Goal: Information Seeking & Learning: Check status

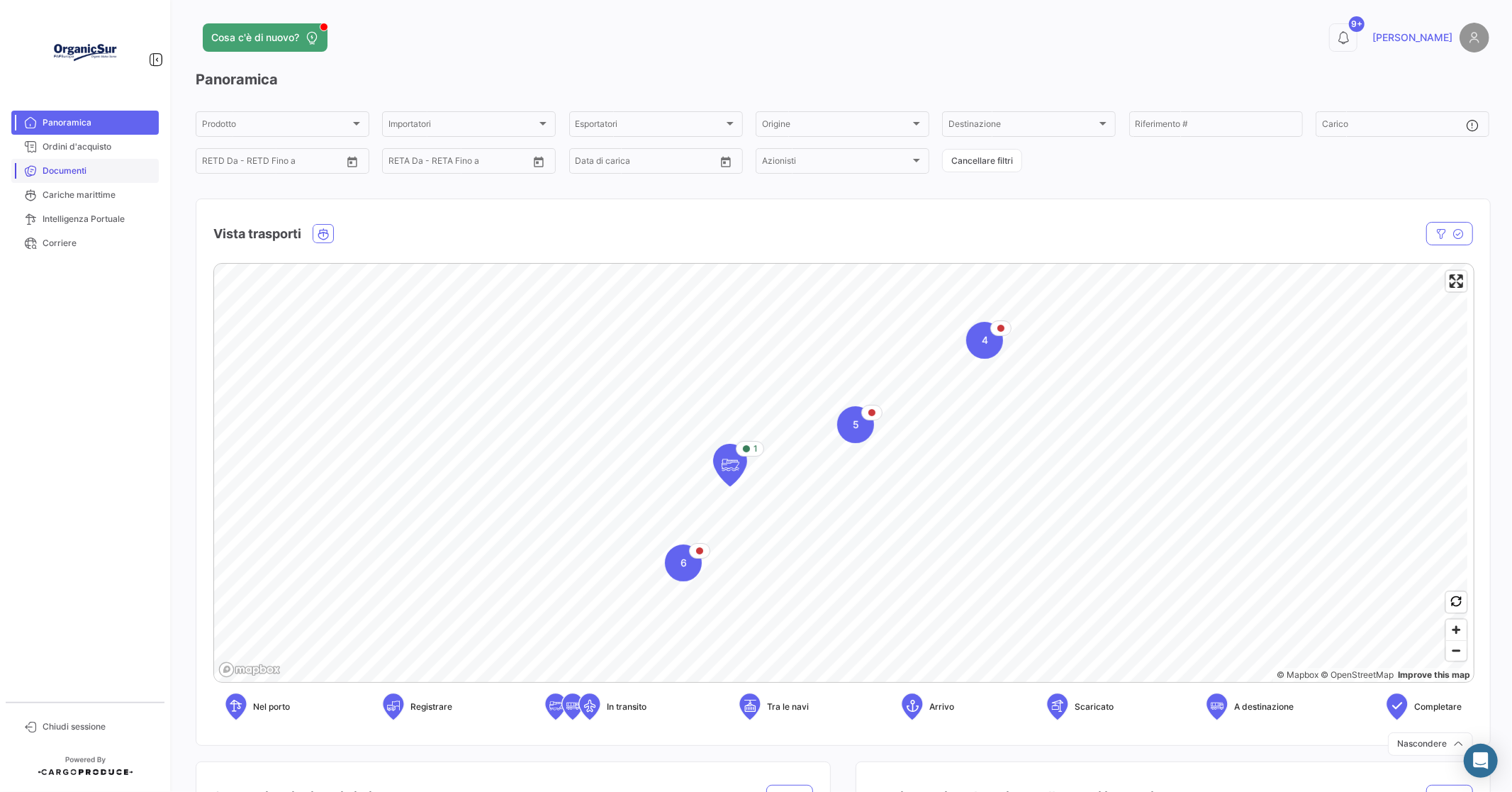
click at [100, 167] on span "Documenti" at bounding box center [98, 170] width 111 height 13
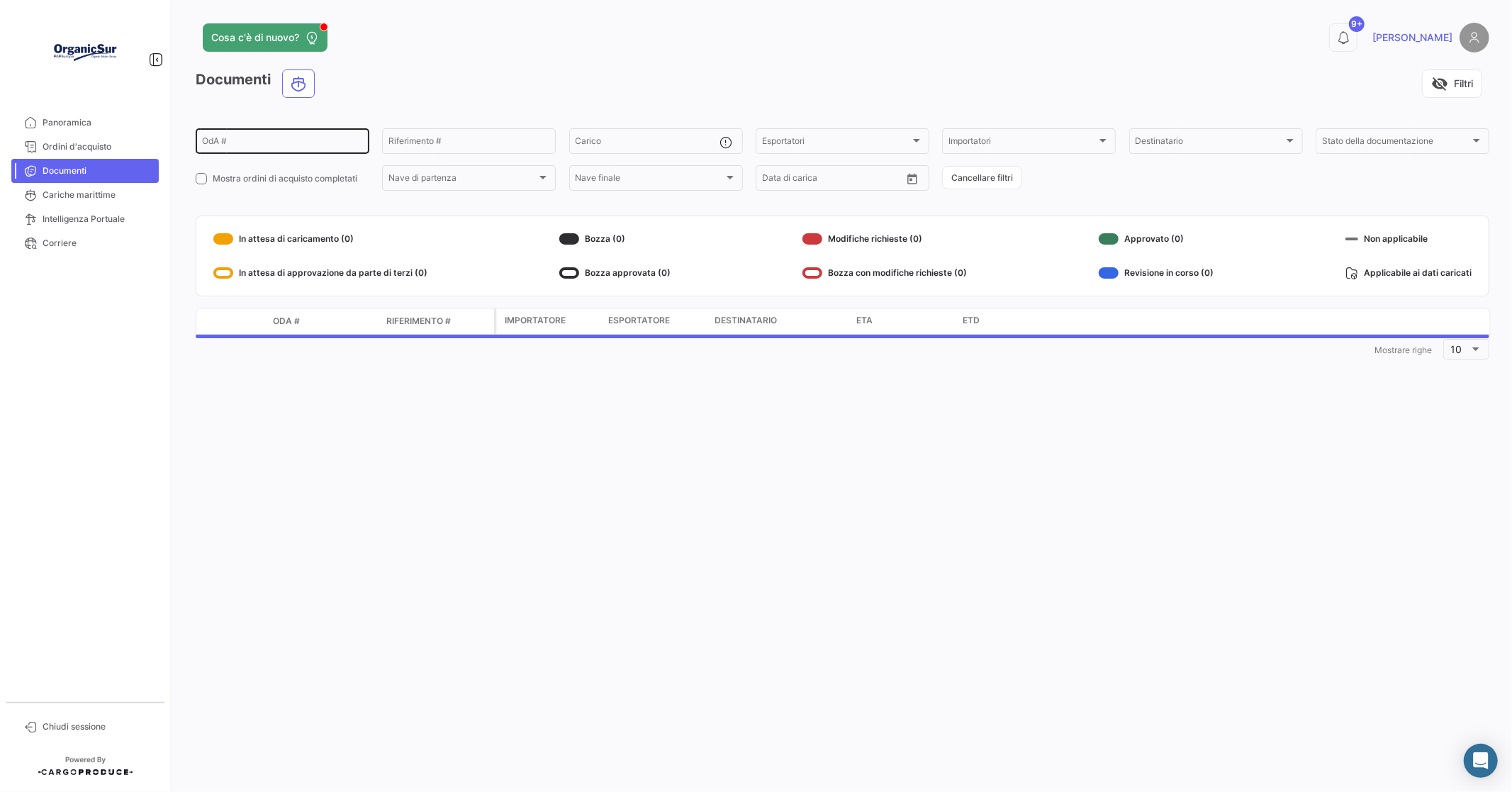
click at [215, 144] on input "OdA #" at bounding box center [282, 143] width 161 height 10
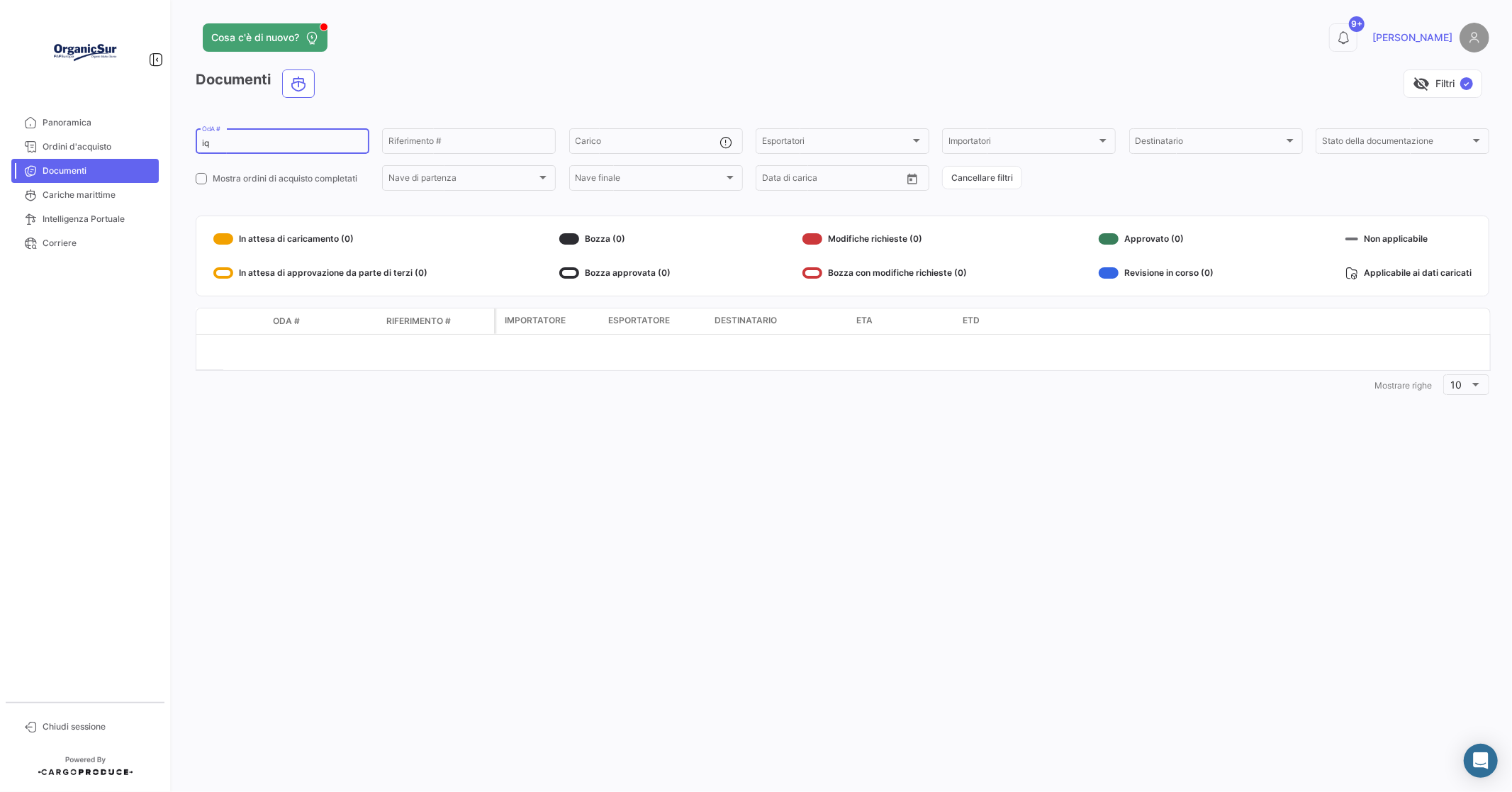
type input "i"
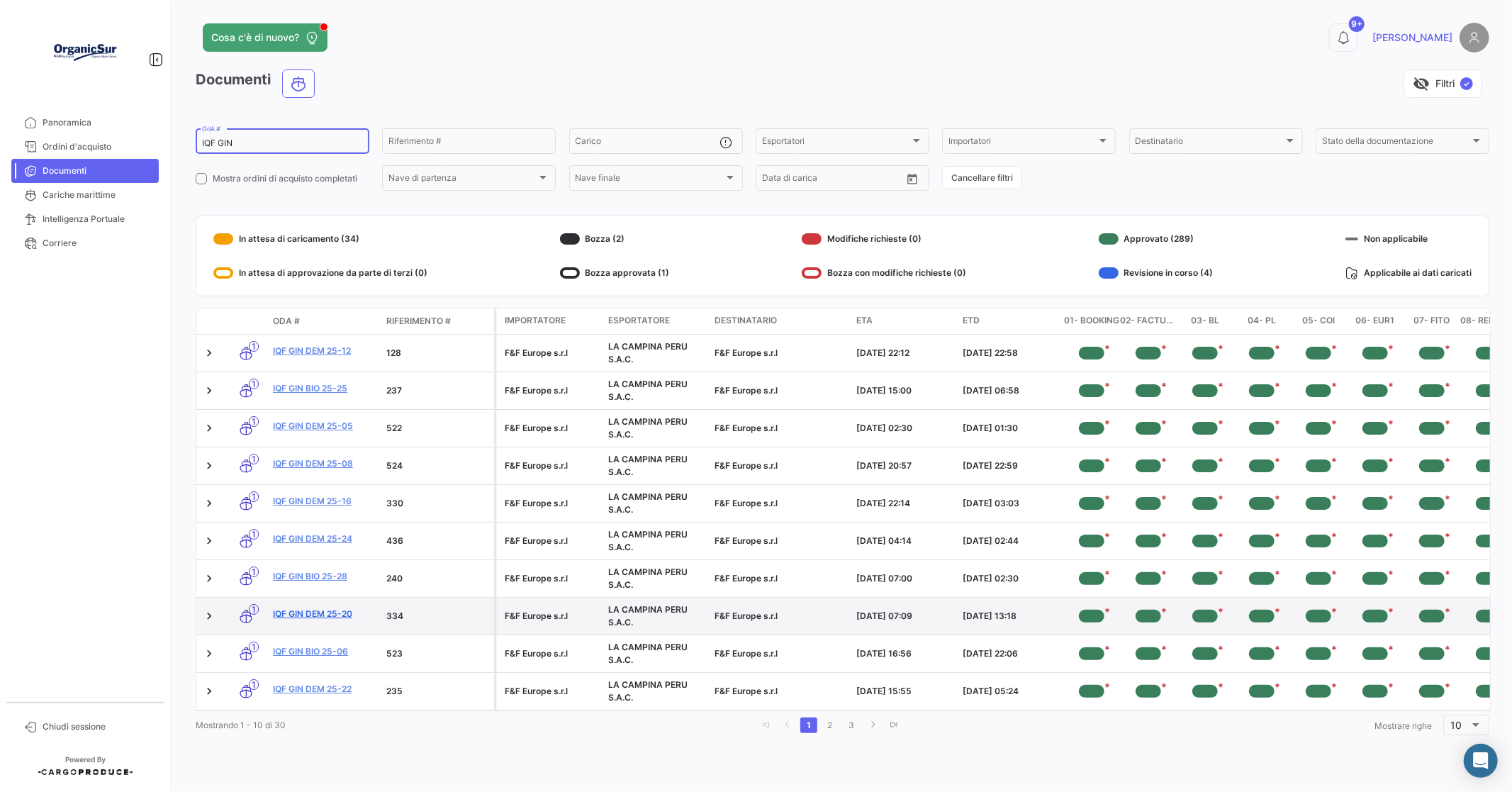
type input "IQF GIN"
click at [320, 614] on link "IQF GIN DEM 25-20" at bounding box center [324, 613] width 102 height 13
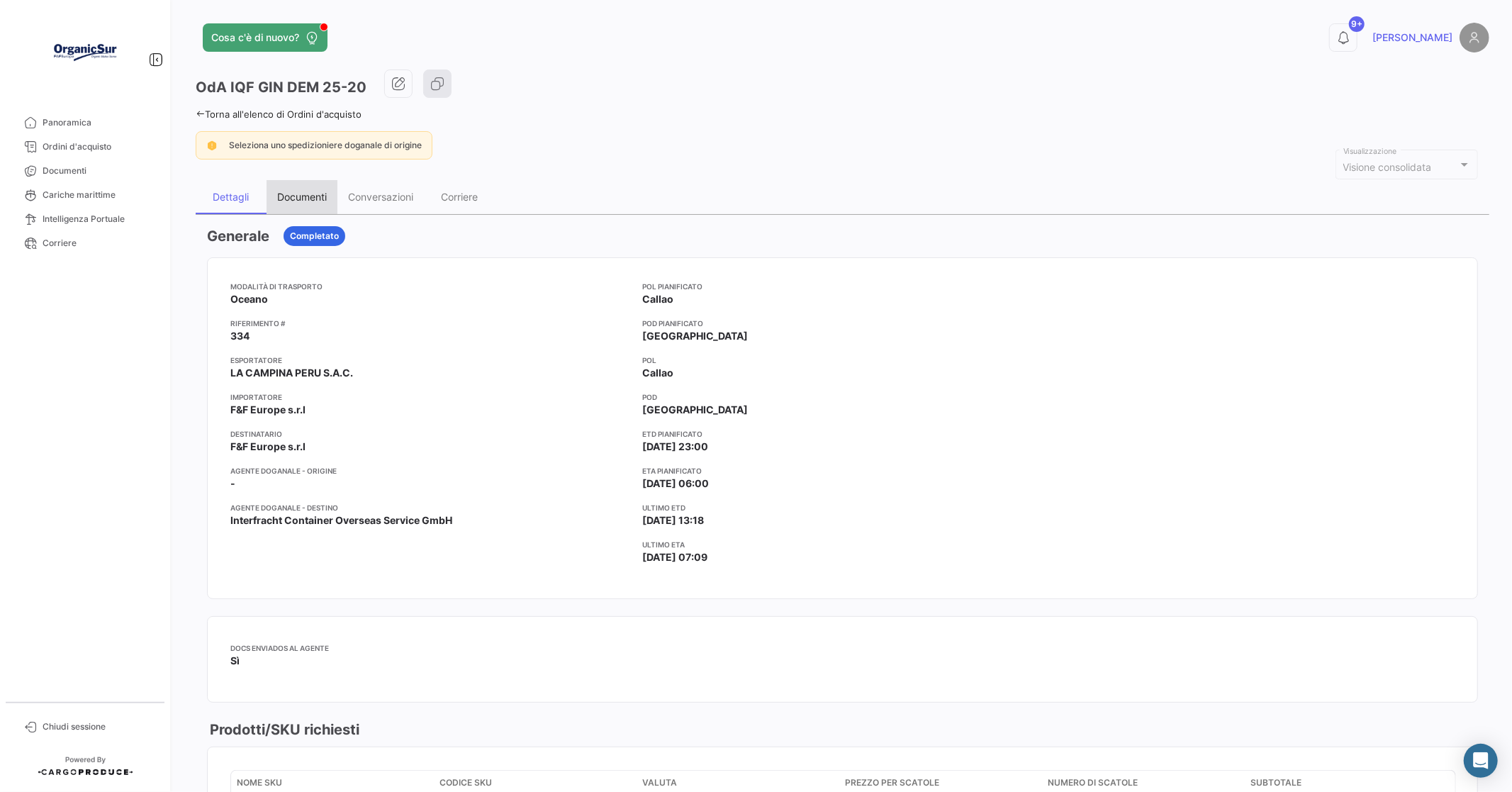
click at [310, 195] on div "Documenti" at bounding box center [302, 197] width 49 height 12
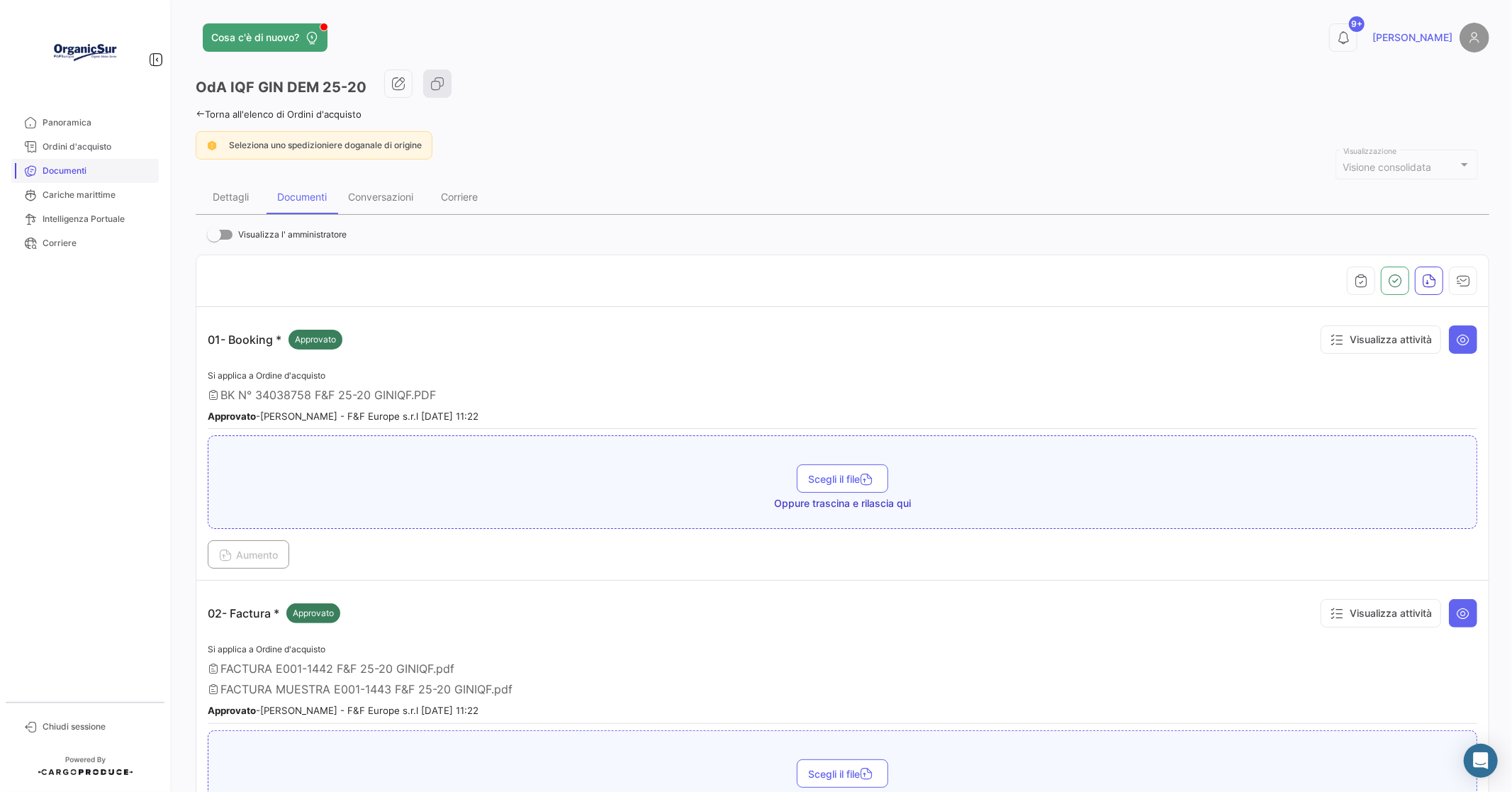
drag, startPoint x: 48, startPoint y: 166, endPoint x: 67, endPoint y: 177, distance: 22.0
click at [48, 166] on span "Documenti" at bounding box center [98, 170] width 111 height 13
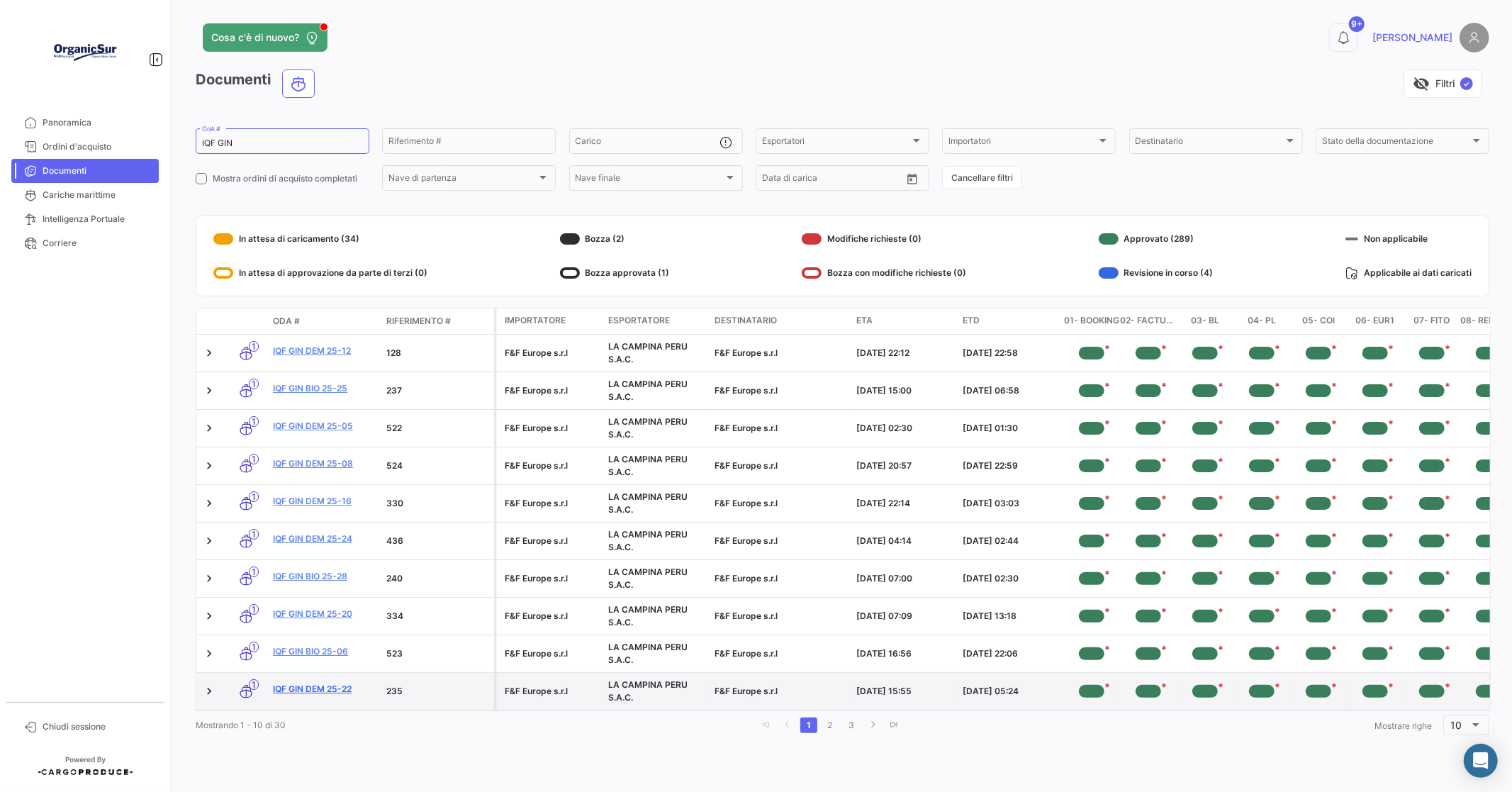
click at [334, 689] on link "IQF GIN DEM 25-22" at bounding box center [324, 688] width 102 height 13
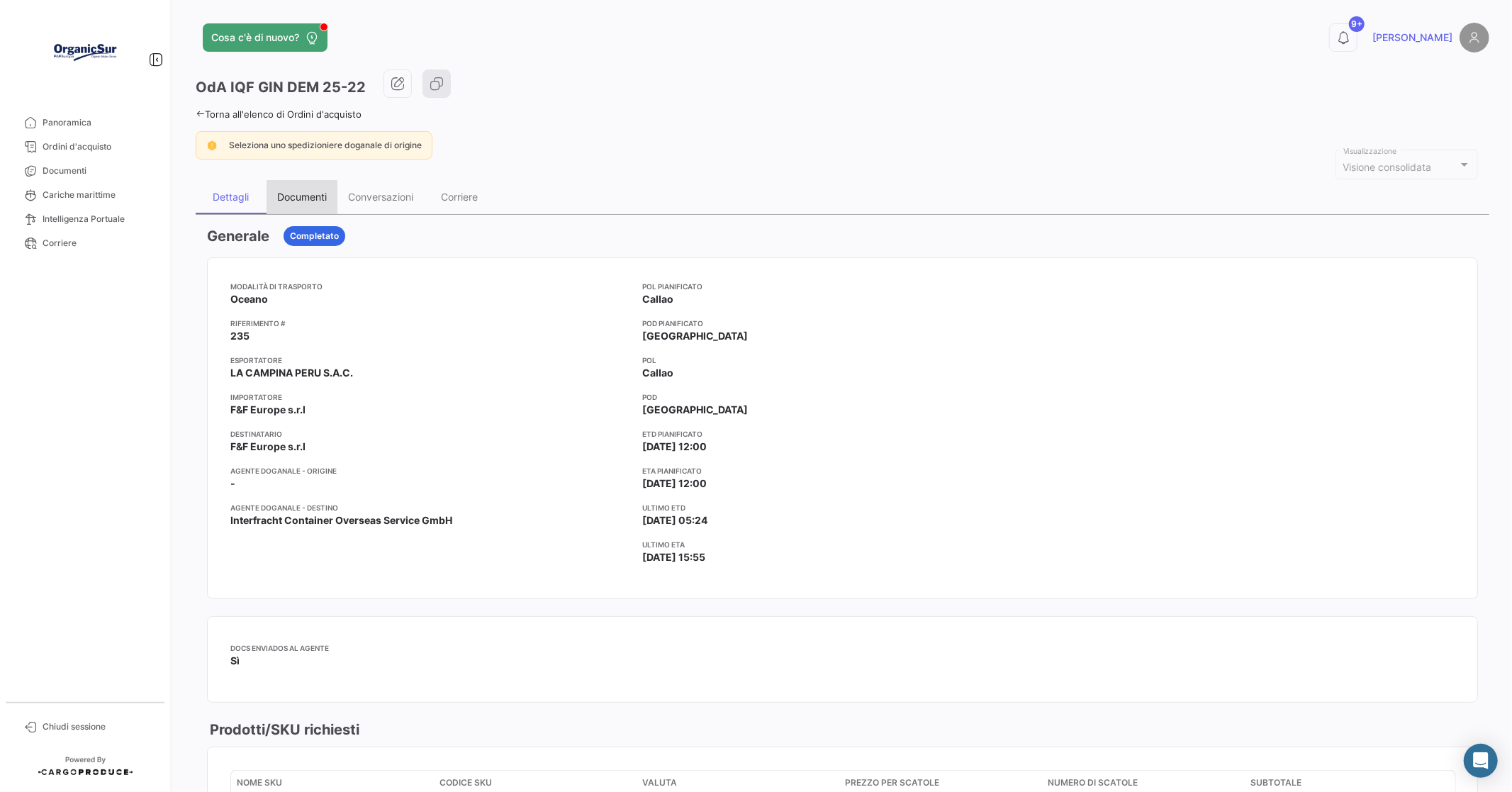
click at [307, 183] on div "Documenti" at bounding box center [301, 197] width 71 height 34
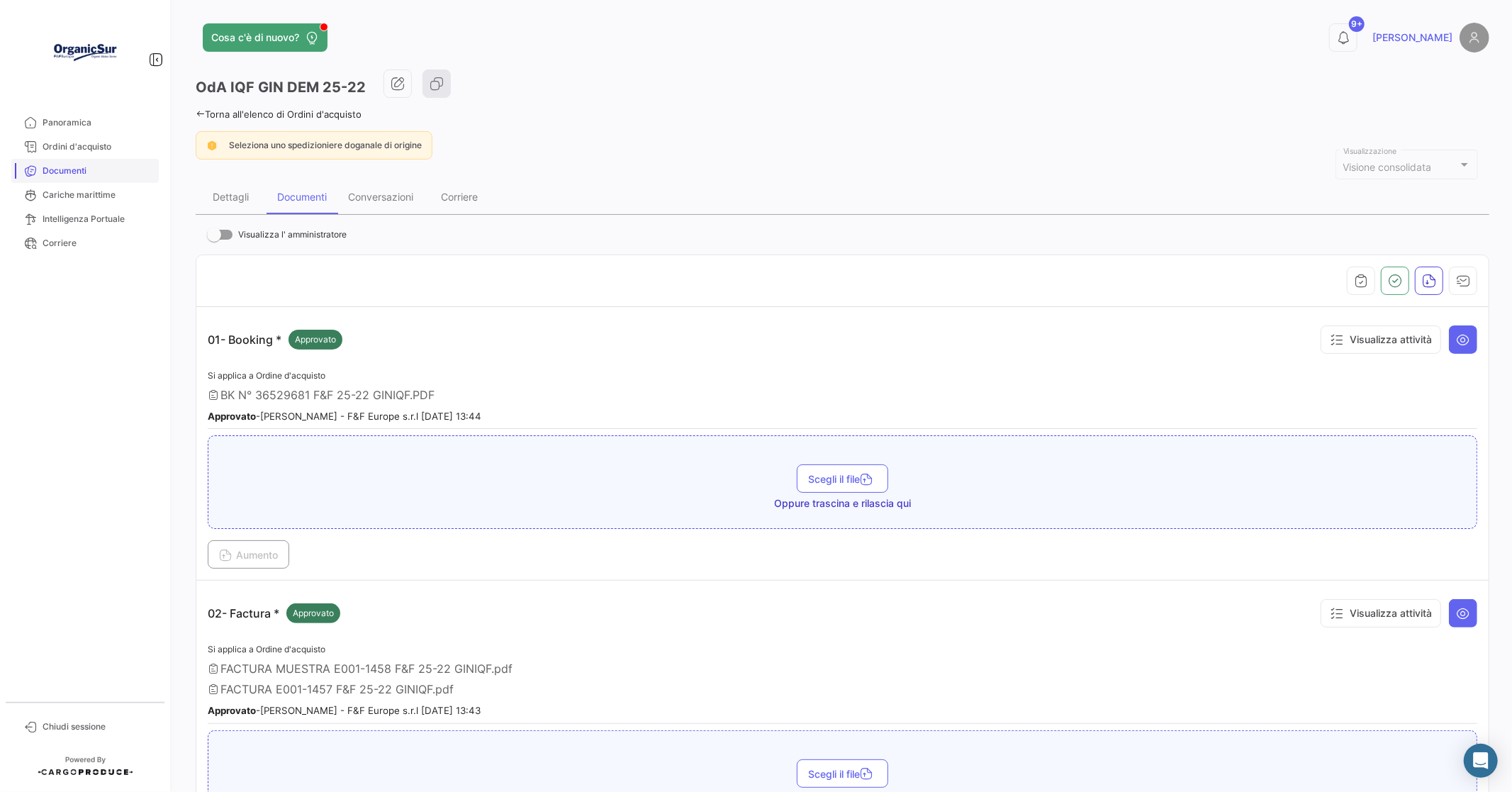
click at [53, 168] on span "Documenti" at bounding box center [98, 170] width 111 height 13
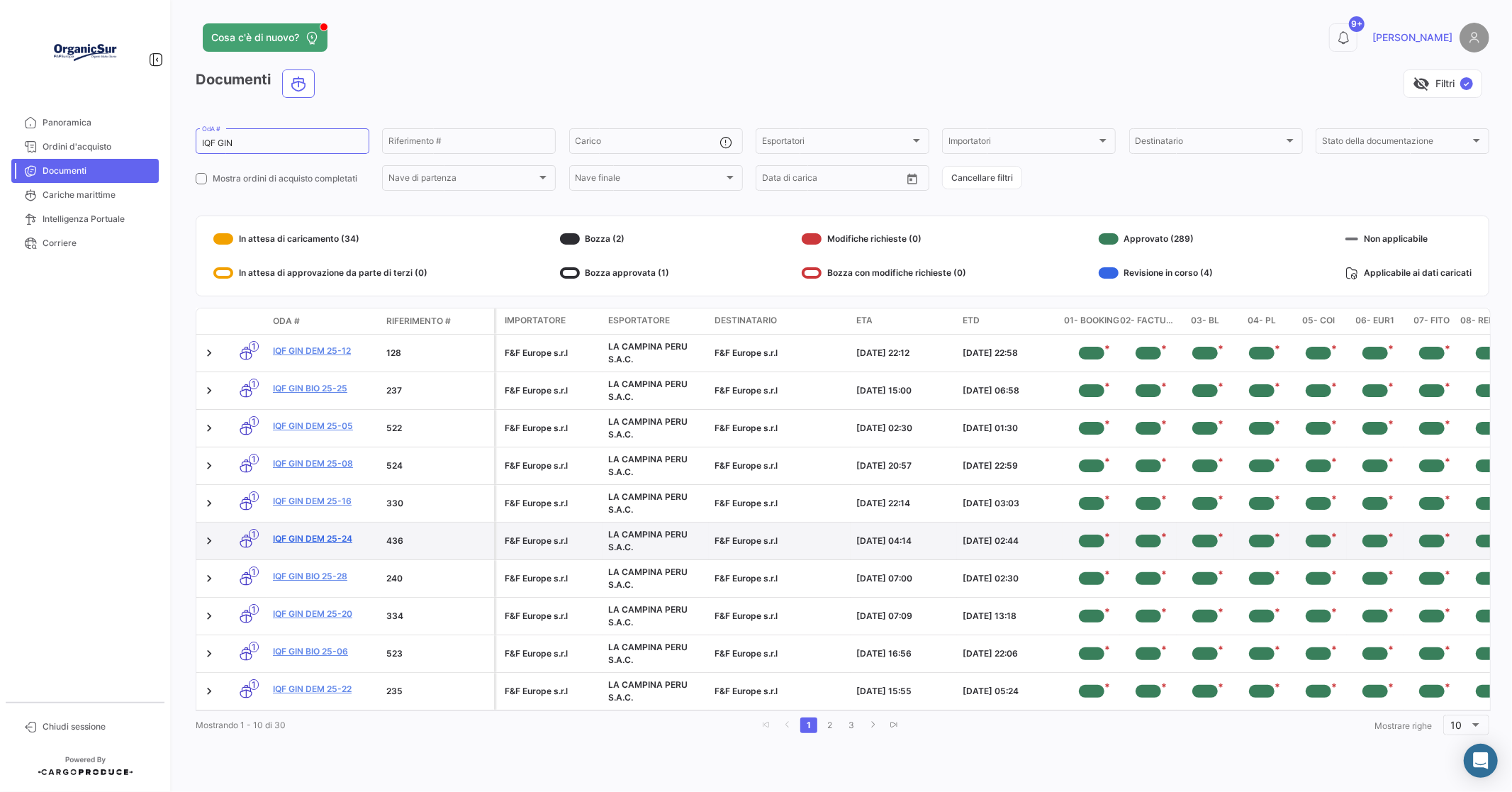
click at [334, 533] on link "IQF GIN DEM 25-24" at bounding box center [324, 538] width 102 height 13
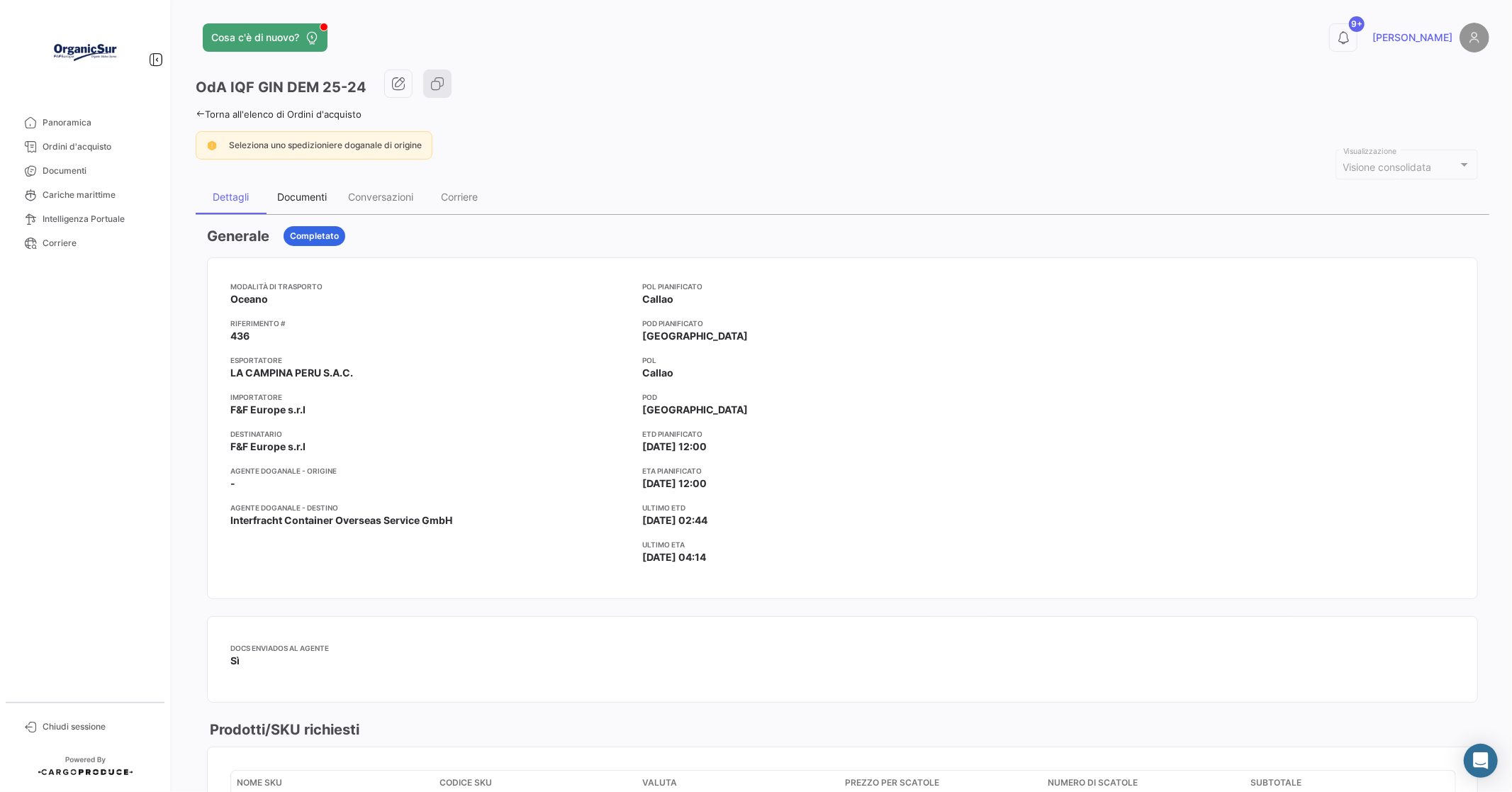
click at [307, 198] on div "Documenti" at bounding box center [302, 197] width 49 height 12
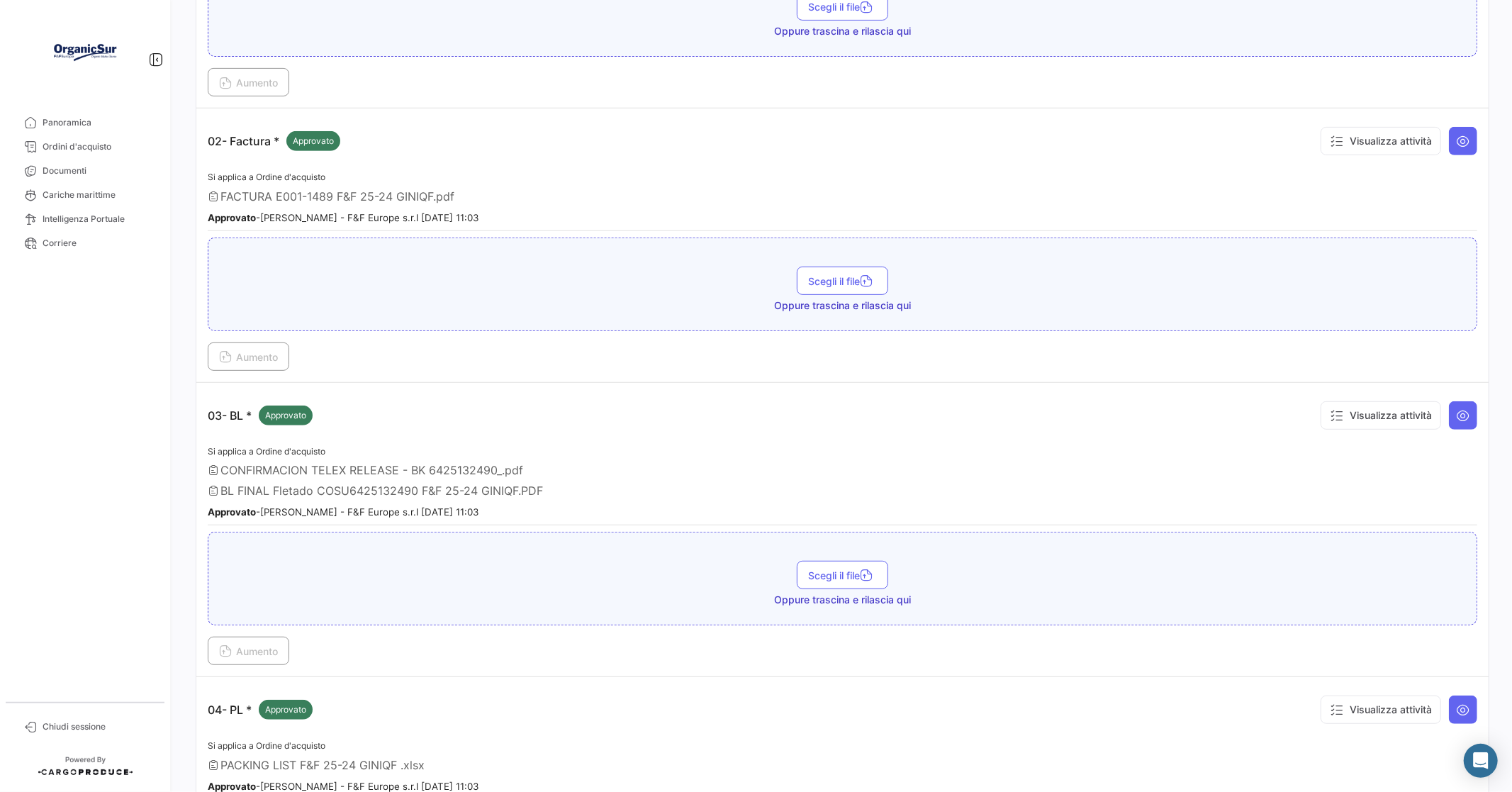
scroll to position [866, 0]
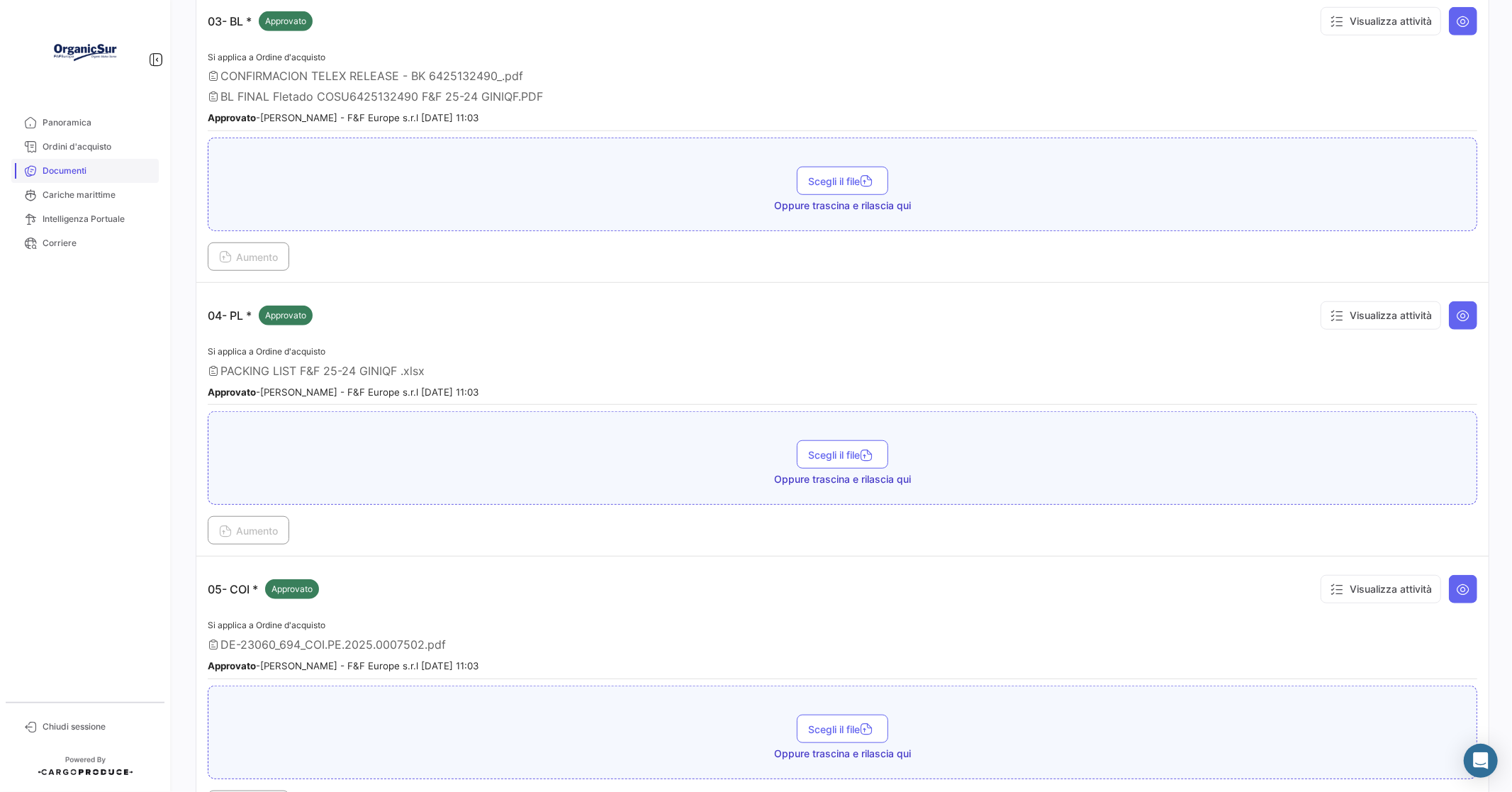
click at [87, 172] on span "Documenti" at bounding box center [98, 170] width 111 height 13
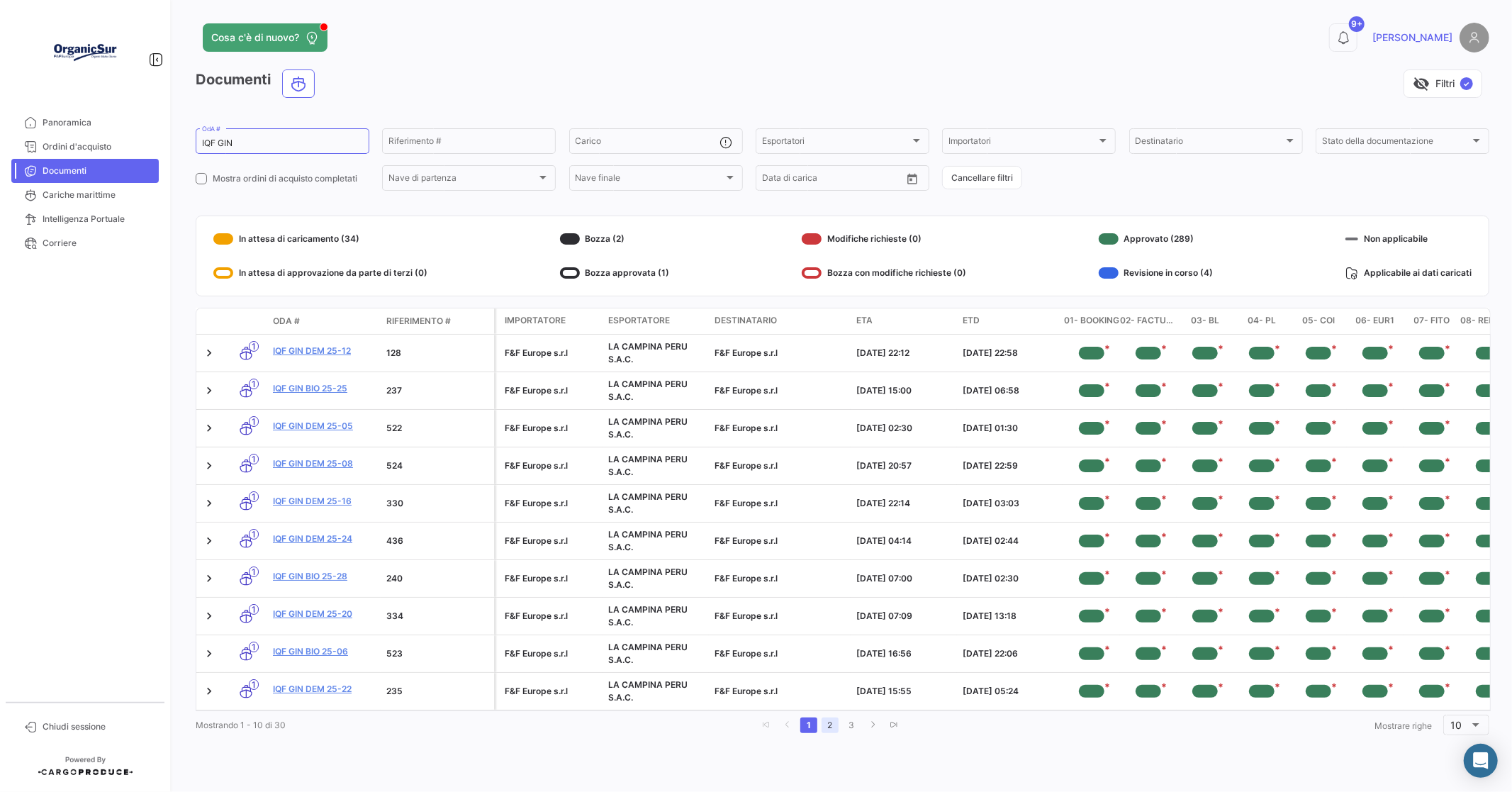
click at [826, 732] on link "2" at bounding box center [830, 725] width 17 height 15
click at [323, 389] on link "IQF GIN DEM 25-19" at bounding box center [324, 388] width 102 height 13
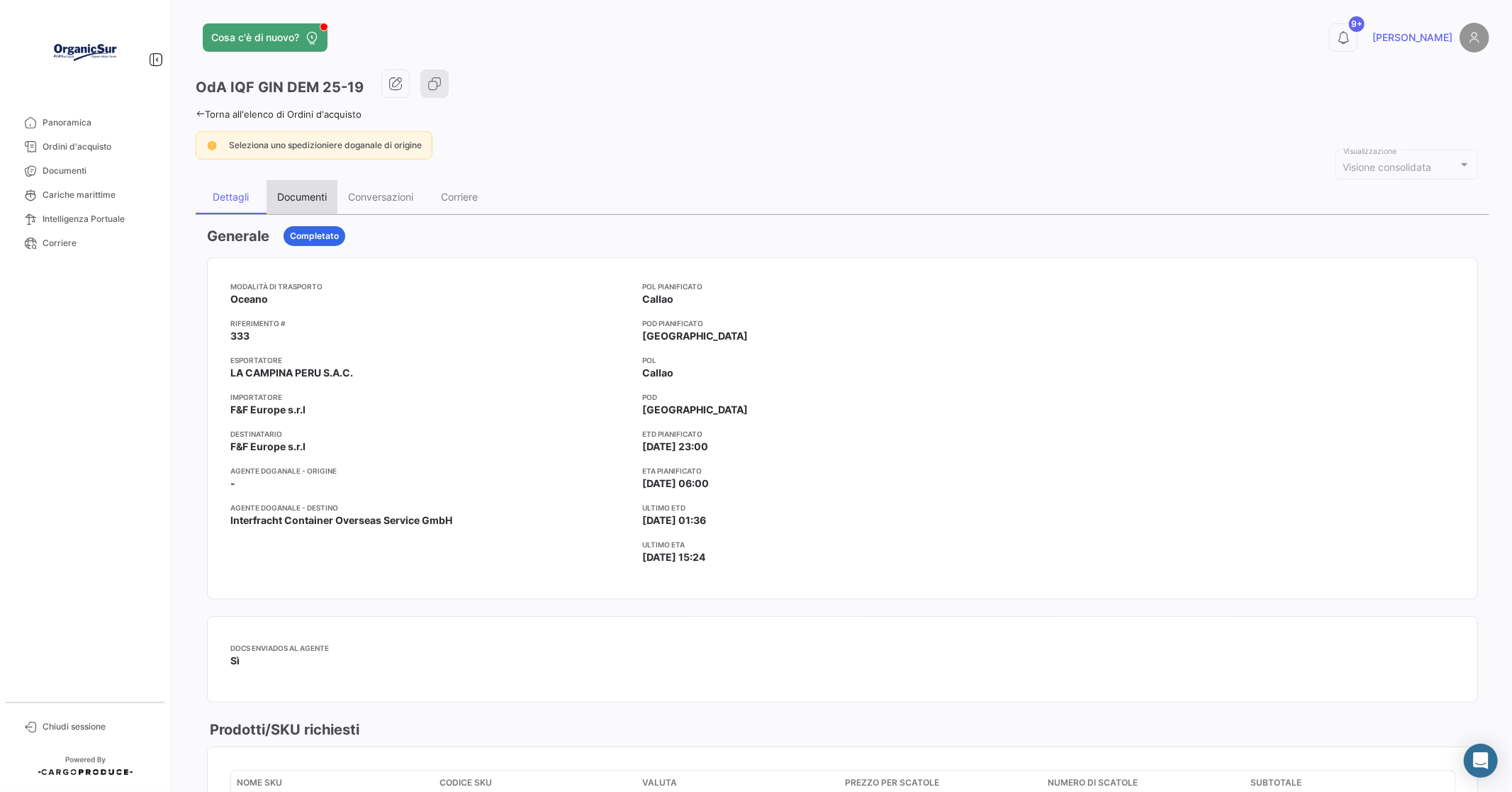
click at [305, 193] on div "Documenti" at bounding box center [302, 197] width 49 height 12
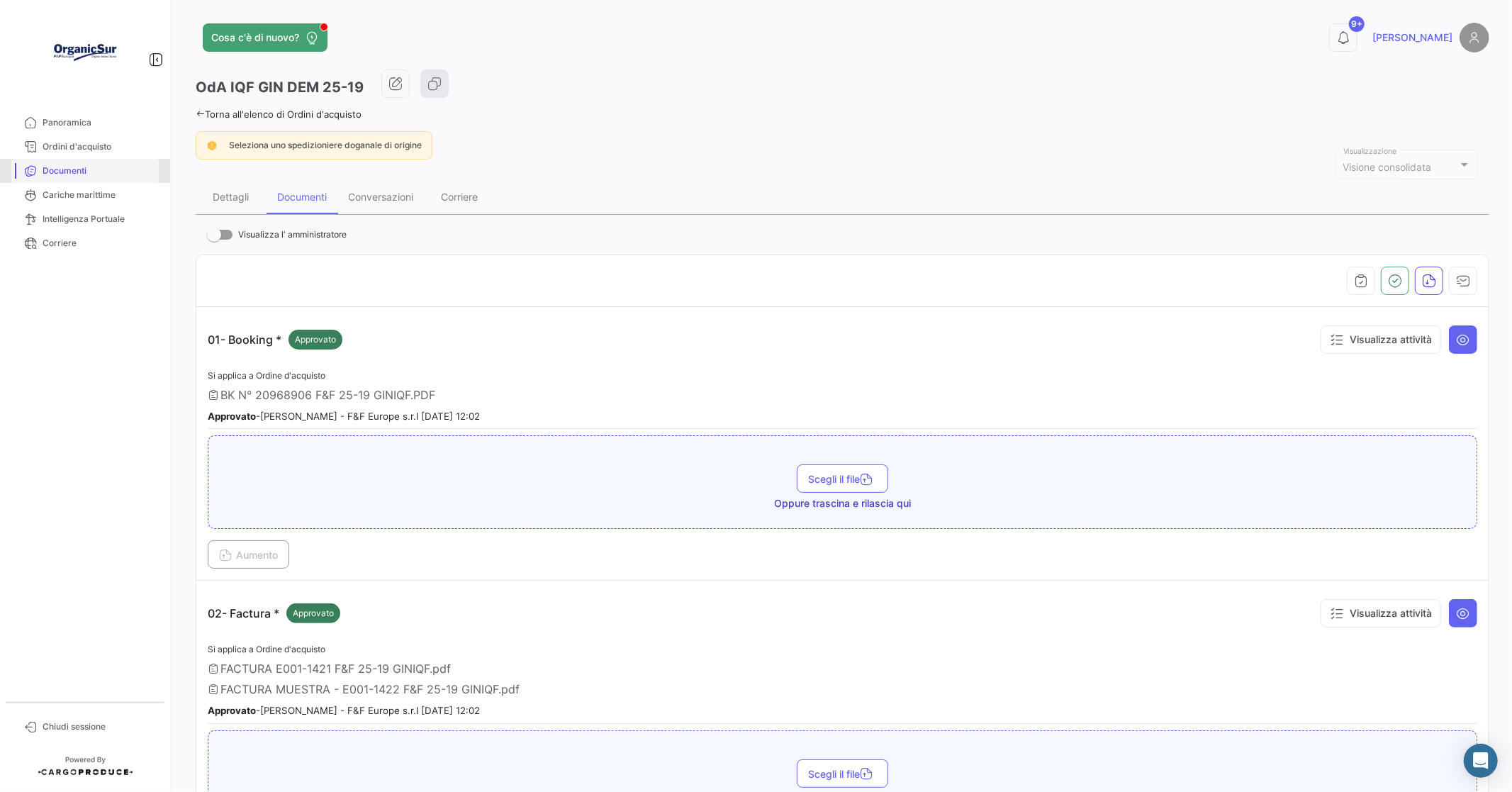
click at [50, 164] on span "Documenti" at bounding box center [98, 170] width 111 height 13
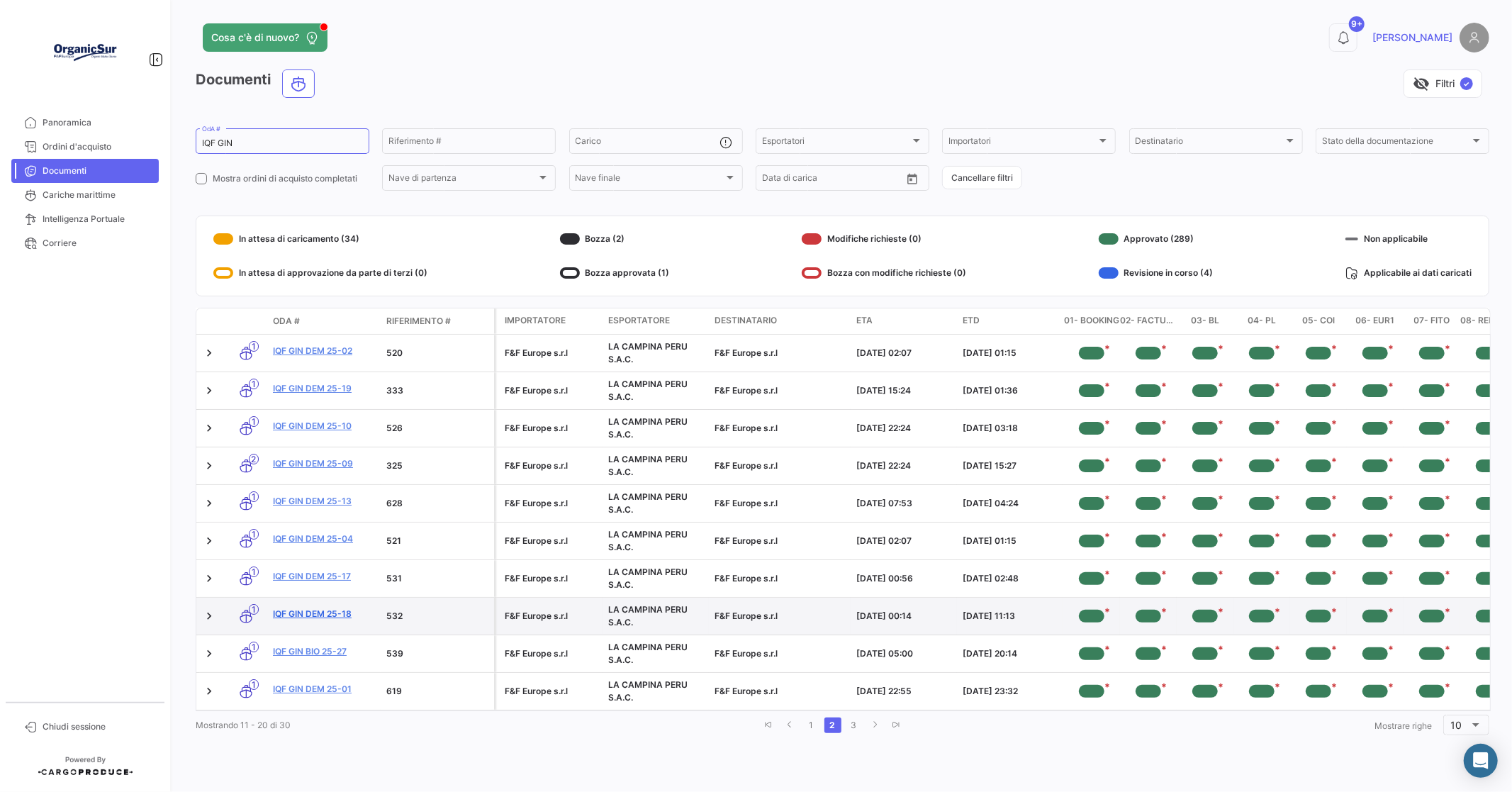
click at [314, 610] on link "IQF GIN DEM 25-18" at bounding box center [324, 613] width 102 height 13
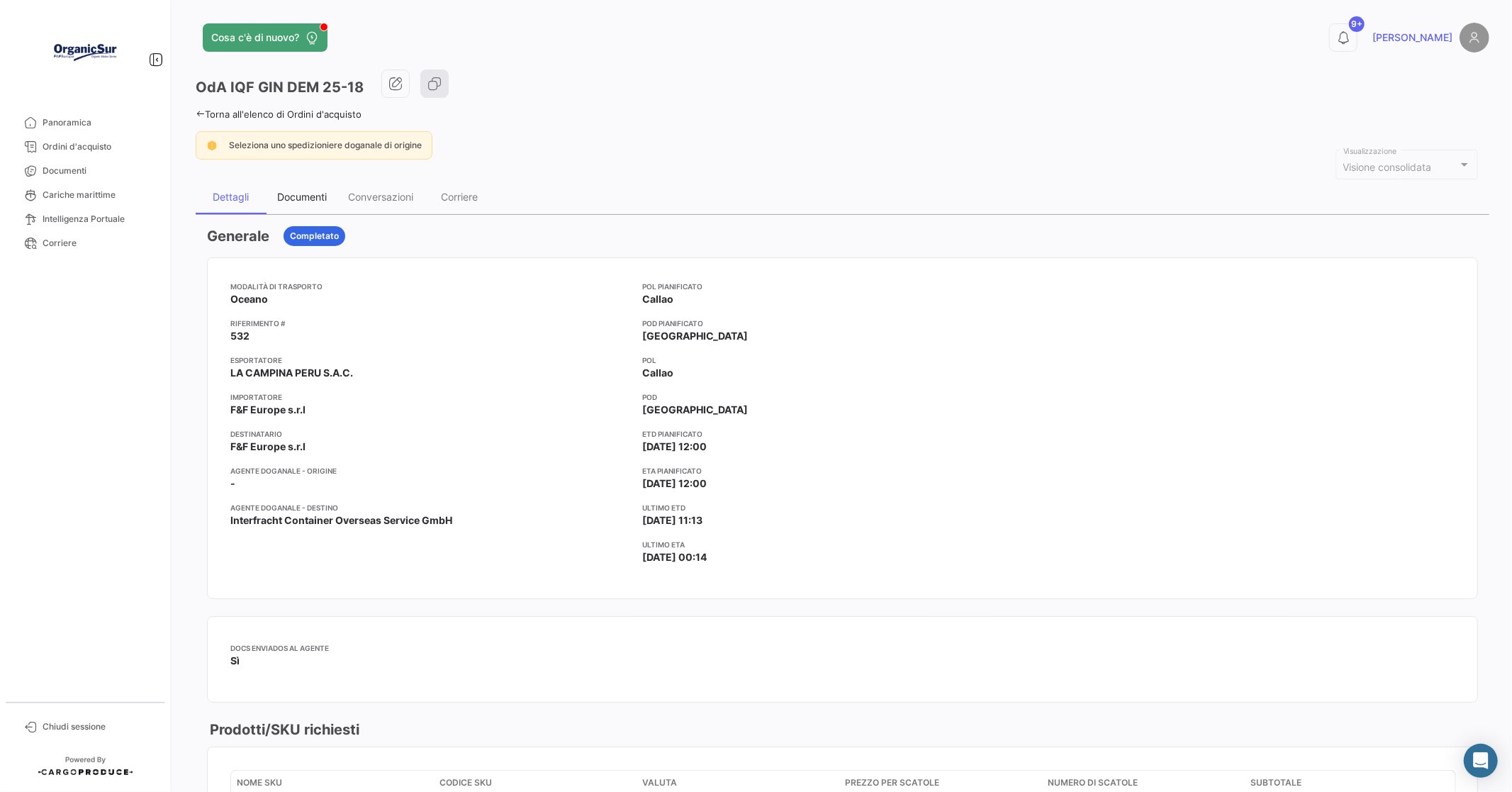
click at [317, 196] on div "Documenti" at bounding box center [302, 197] width 49 height 12
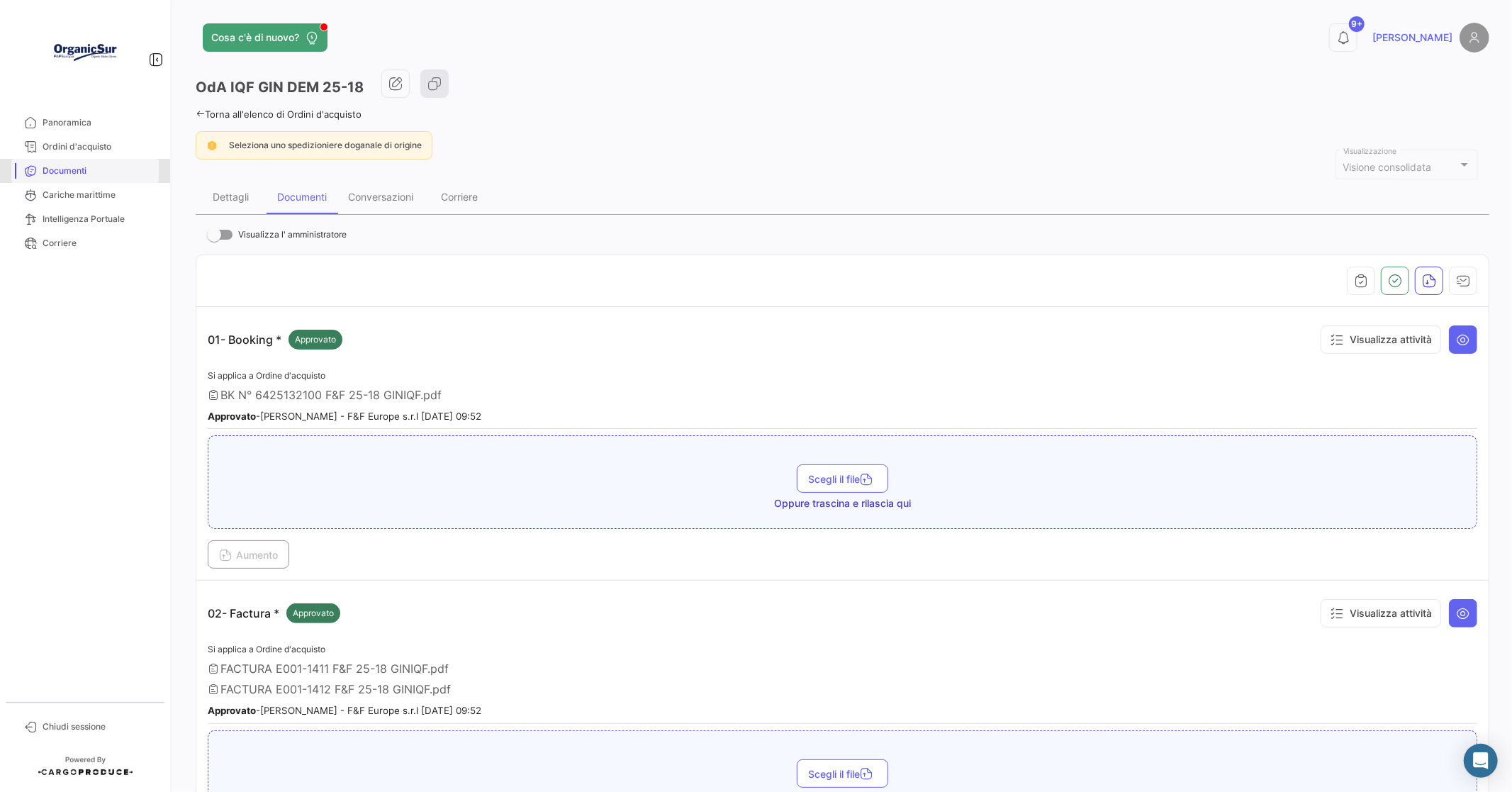
click at [73, 171] on span "Documenti" at bounding box center [98, 170] width 111 height 13
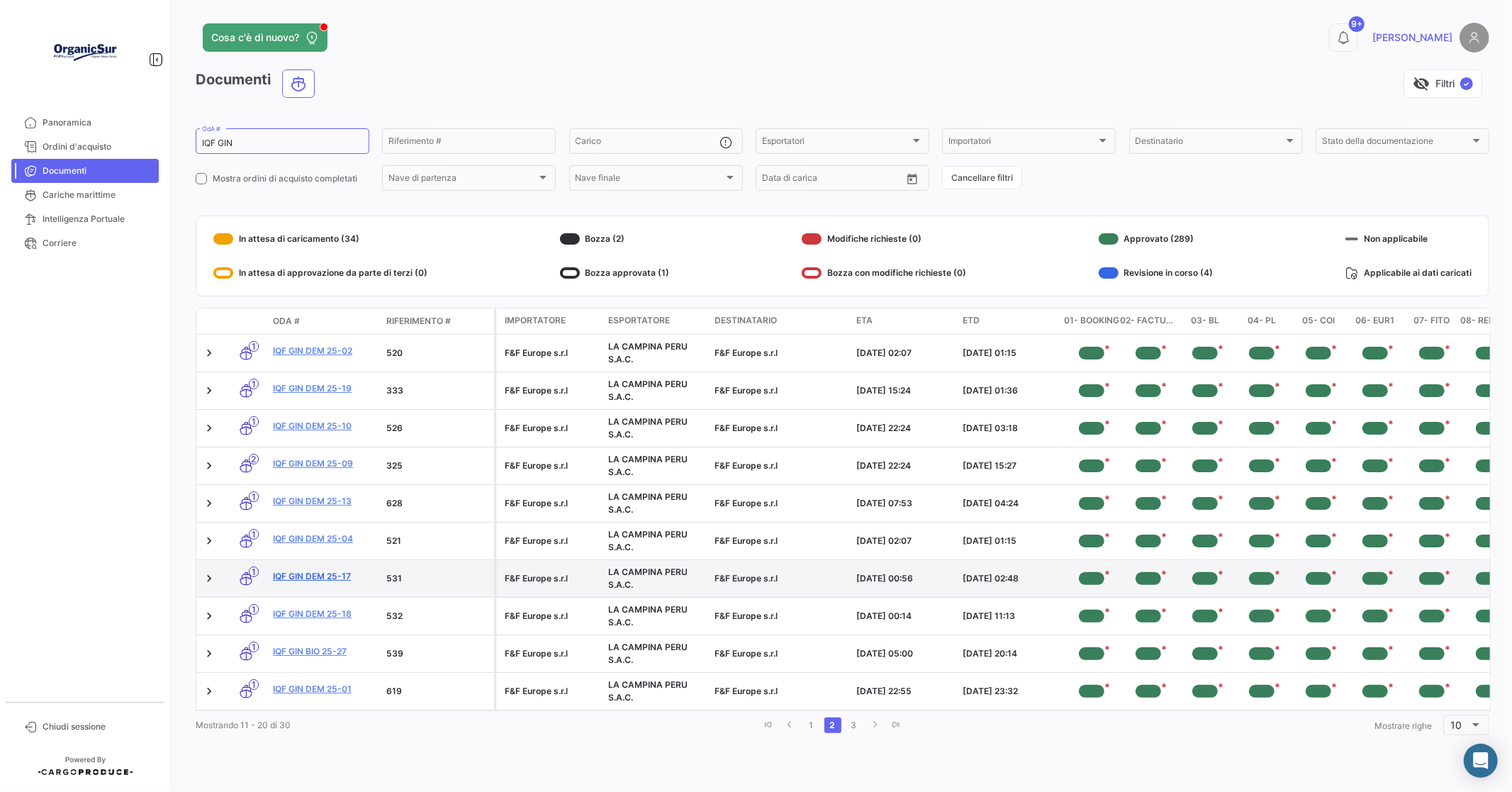
click at [312, 572] on link "IQF GIN DEM 25-17" at bounding box center [324, 576] width 102 height 13
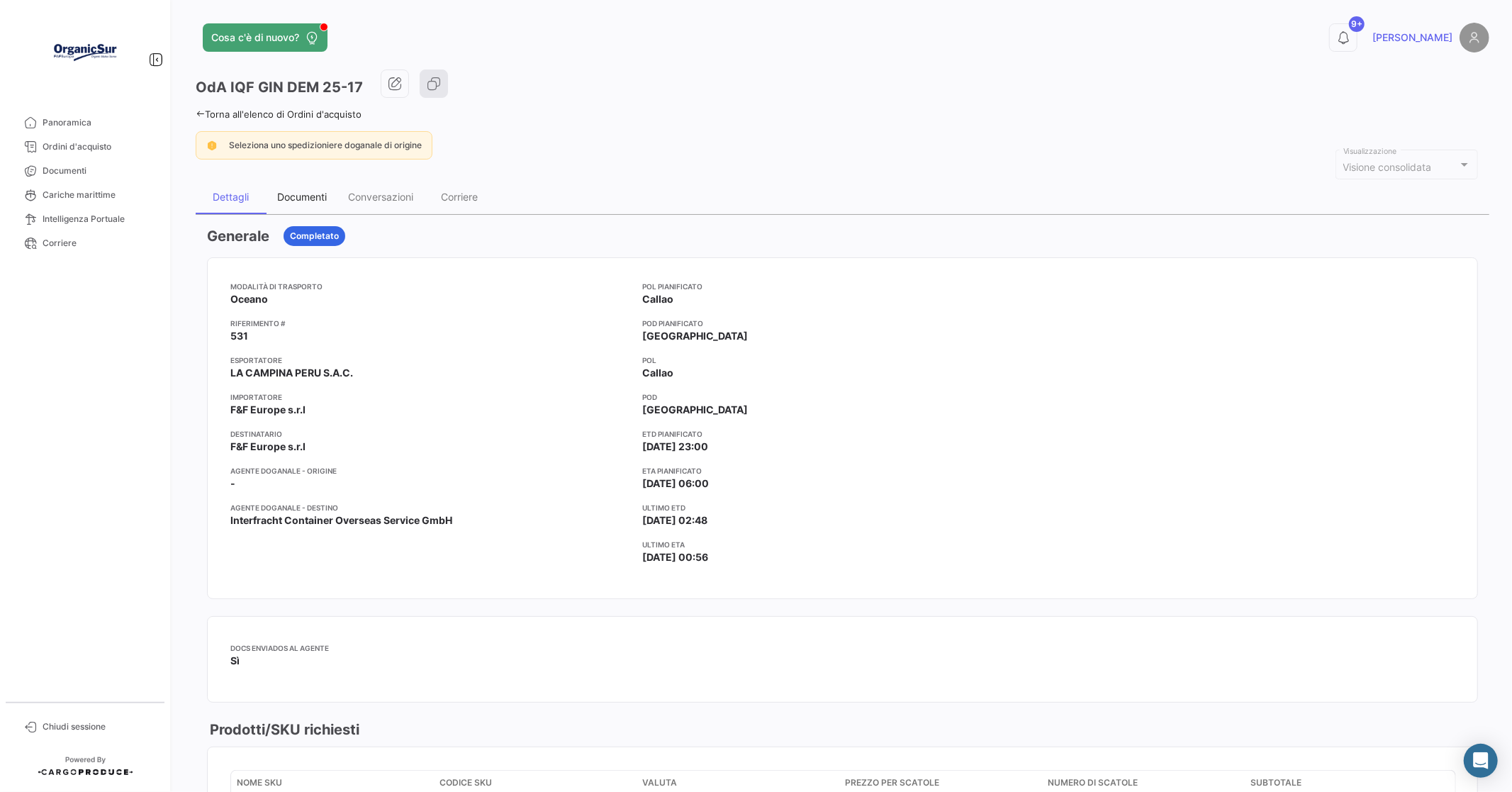
click at [308, 189] on div "Documenti" at bounding box center [301, 197] width 71 height 34
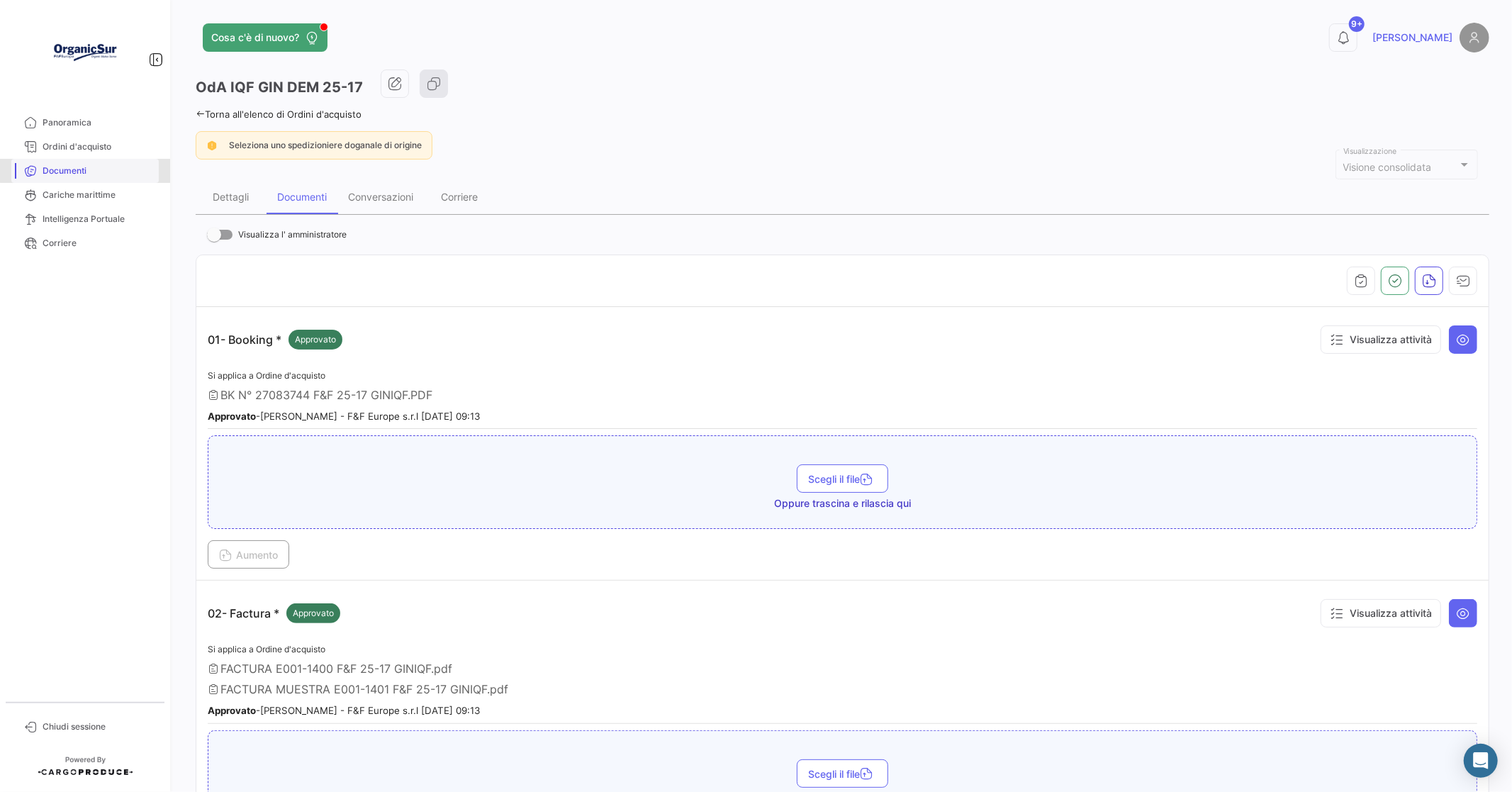
click at [95, 166] on span "Documenti" at bounding box center [98, 170] width 111 height 13
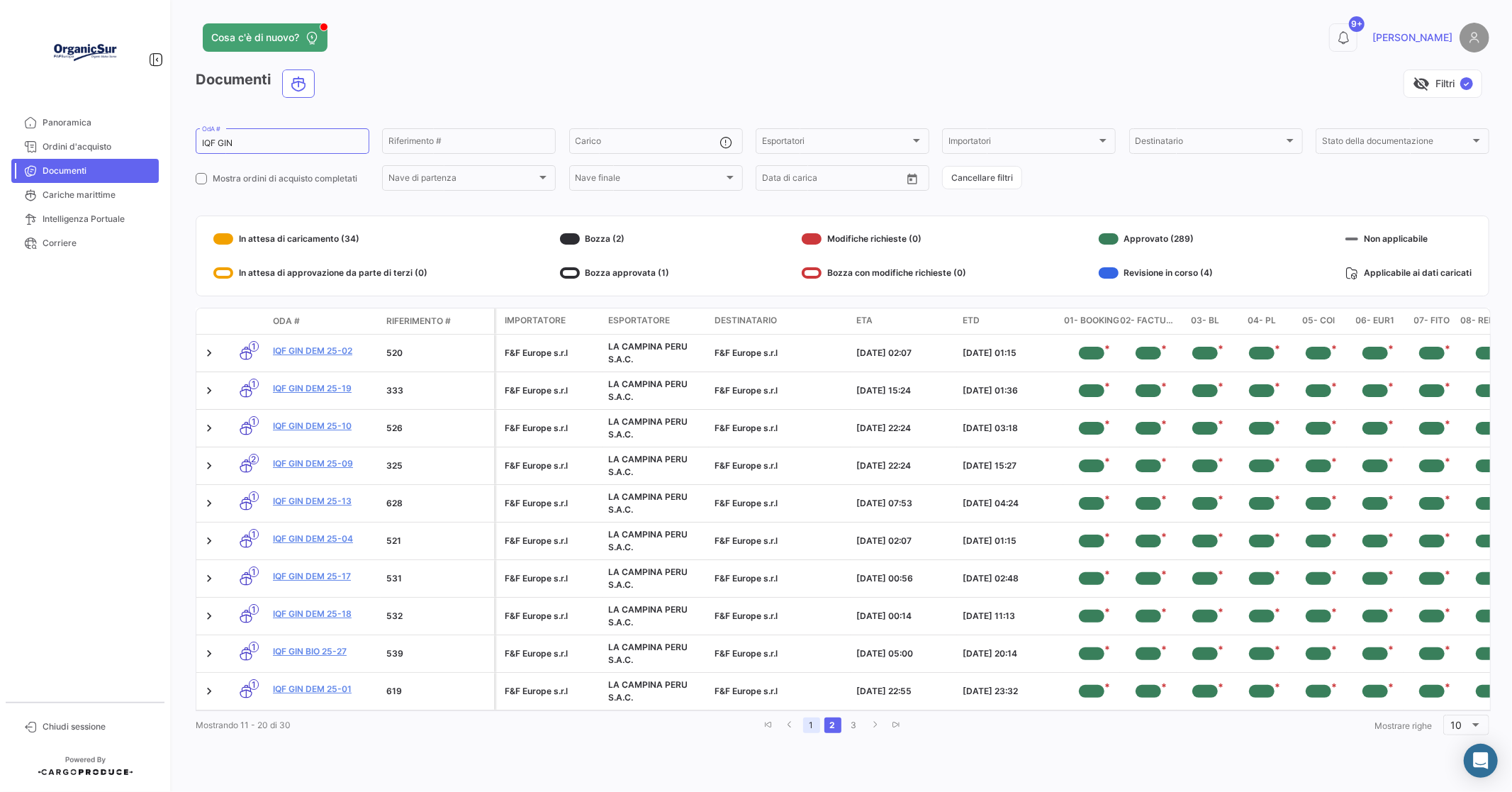
click at [812, 732] on link "1" at bounding box center [812, 725] width 17 height 15
click at [826, 732] on link "2" at bounding box center [830, 725] width 17 height 15
click at [856, 732] on link "3" at bounding box center [854, 725] width 17 height 15
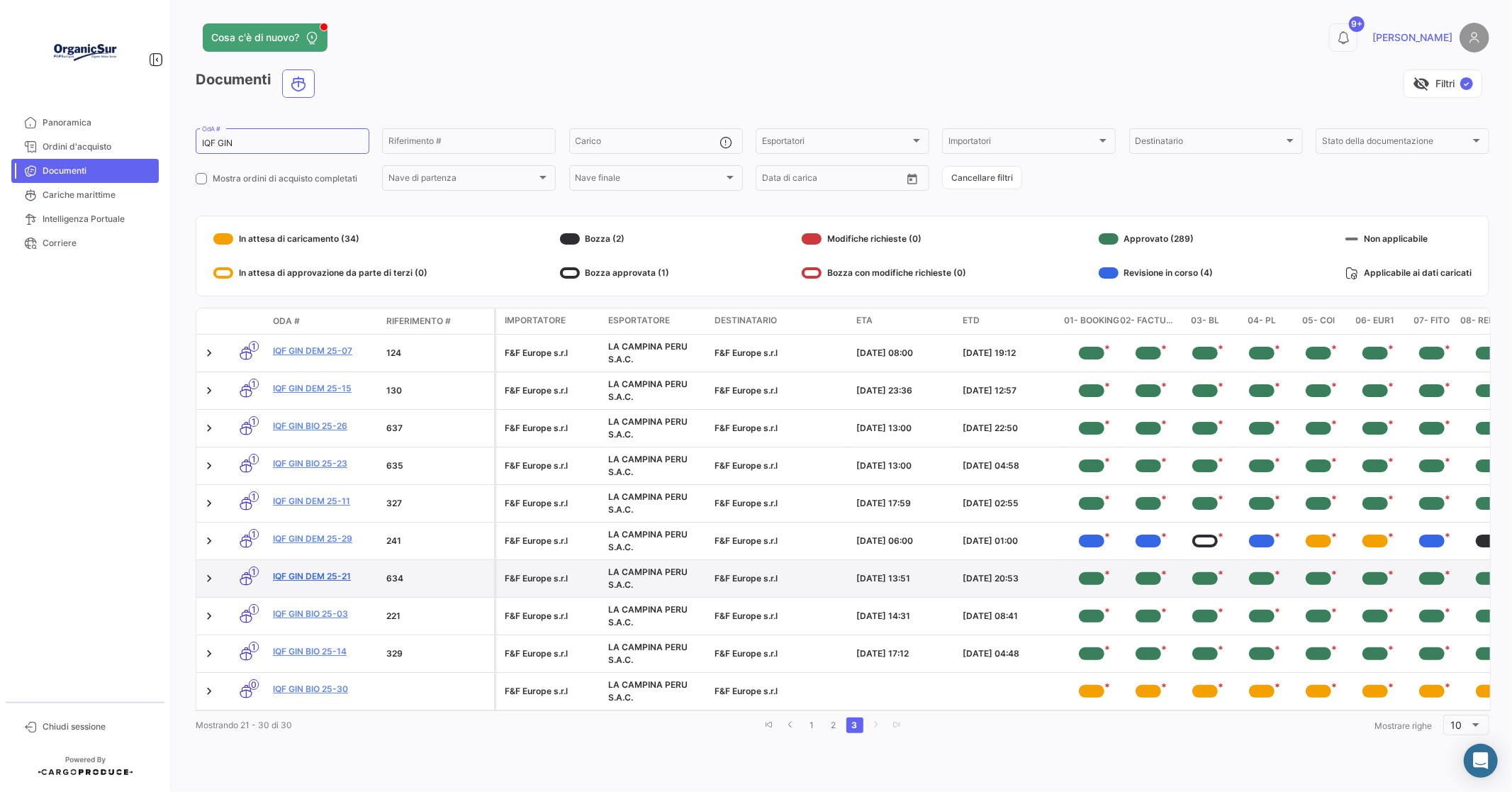
click at [305, 574] on link "IQF GIN DEM 25-21" at bounding box center [324, 576] width 102 height 13
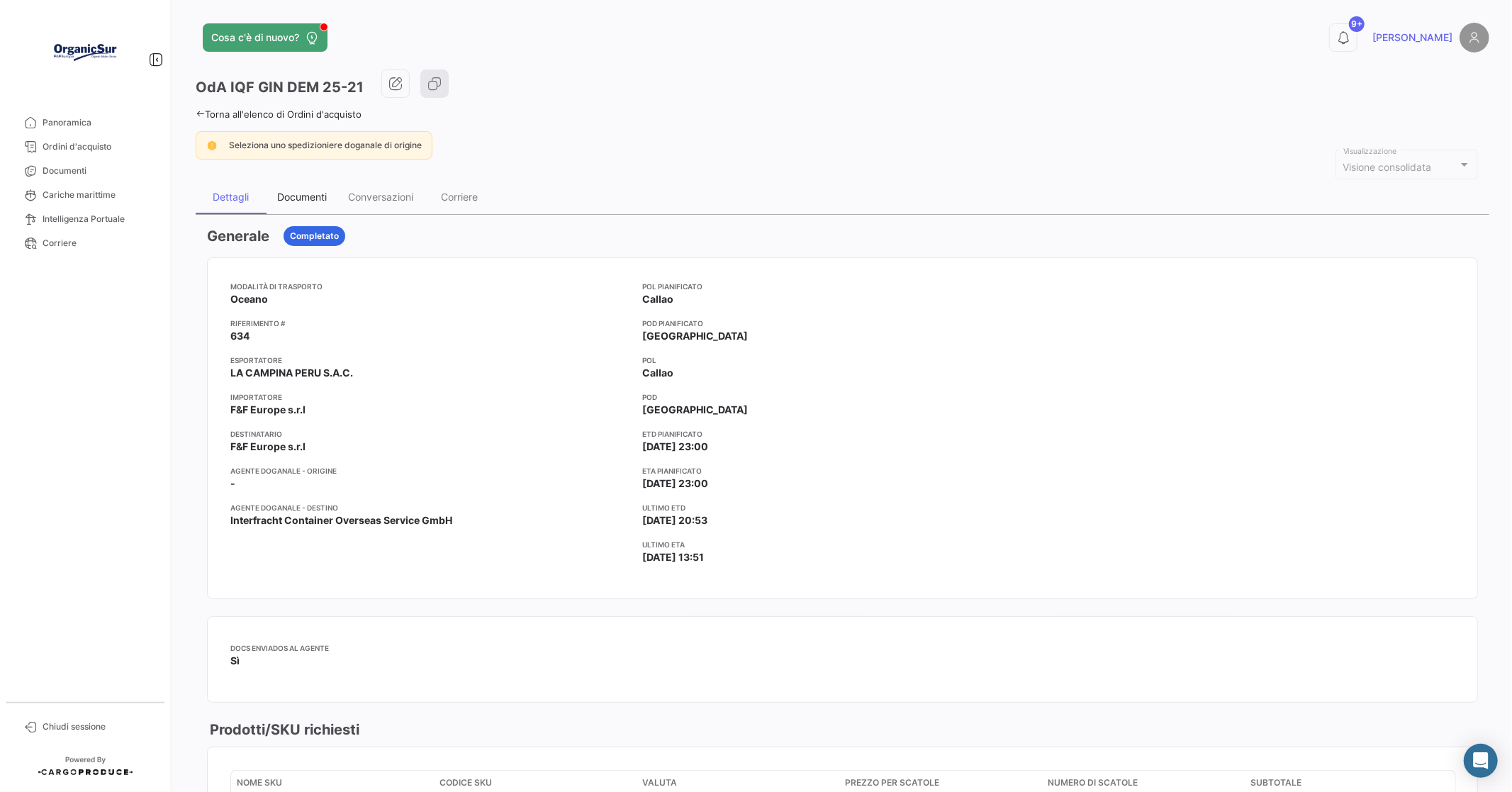
click at [294, 193] on div "Documenti" at bounding box center [302, 197] width 49 height 12
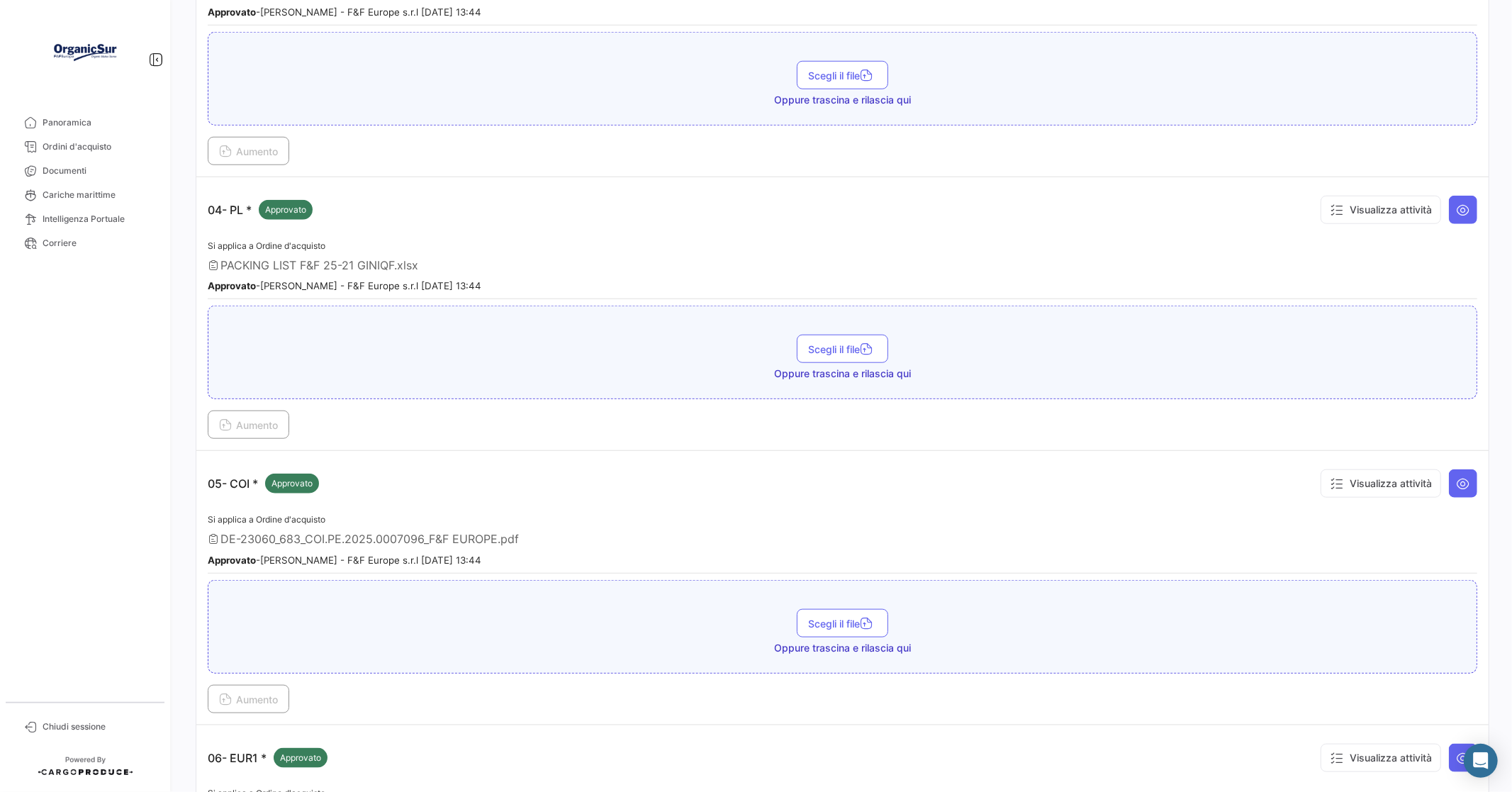
scroll to position [1023, 0]
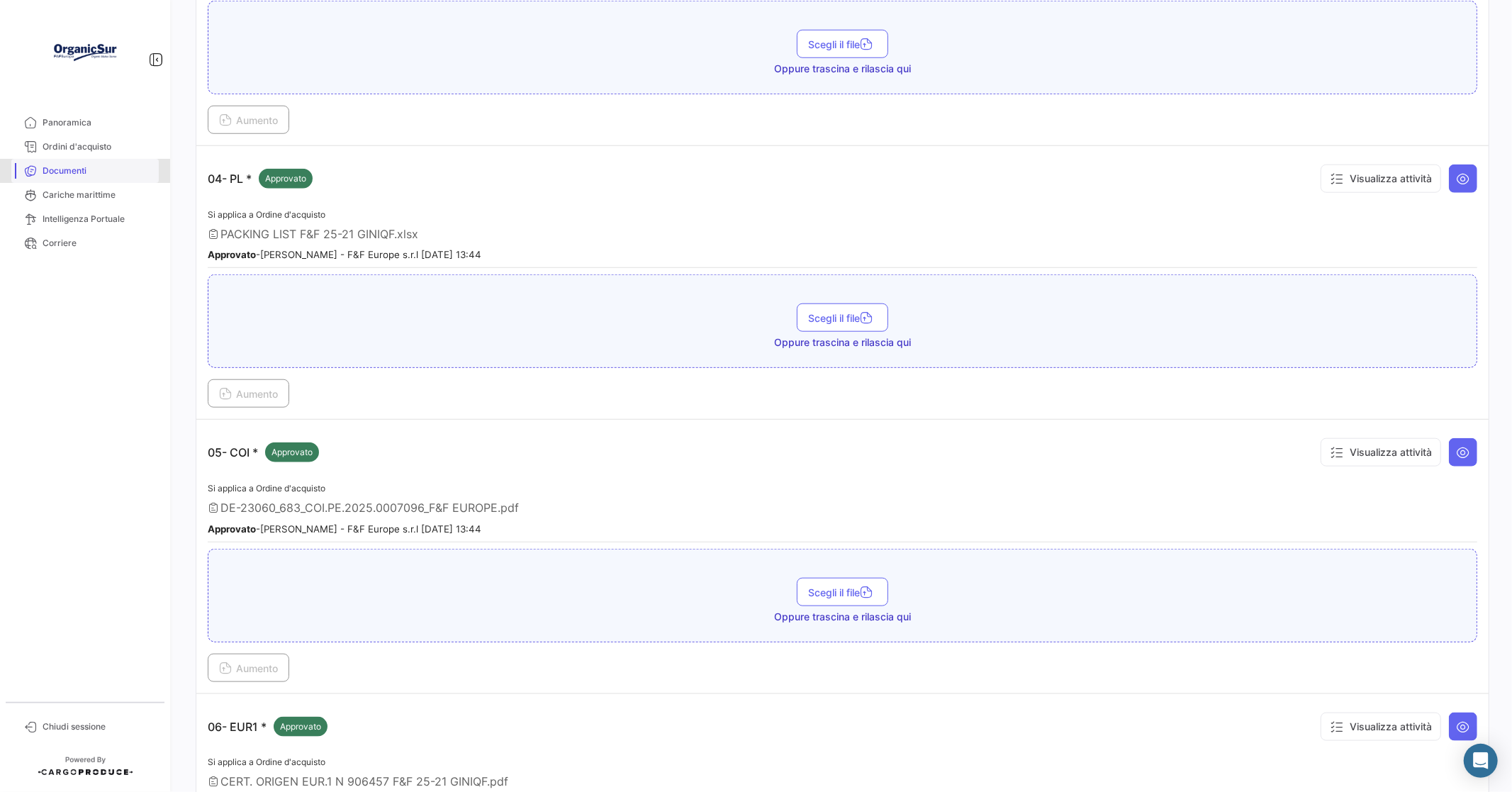
click at [61, 168] on span "Documenti" at bounding box center [98, 170] width 111 height 13
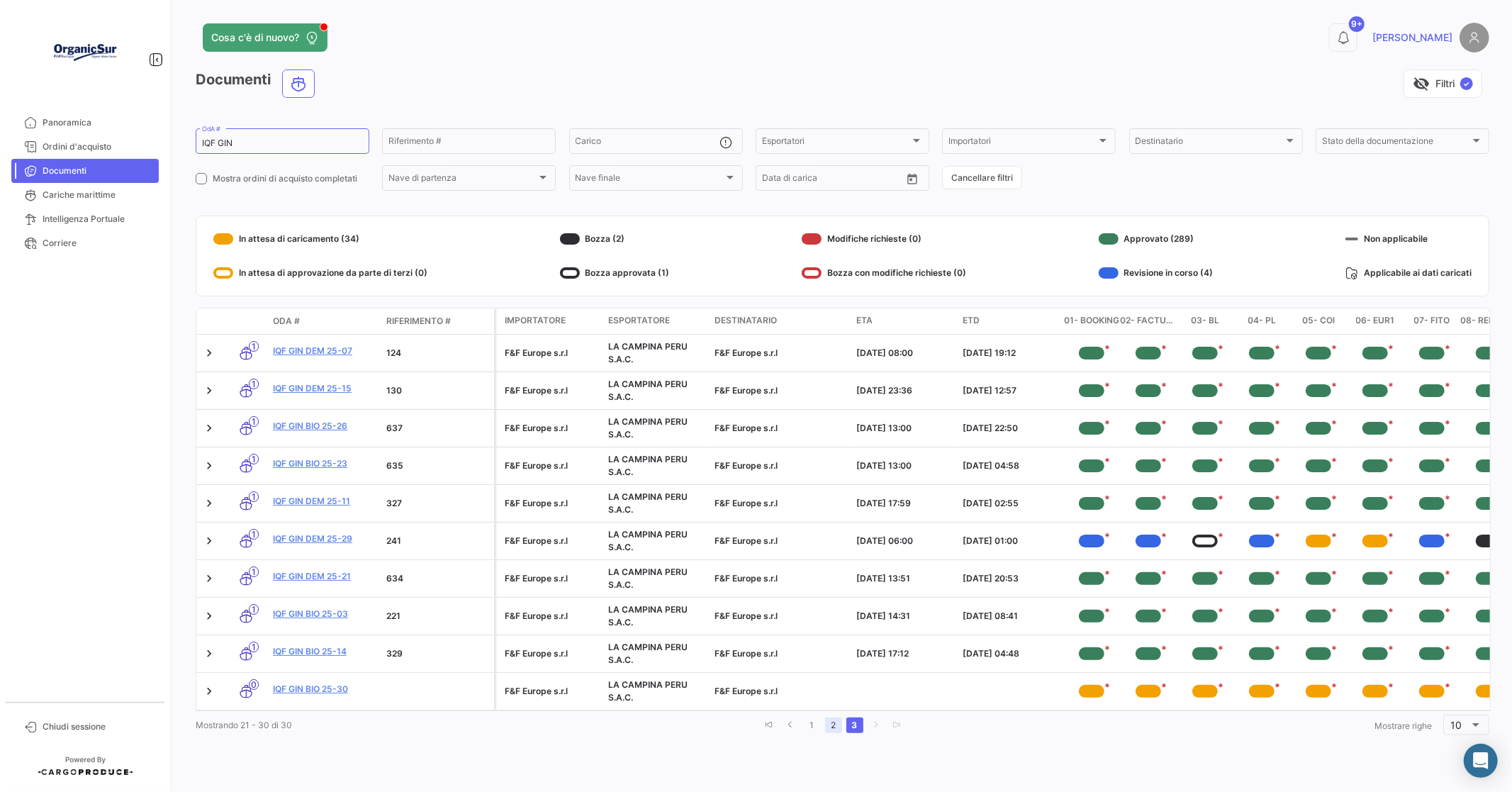
click at [831, 737] on li "2" at bounding box center [833, 725] width 21 height 24
click at [827, 732] on link "2" at bounding box center [834, 725] width 17 height 15
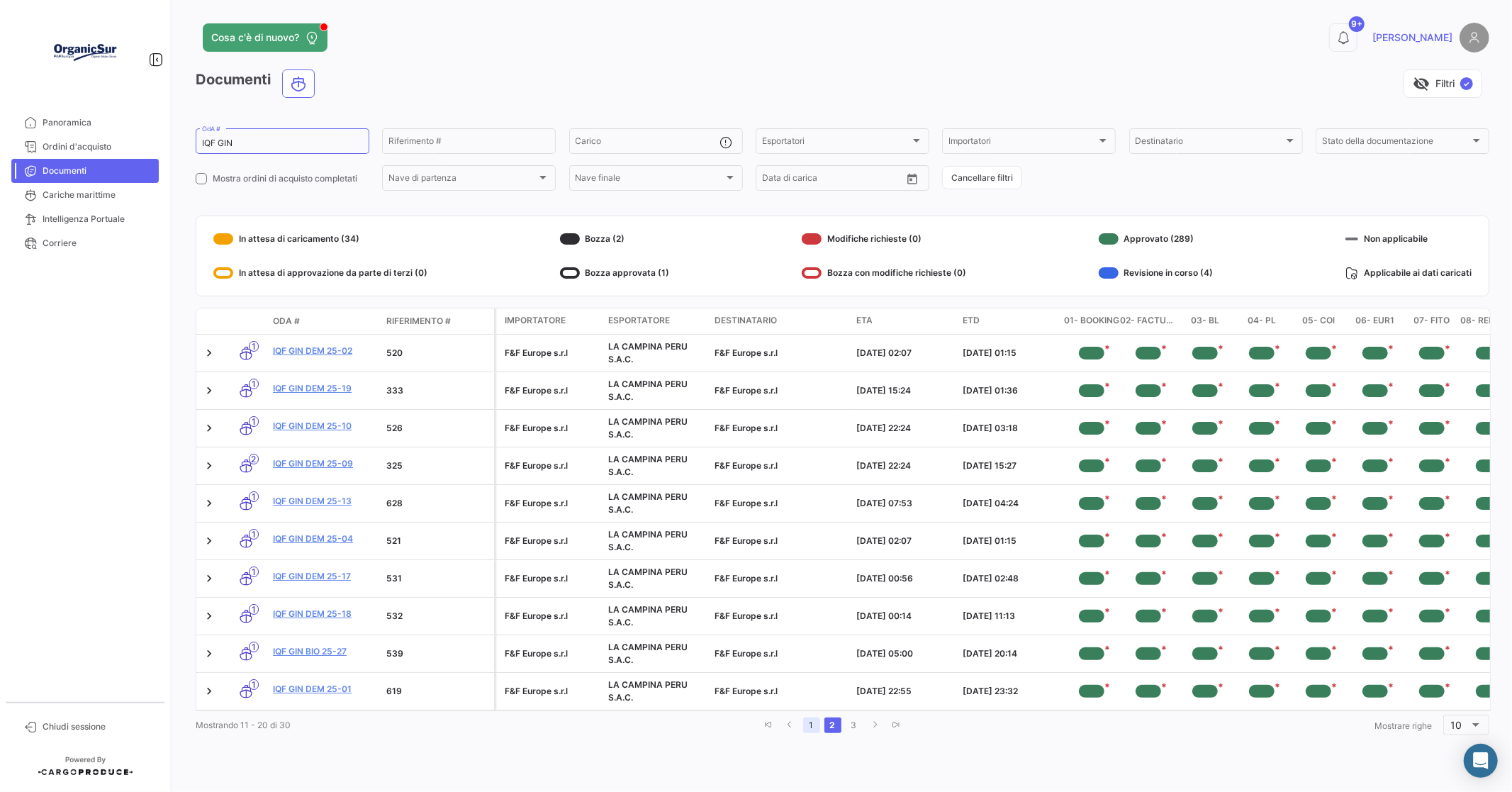
click at [810, 732] on link "1" at bounding box center [812, 725] width 17 height 15
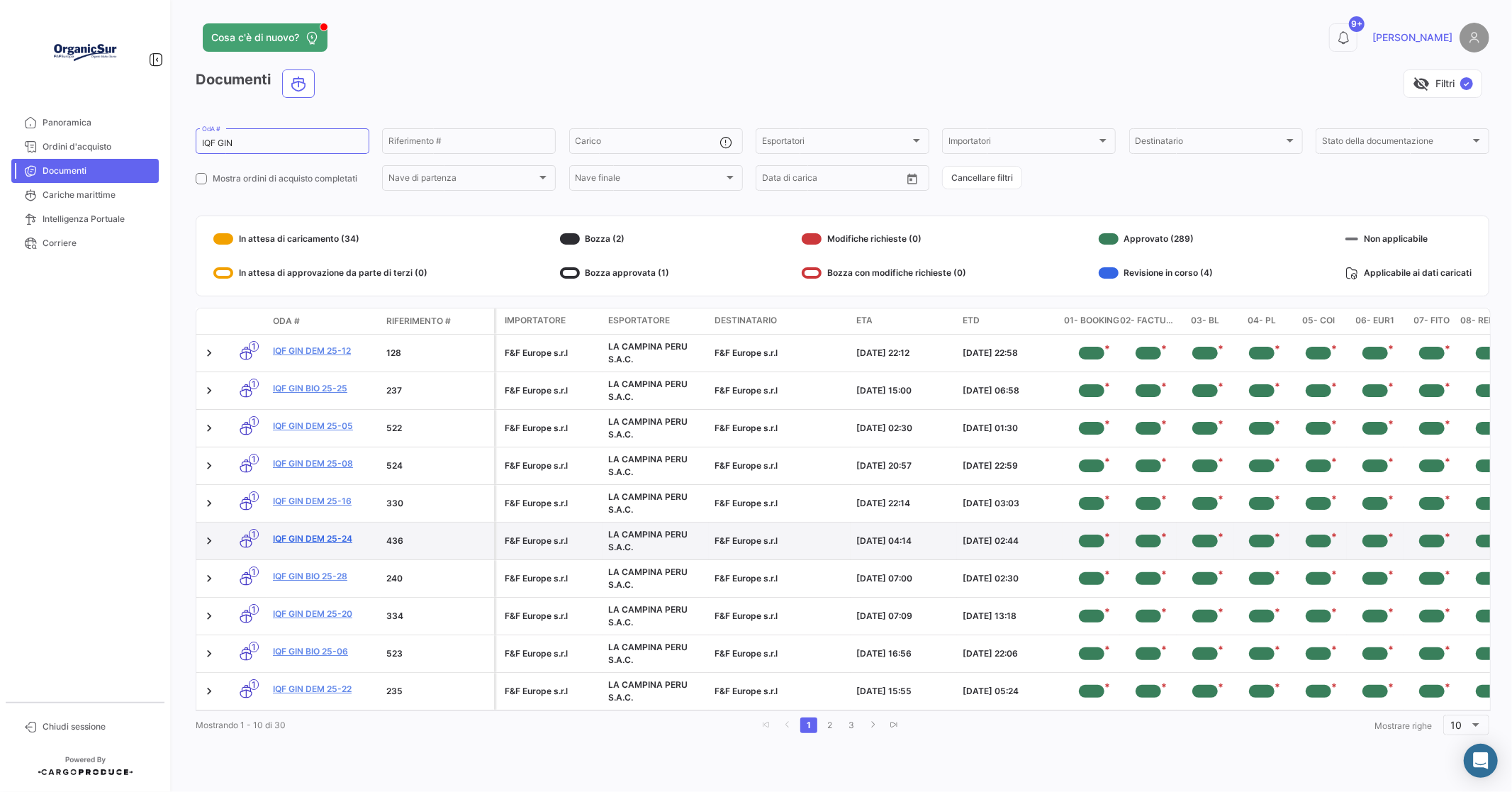
click at [321, 533] on link "IQF GIN DEM 25-24" at bounding box center [324, 538] width 102 height 13
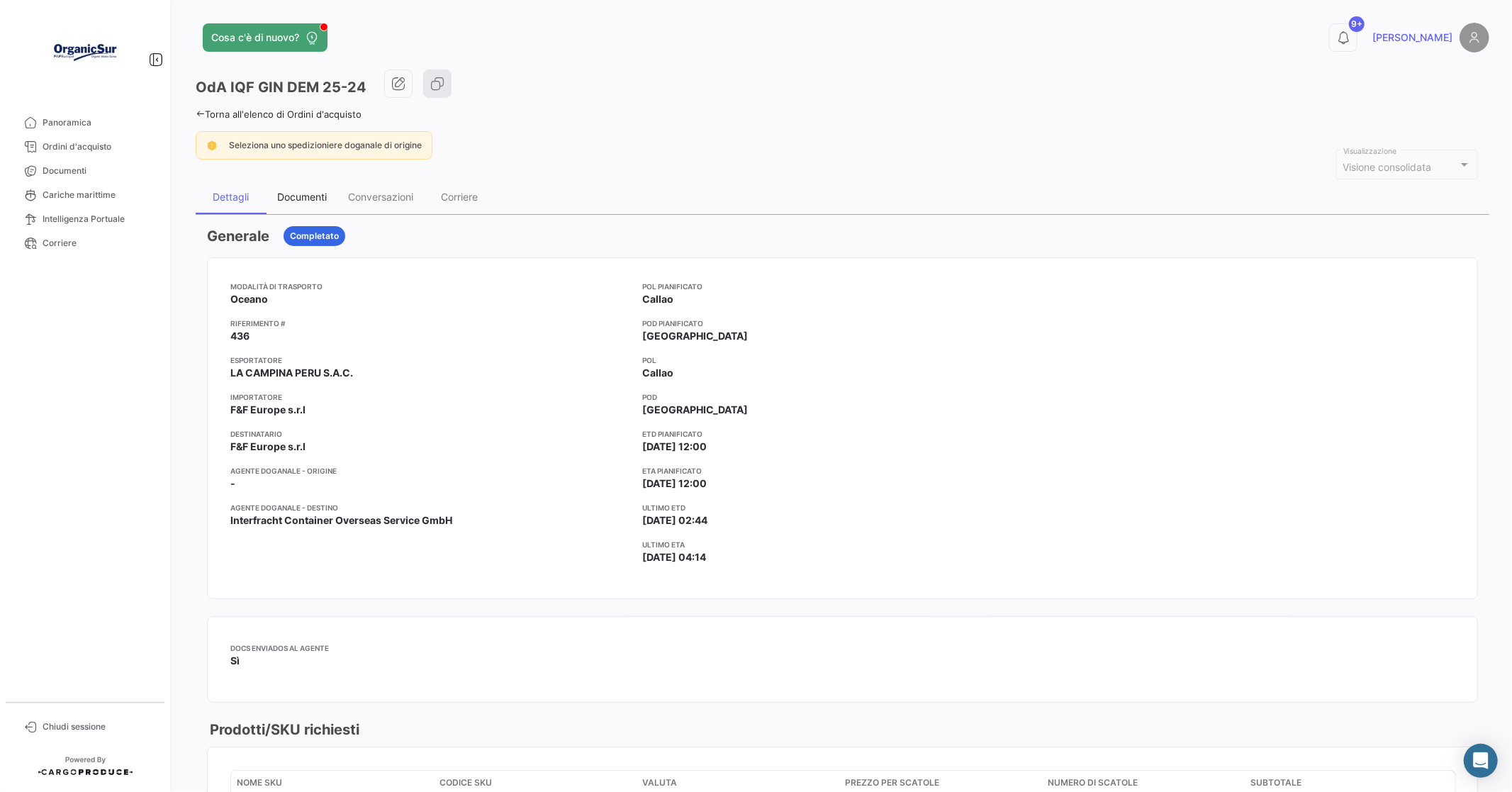
click at [300, 194] on div "Documenti" at bounding box center [302, 197] width 49 height 12
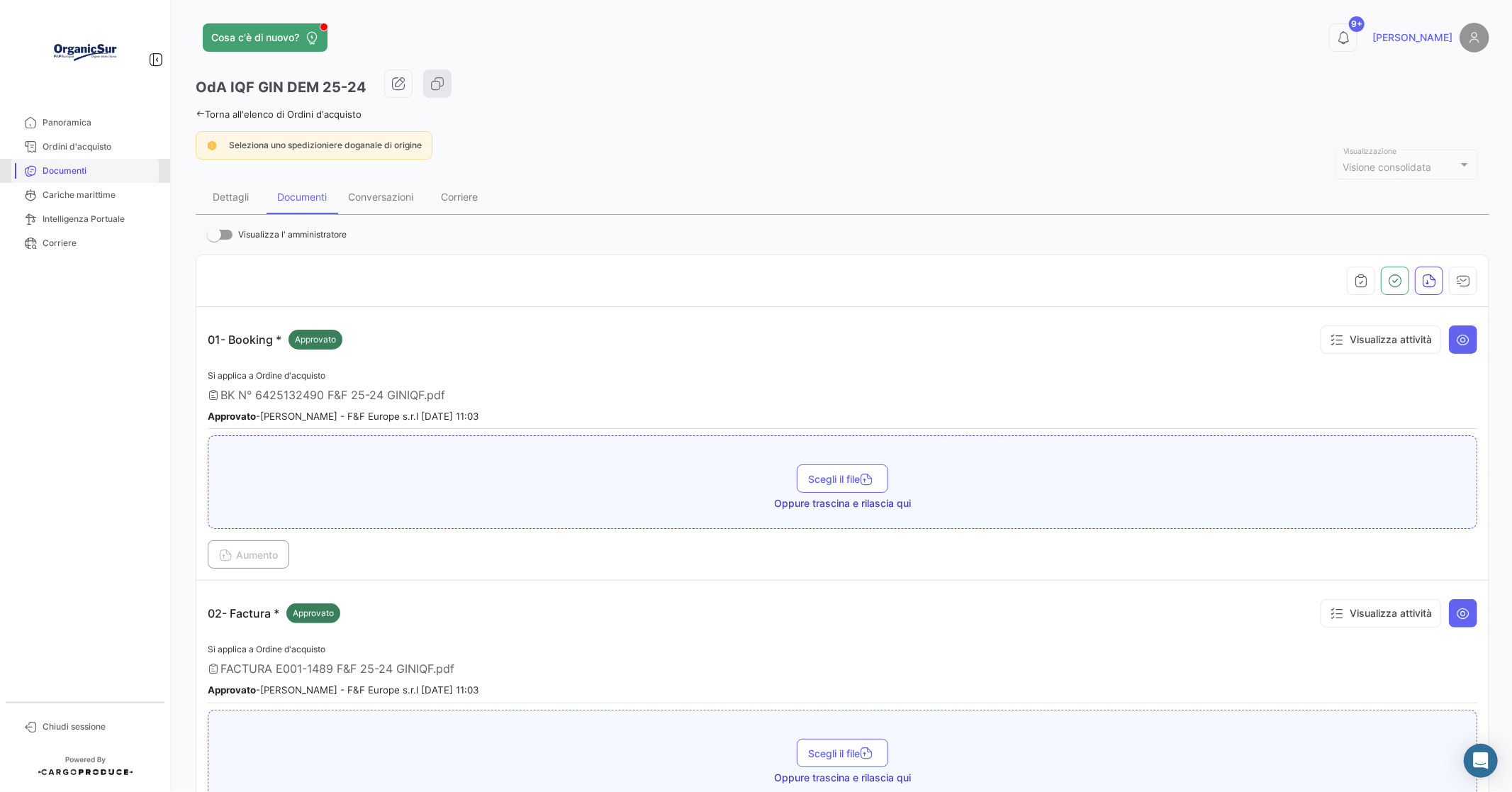
click at [74, 172] on span "Documenti" at bounding box center [98, 170] width 111 height 13
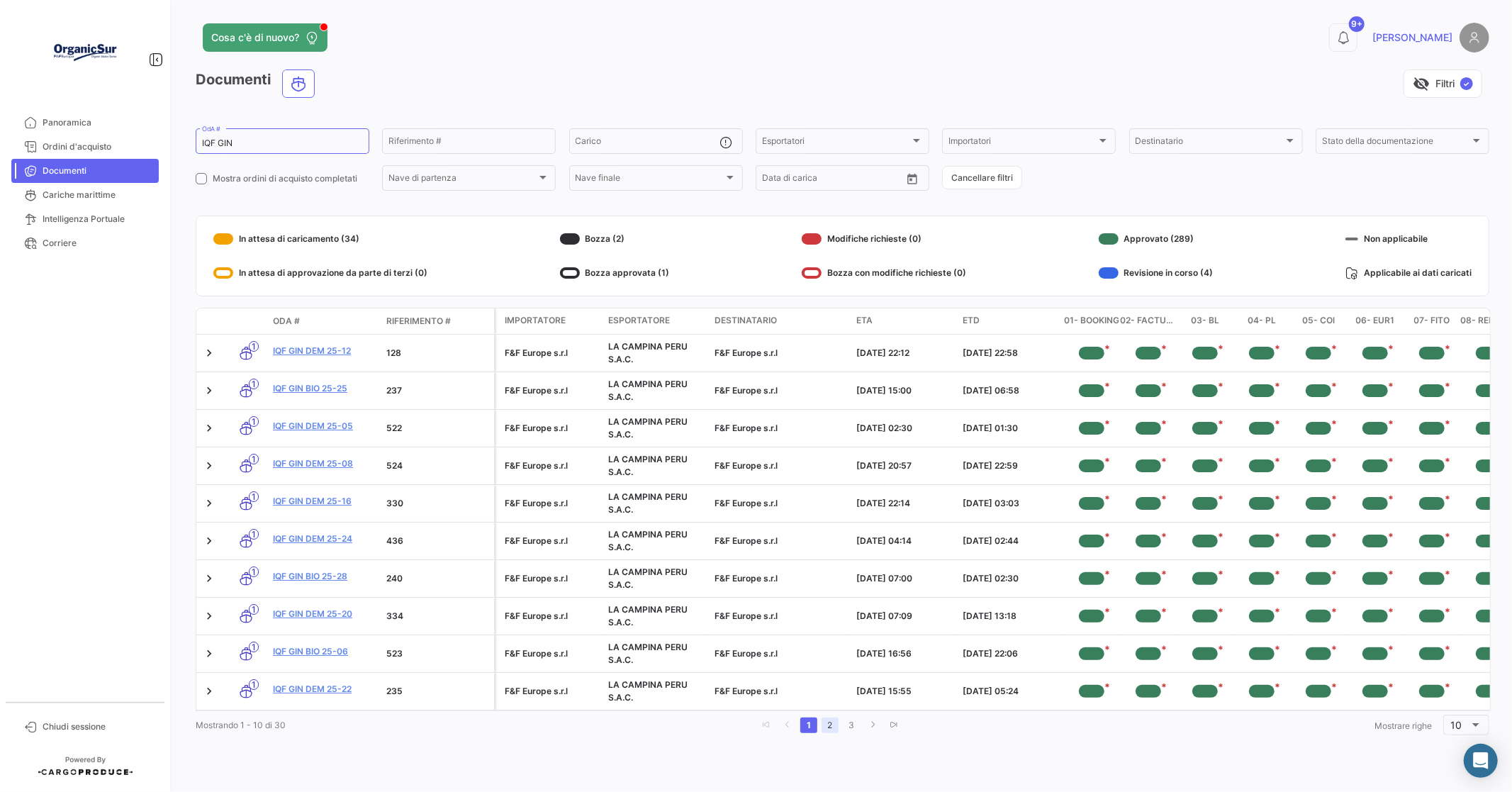
click at [830, 732] on link "2" at bounding box center [830, 725] width 17 height 15
click at [858, 732] on link "3" at bounding box center [854, 725] width 17 height 15
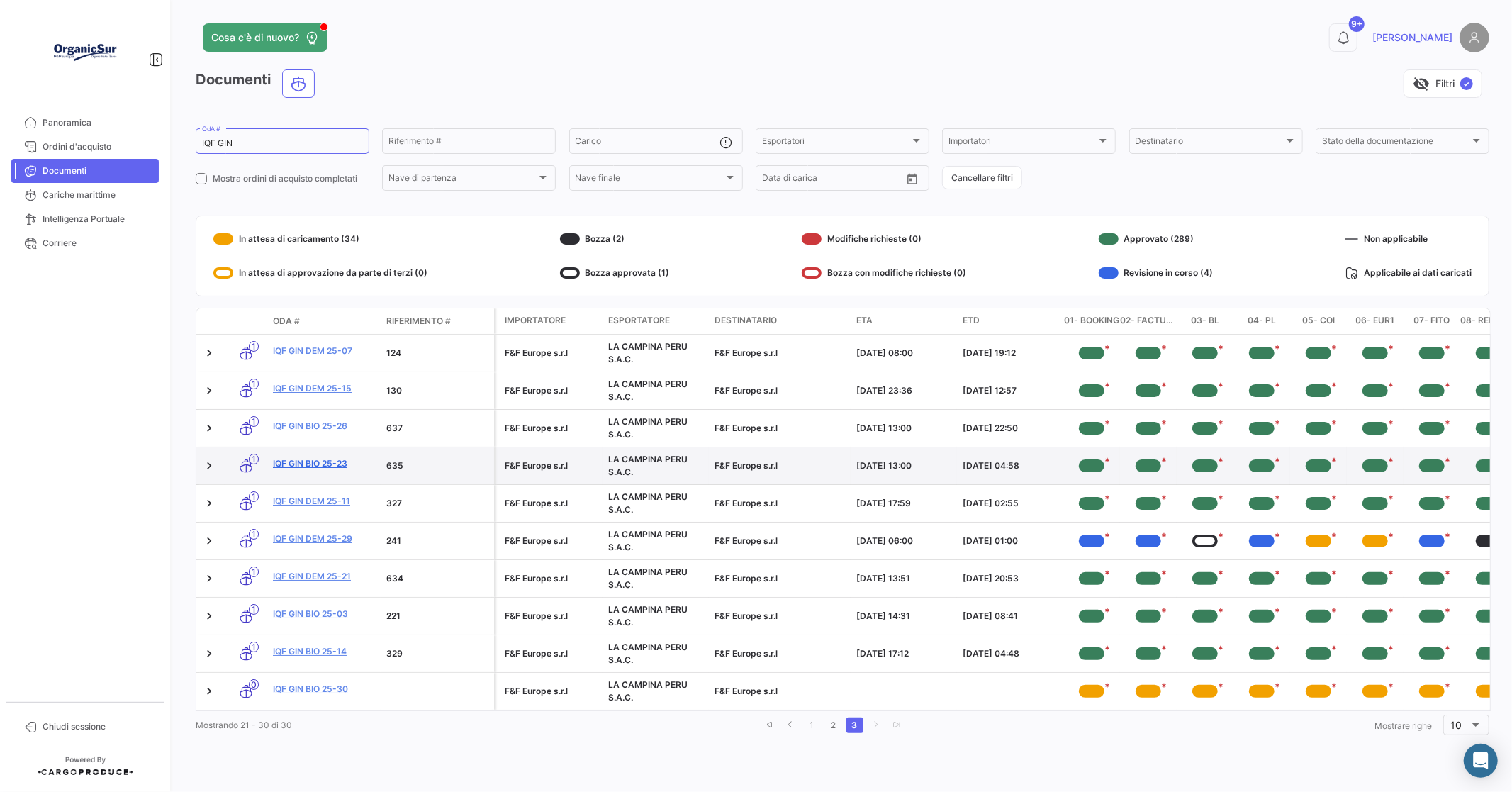
click at [308, 461] on link "IQF GIN BIO 25-23" at bounding box center [324, 463] width 102 height 13
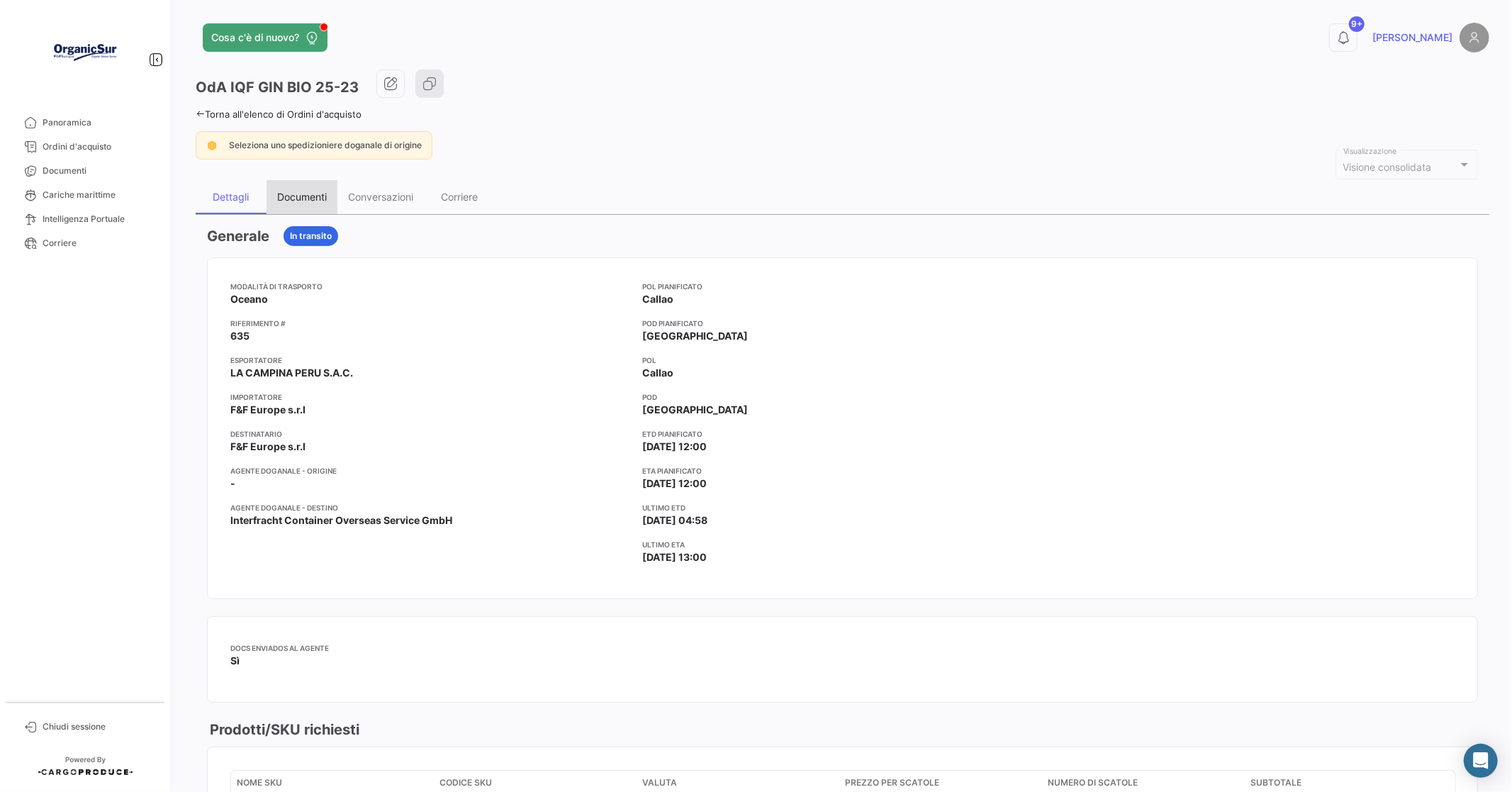
click at [312, 196] on div "Documenti" at bounding box center [302, 197] width 49 height 12
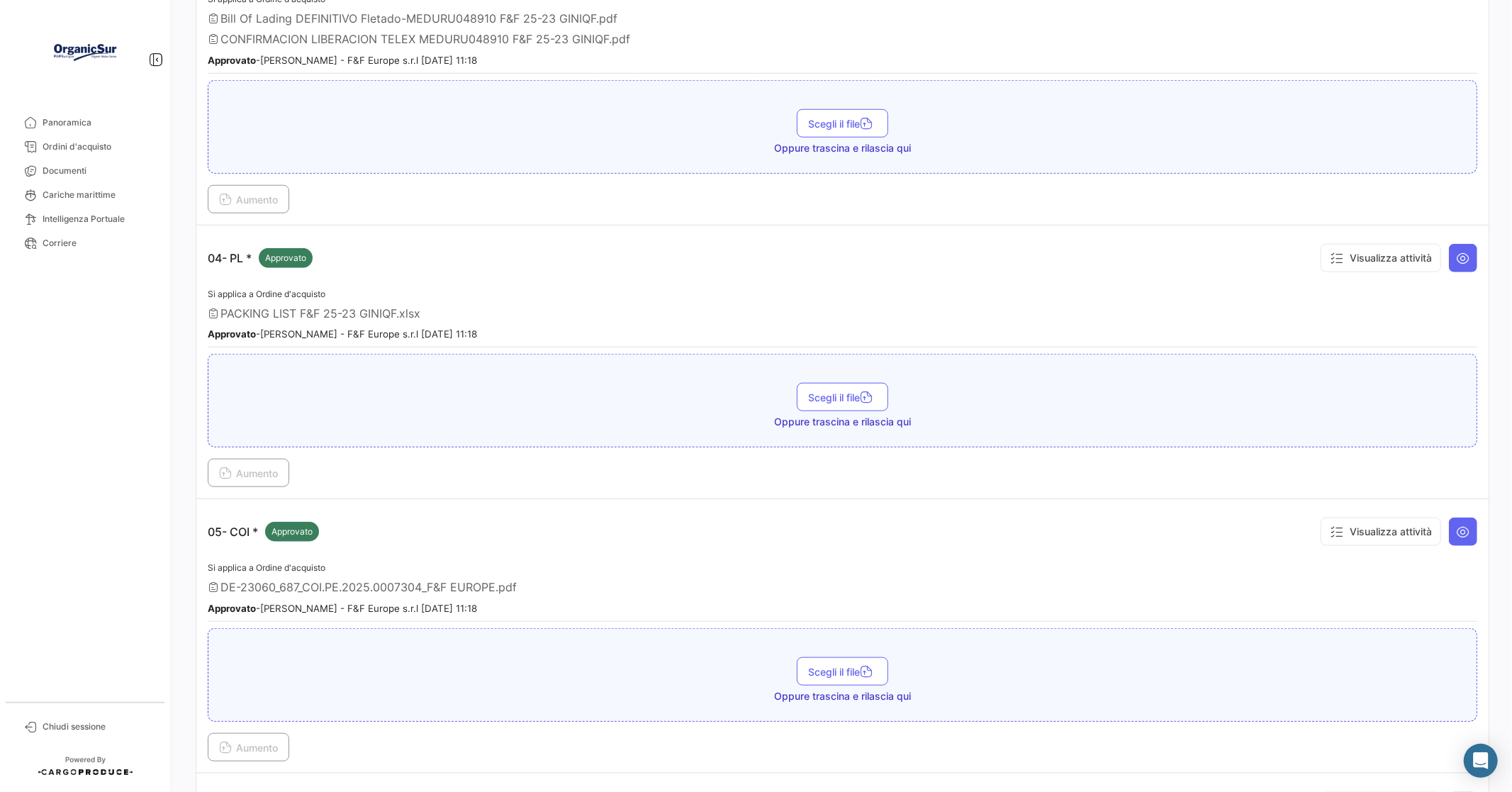
scroll to position [944, 0]
click at [61, 167] on span "Documenti" at bounding box center [98, 170] width 111 height 13
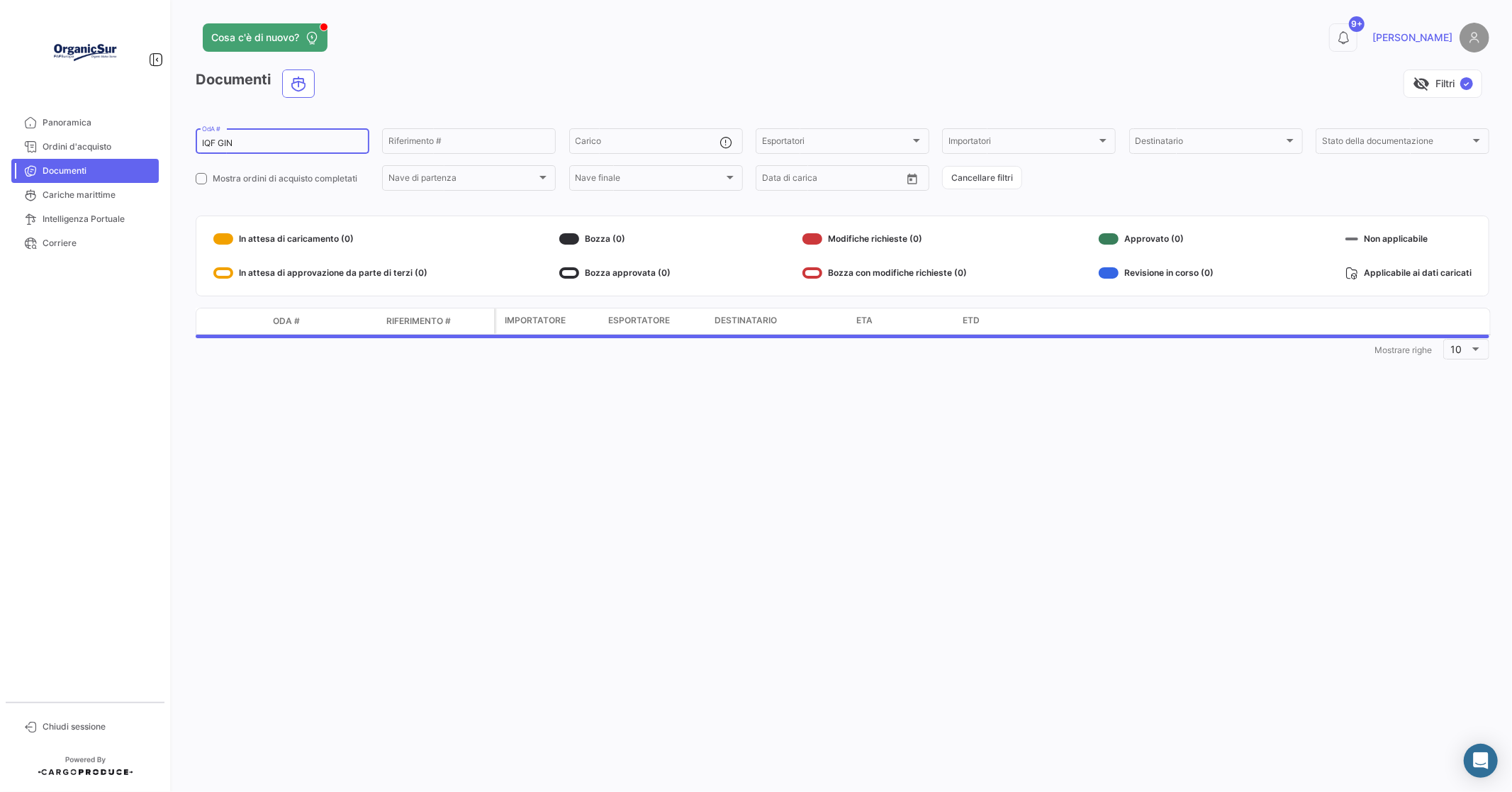
click at [259, 140] on input "IQF GIN" at bounding box center [282, 143] width 161 height 10
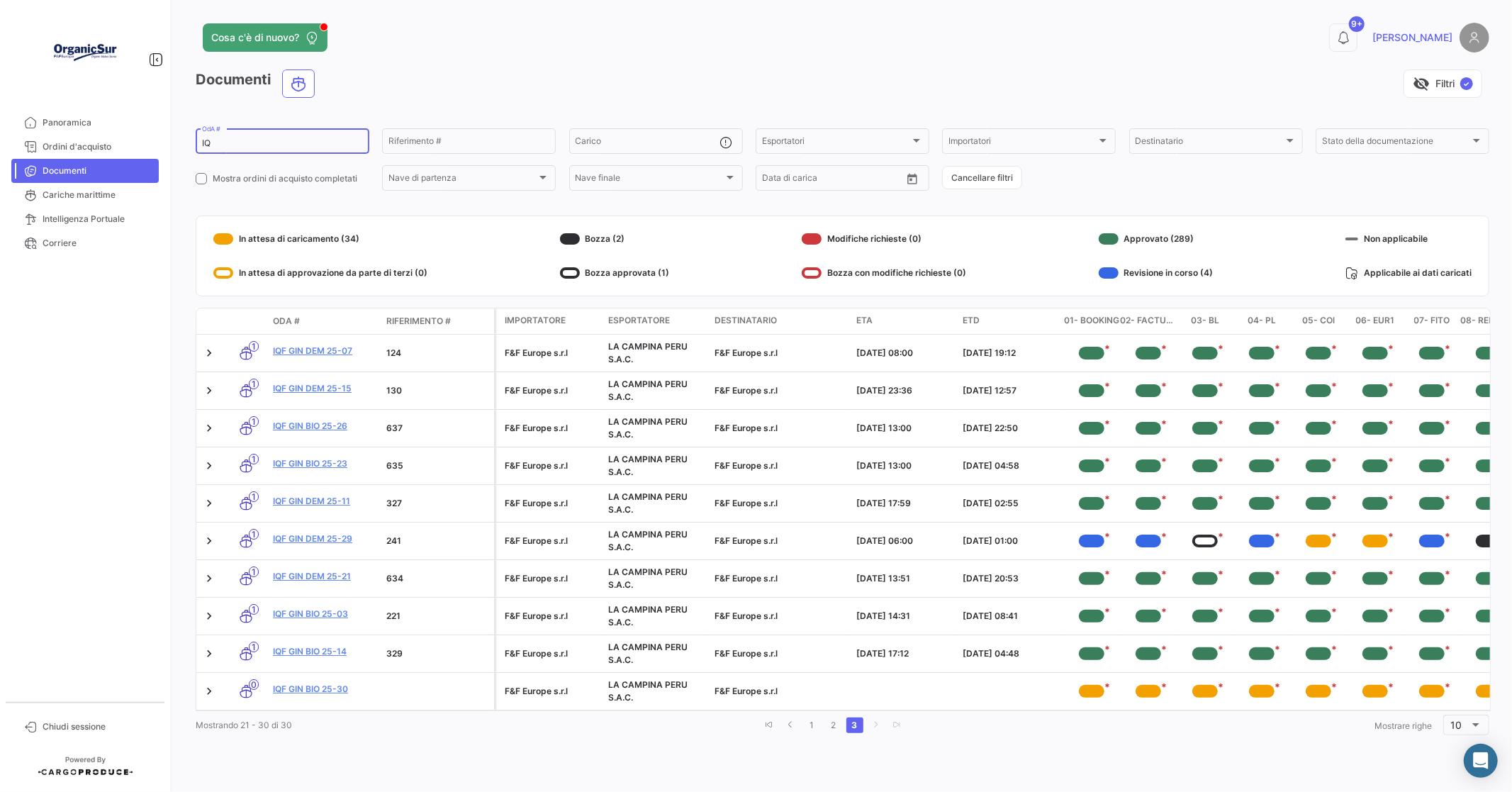
type input "I"
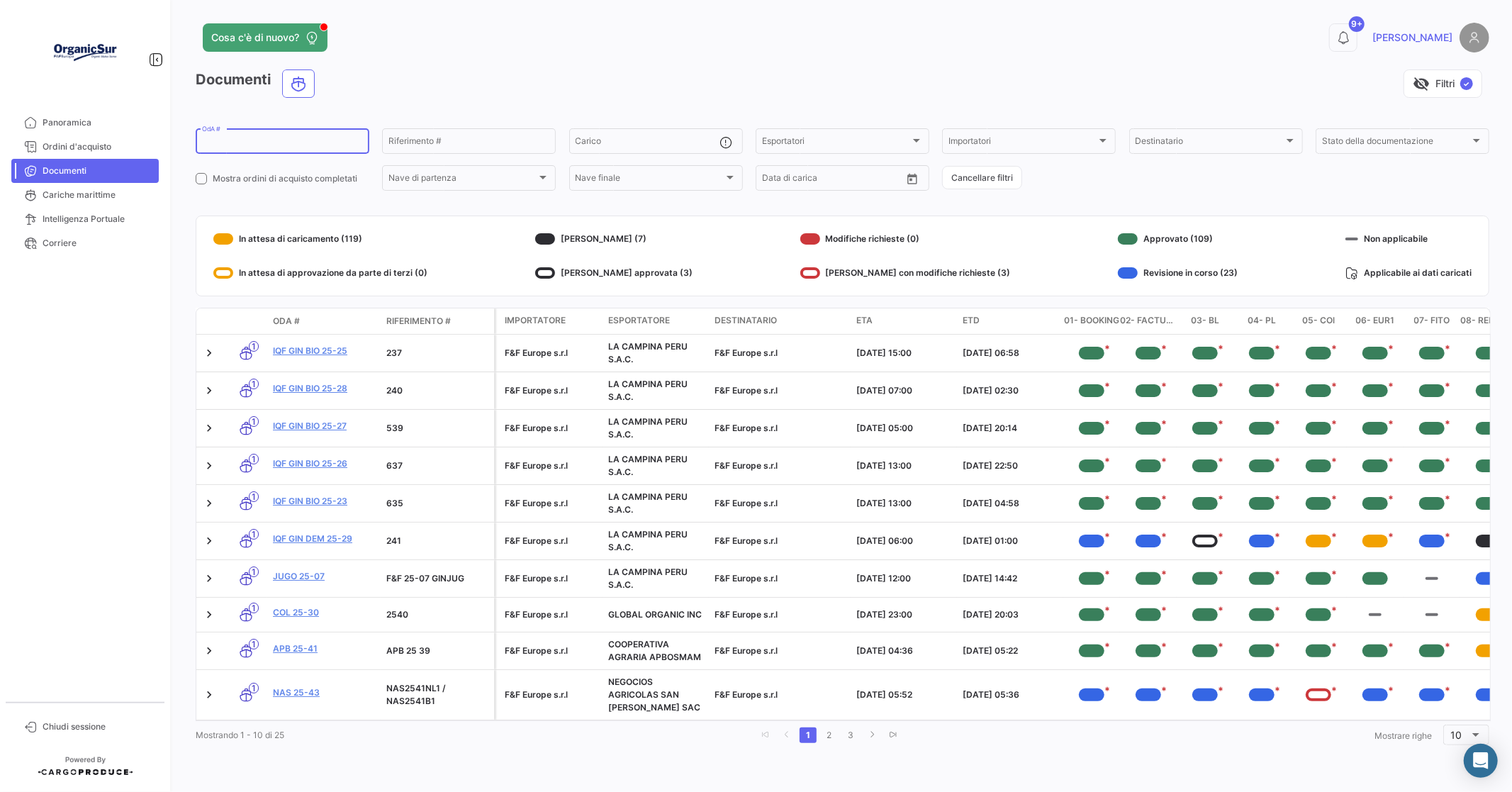
click at [66, 168] on span "Documenti" at bounding box center [98, 170] width 111 height 13
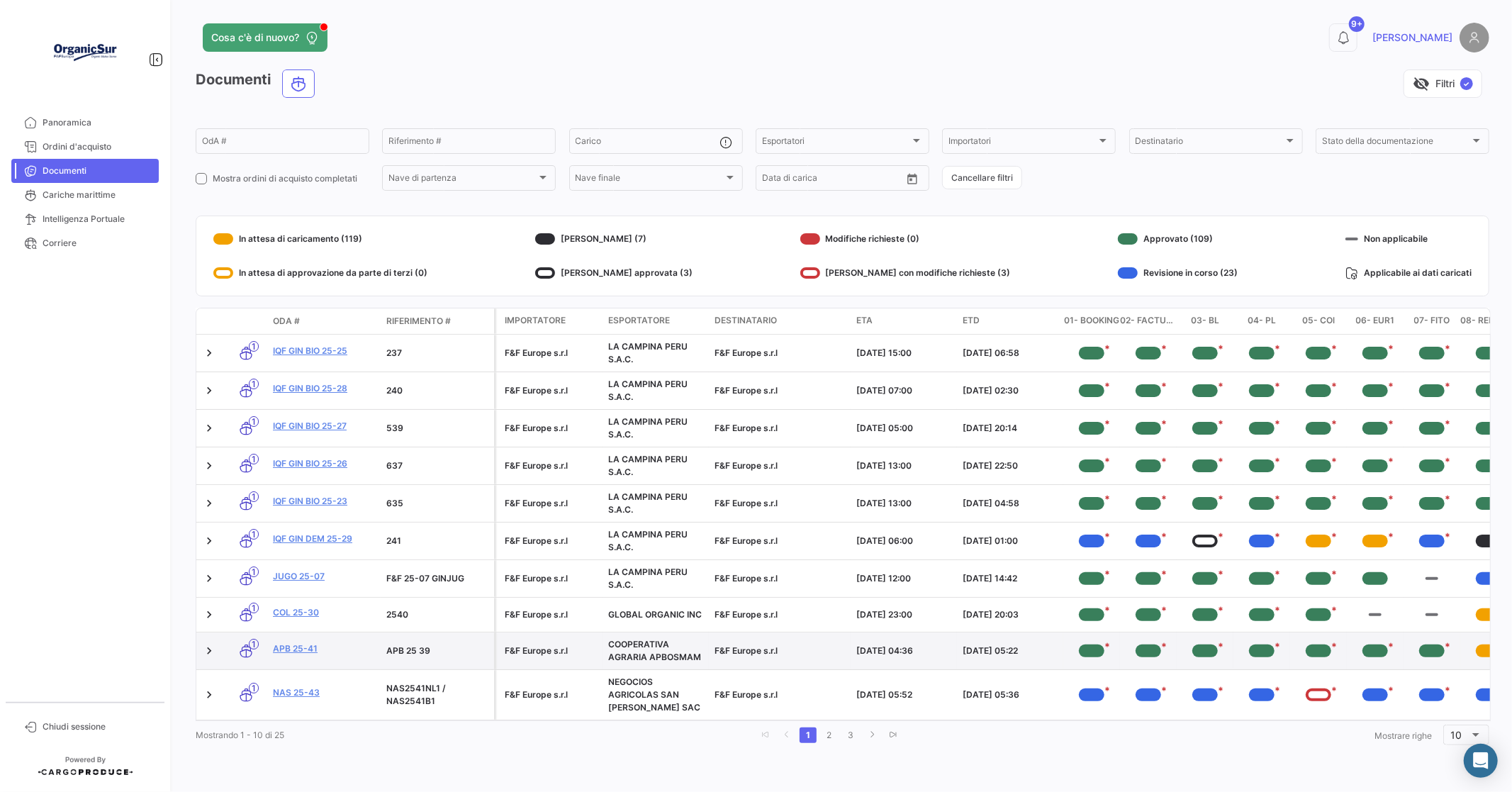
scroll to position [3, 0]
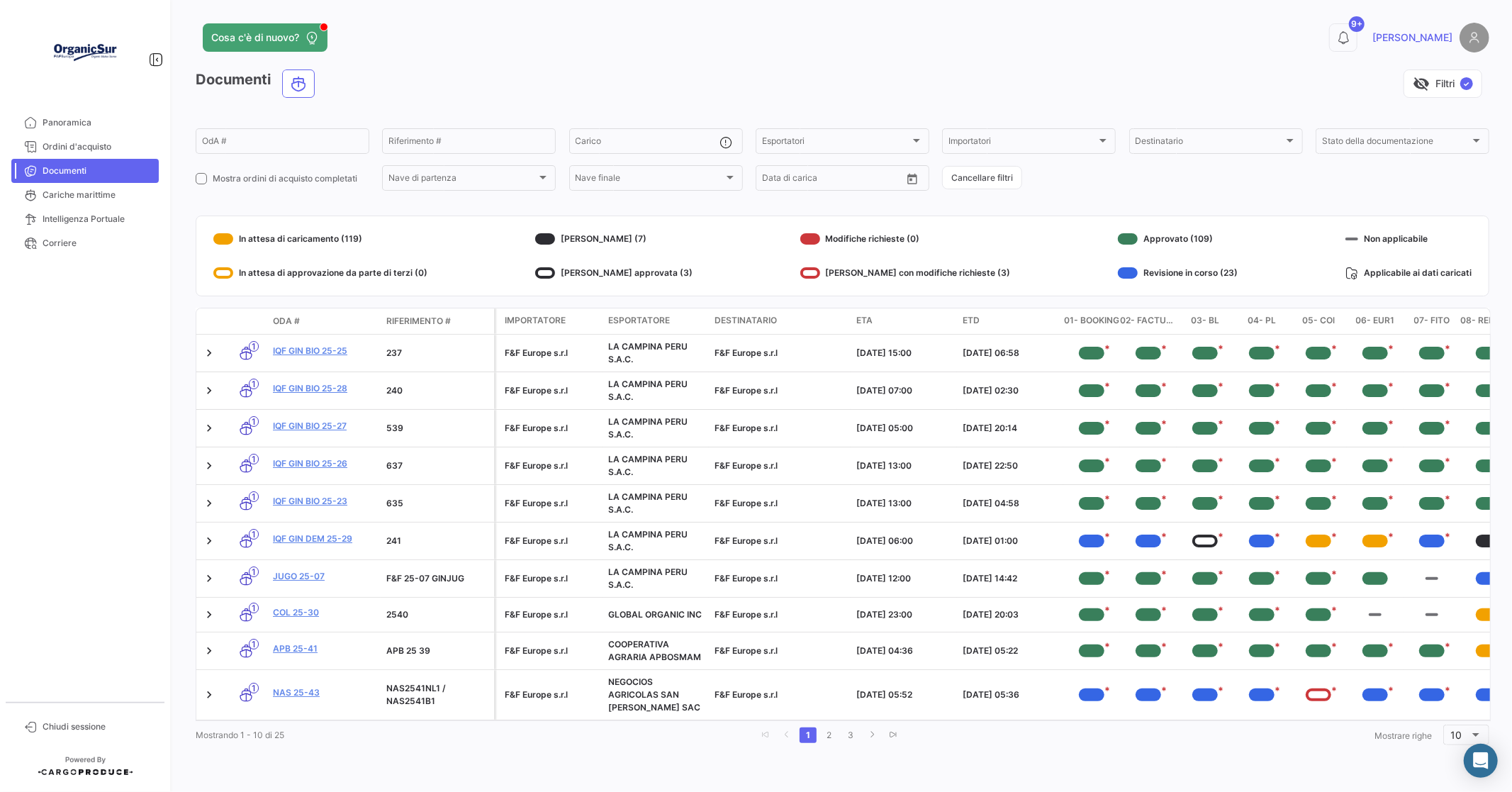
click at [870, 317] on span "ETA" at bounding box center [864, 320] width 16 height 13
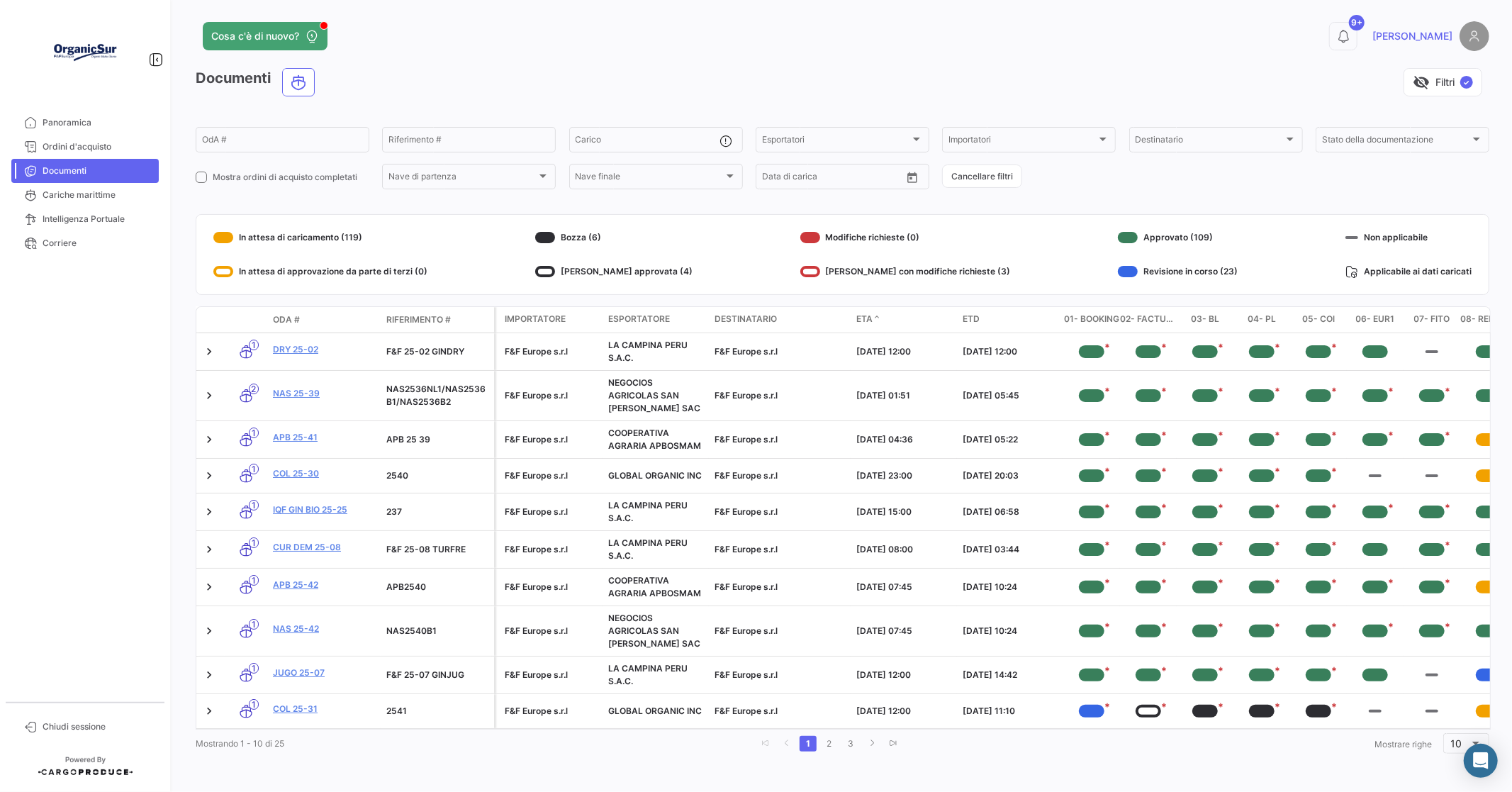
click at [869, 317] on span "ETA" at bounding box center [864, 318] width 16 height 13
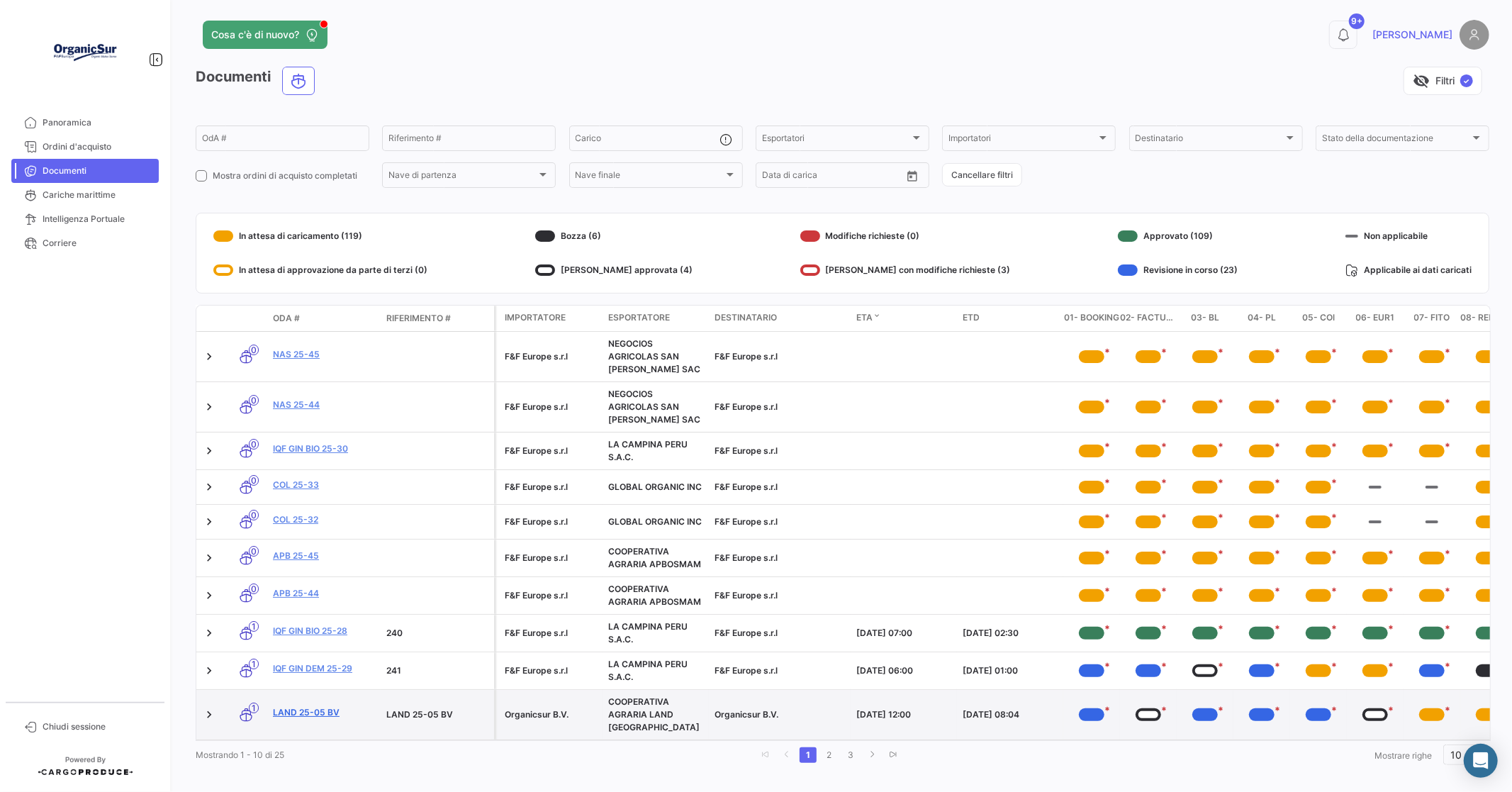
click at [300, 706] on link "LAND 25-05 BV" at bounding box center [324, 712] width 102 height 13
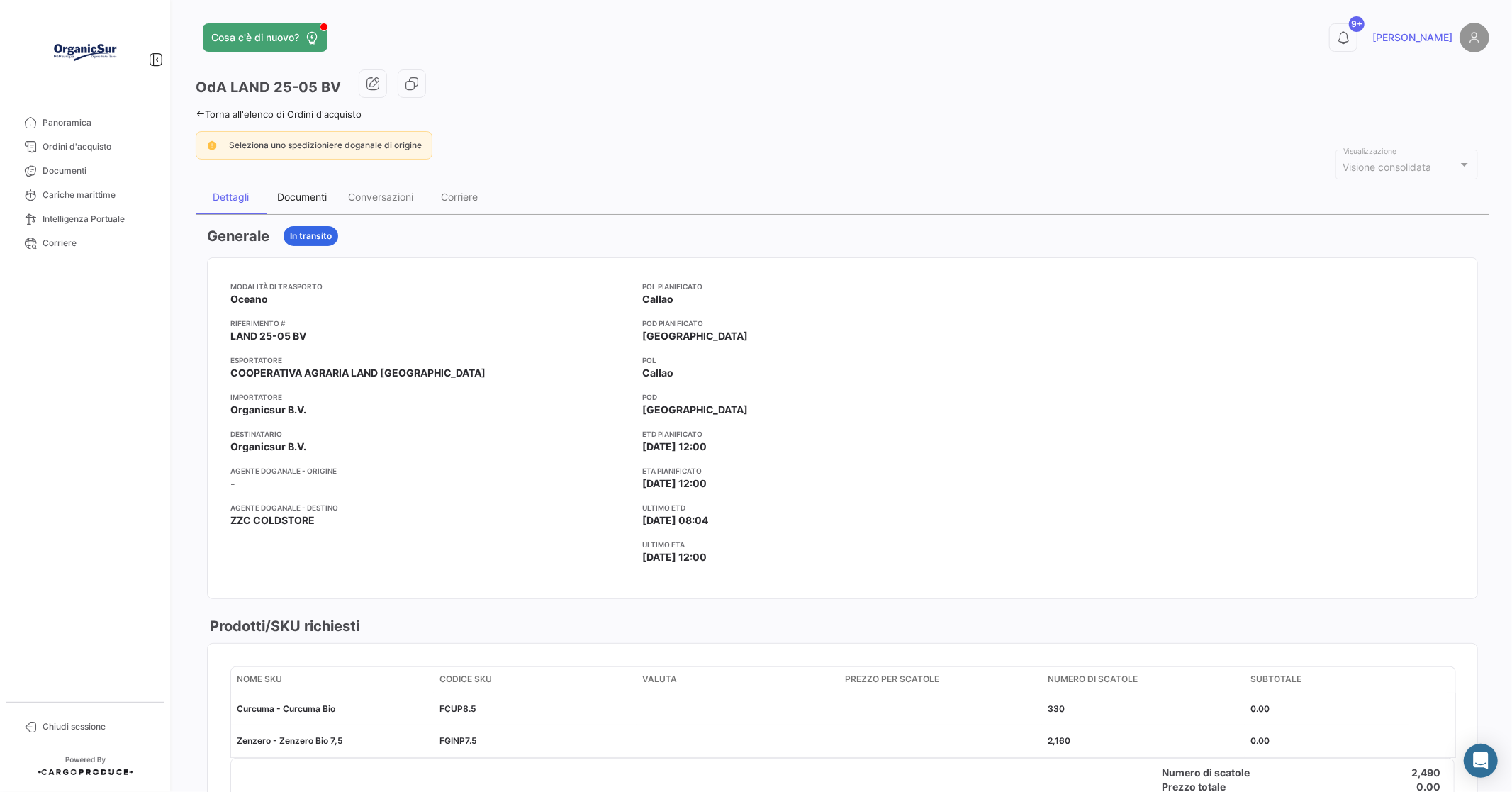
click at [300, 202] on div "Documenti" at bounding box center [301, 197] width 71 height 34
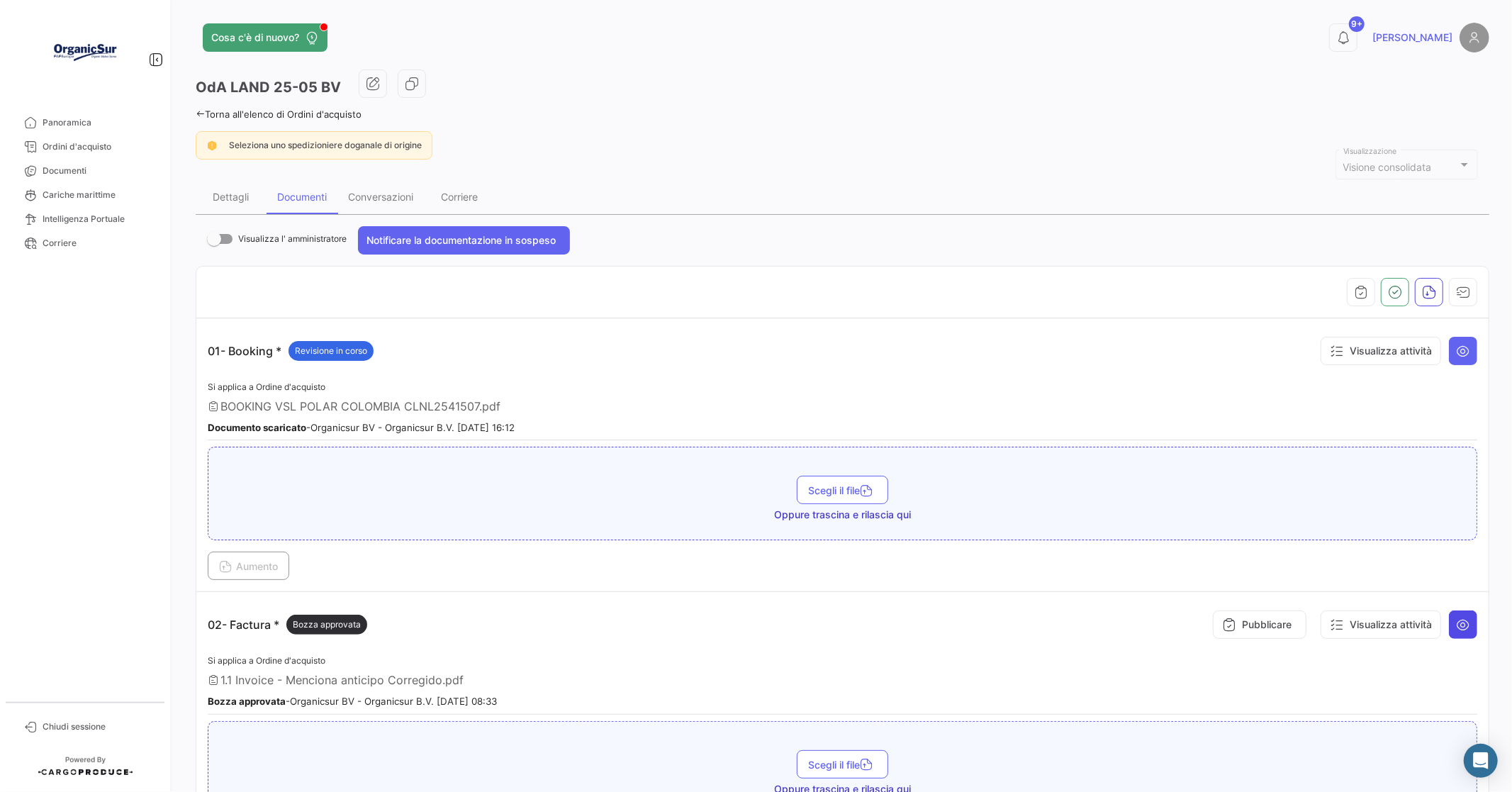
click at [1456, 626] on icon at bounding box center [1463, 624] width 14 height 14
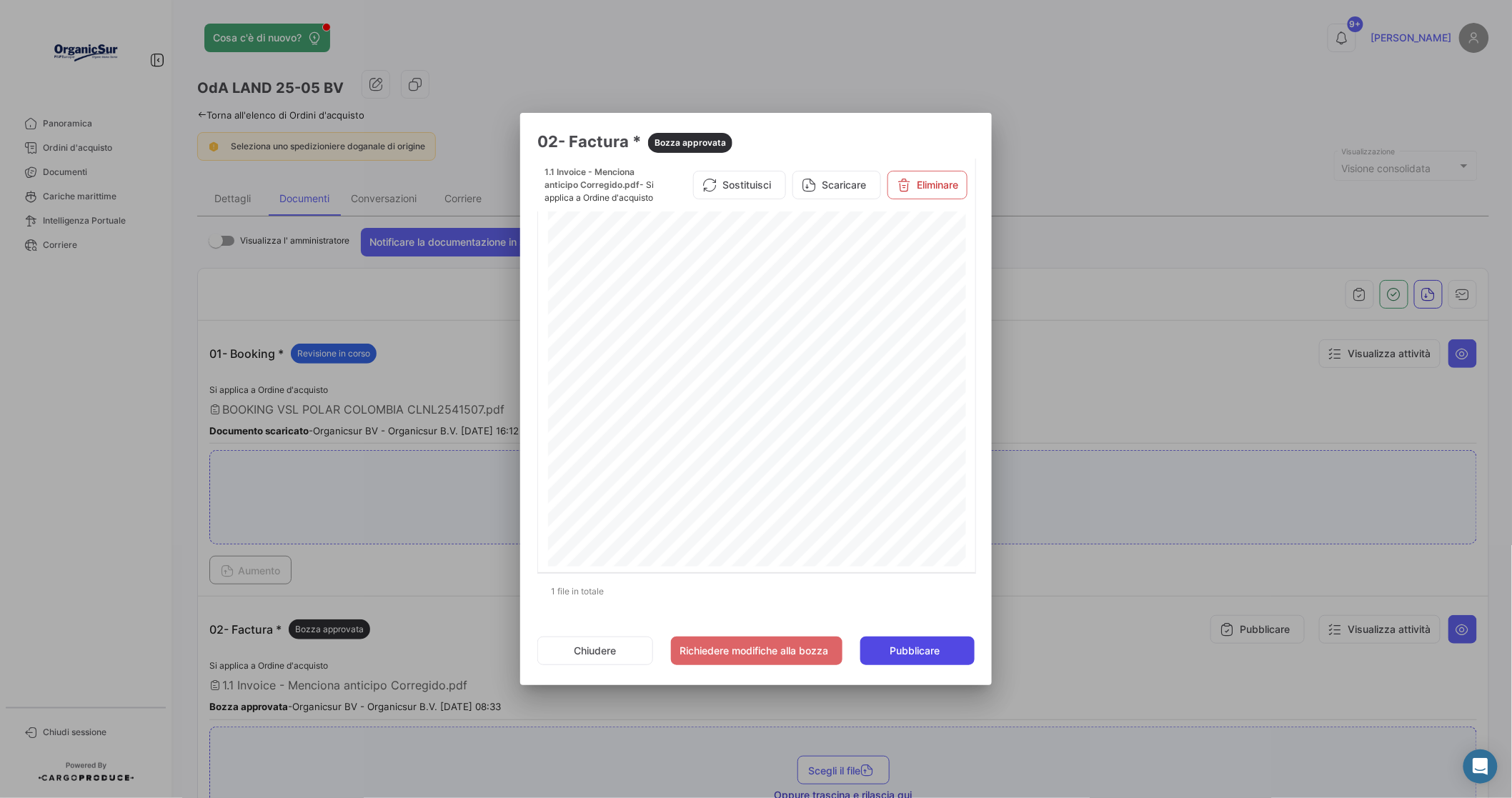
click at [922, 648] on span "Pubblicare" at bounding box center [914, 651] width 50 height 15
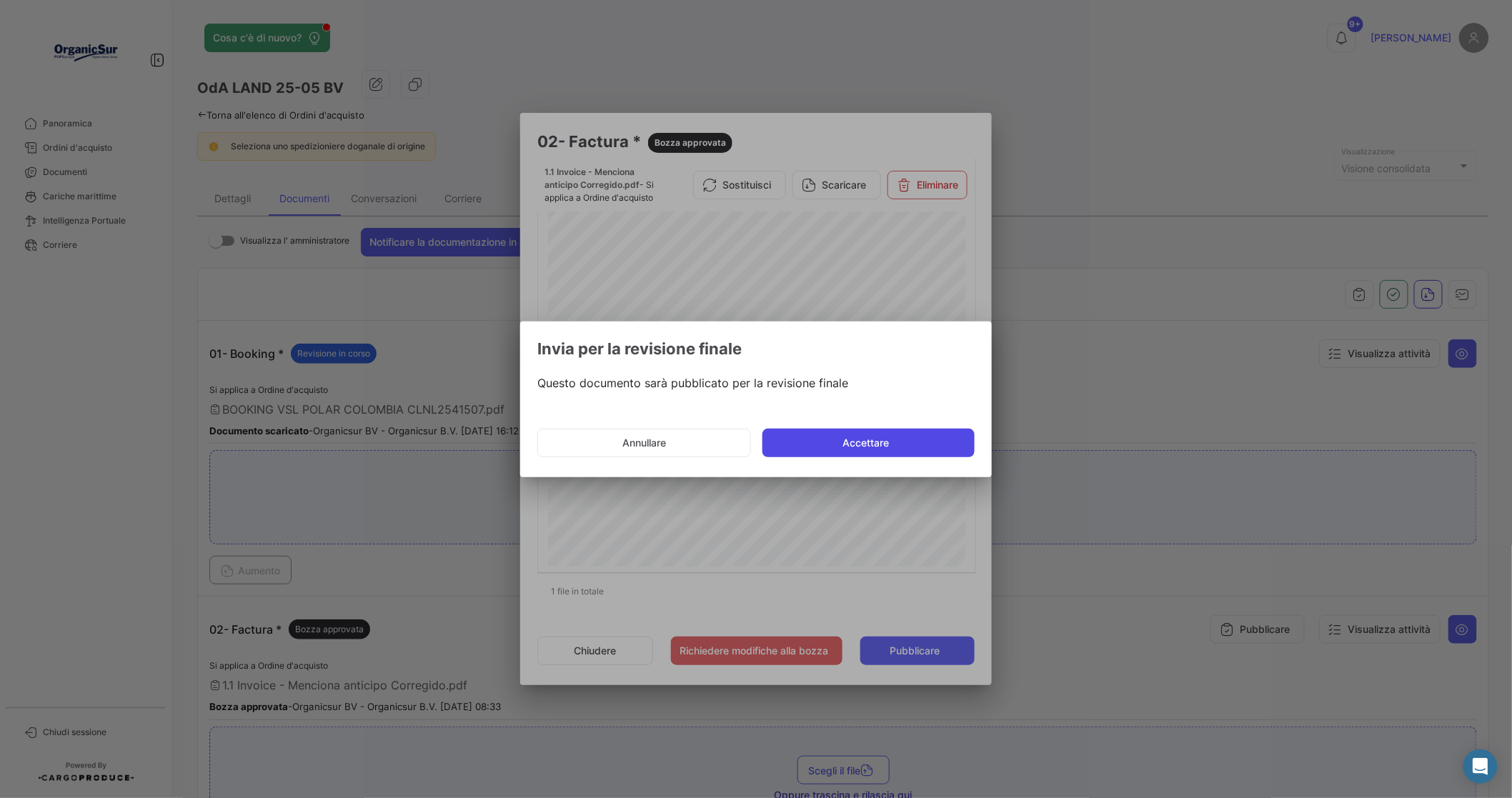
click at [858, 439] on button "Accettare" at bounding box center [868, 442] width 212 height 28
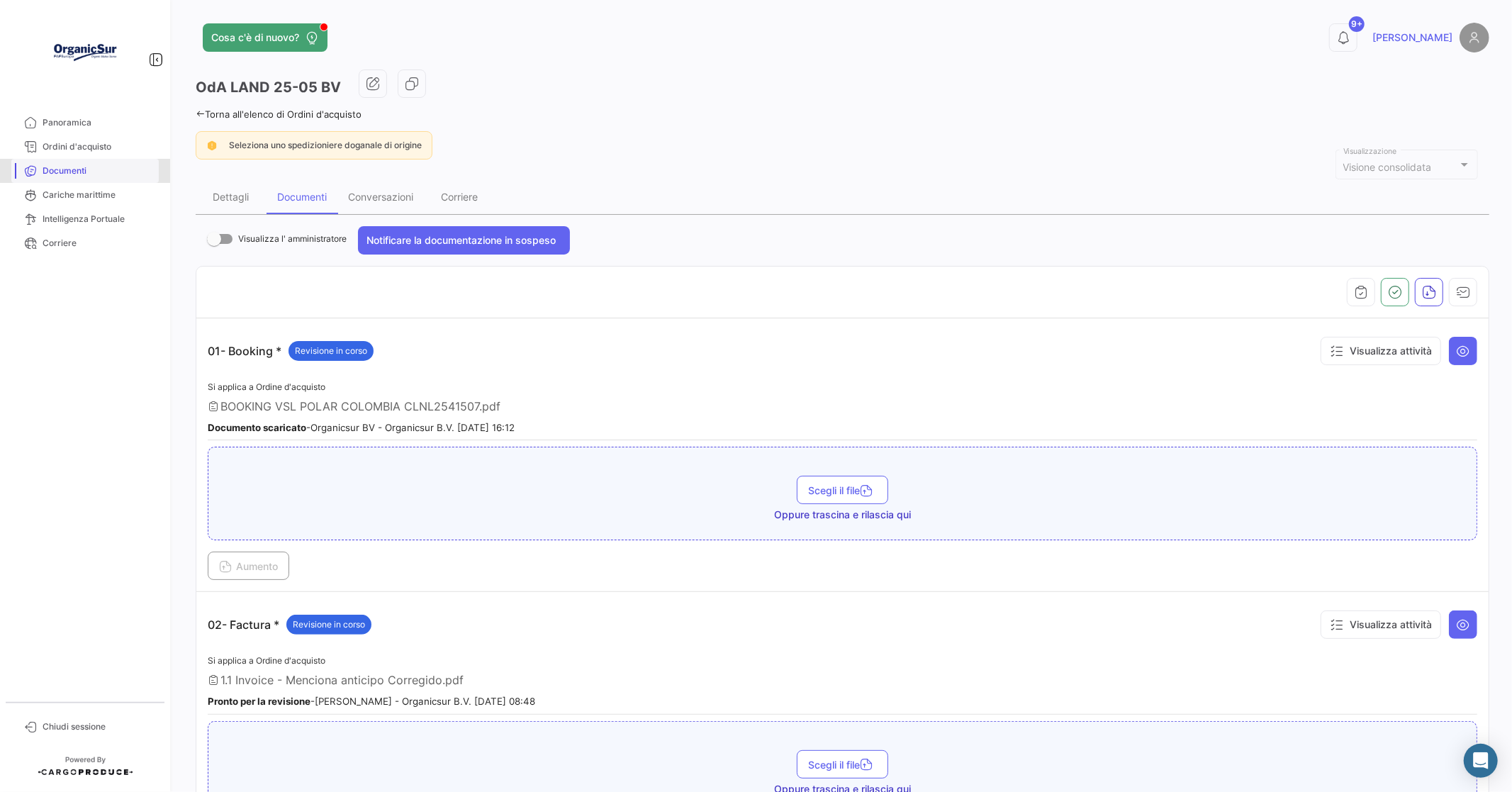
click at [55, 167] on span "Documenti" at bounding box center [98, 170] width 111 height 13
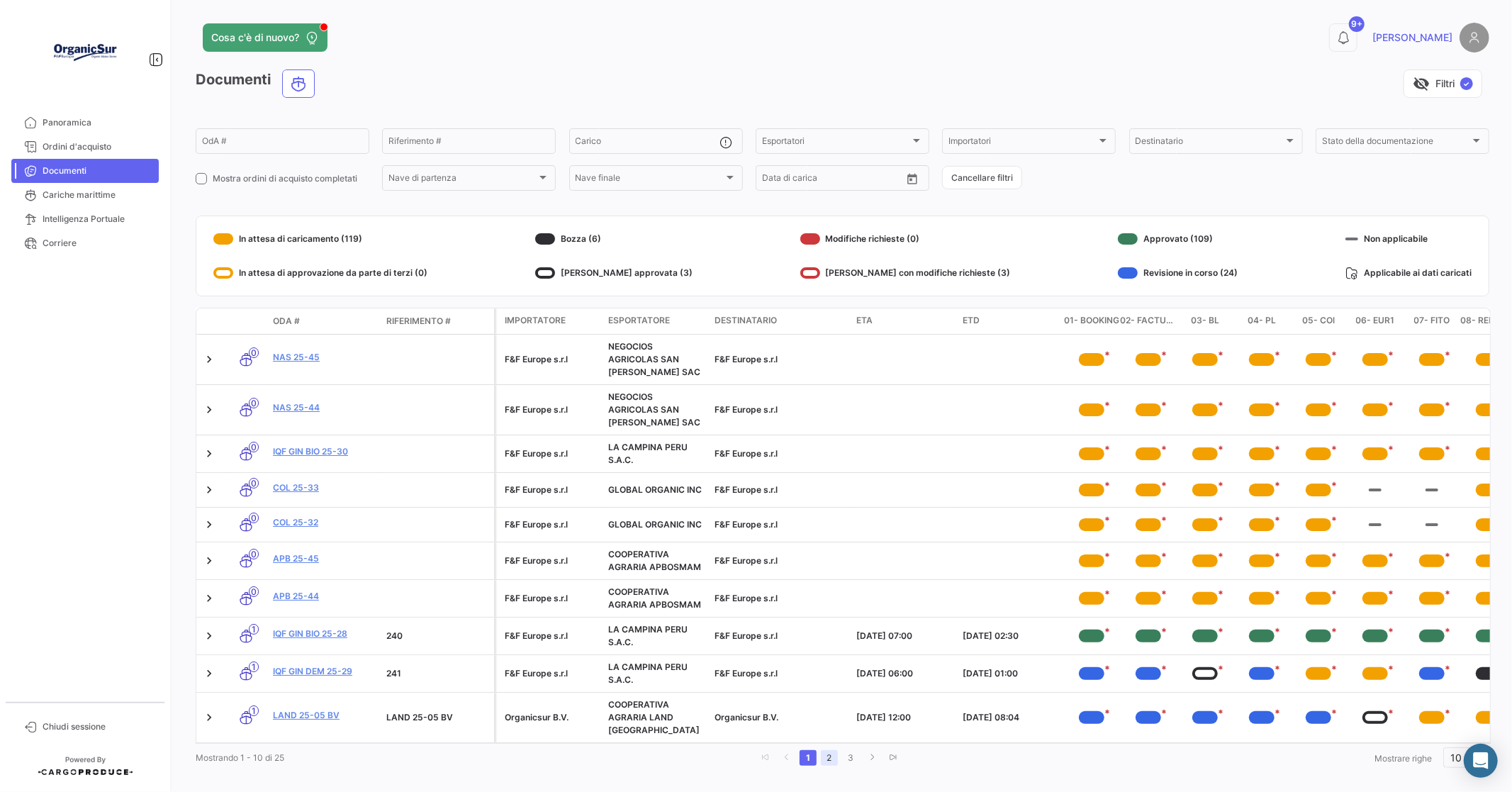
click at [826, 757] on link "2" at bounding box center [830, 757] width 17 height 15
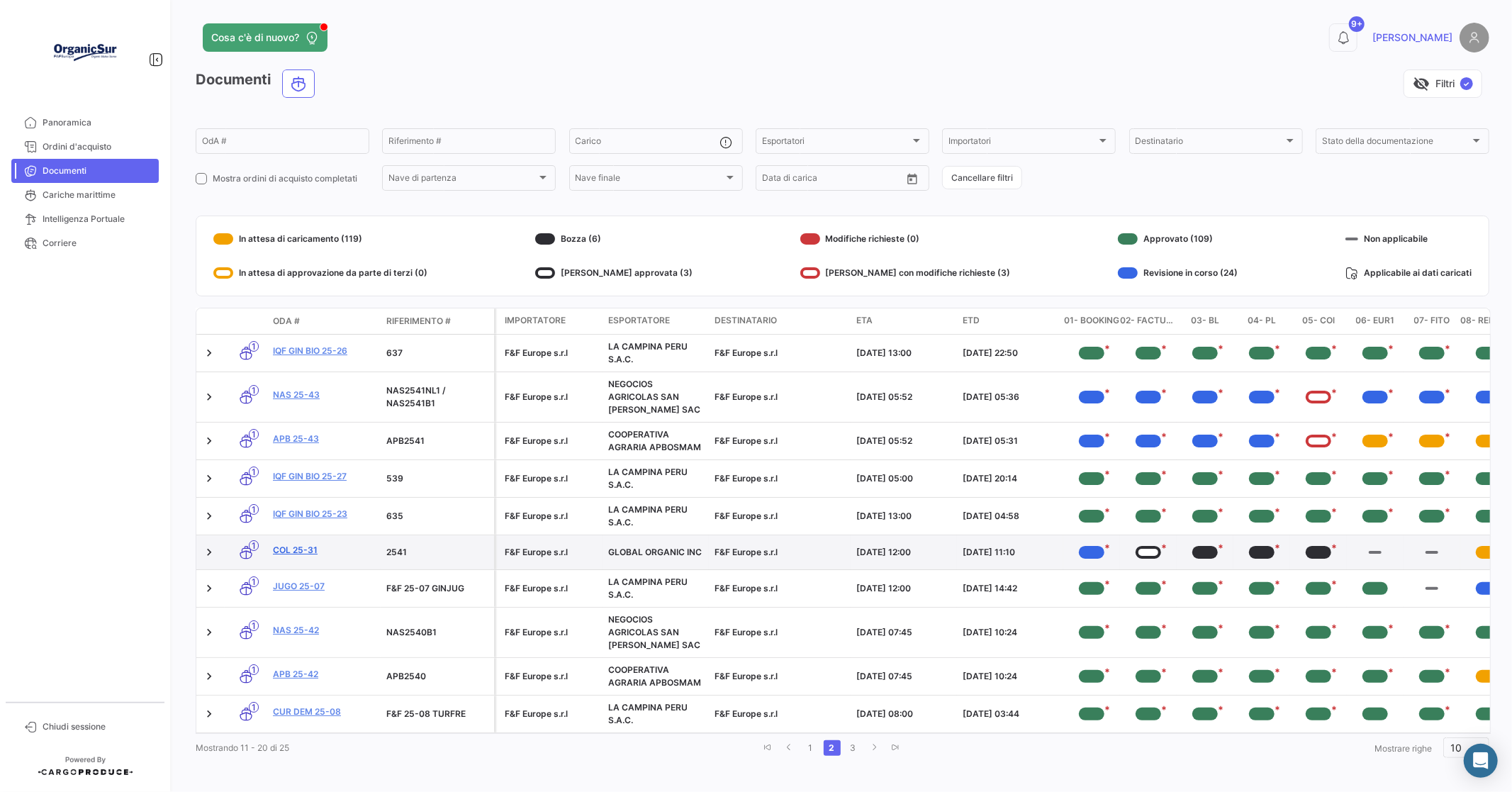
click at [307, 550] on link "COL 25-31" at bounding box center [324, 550] width 102 height 13
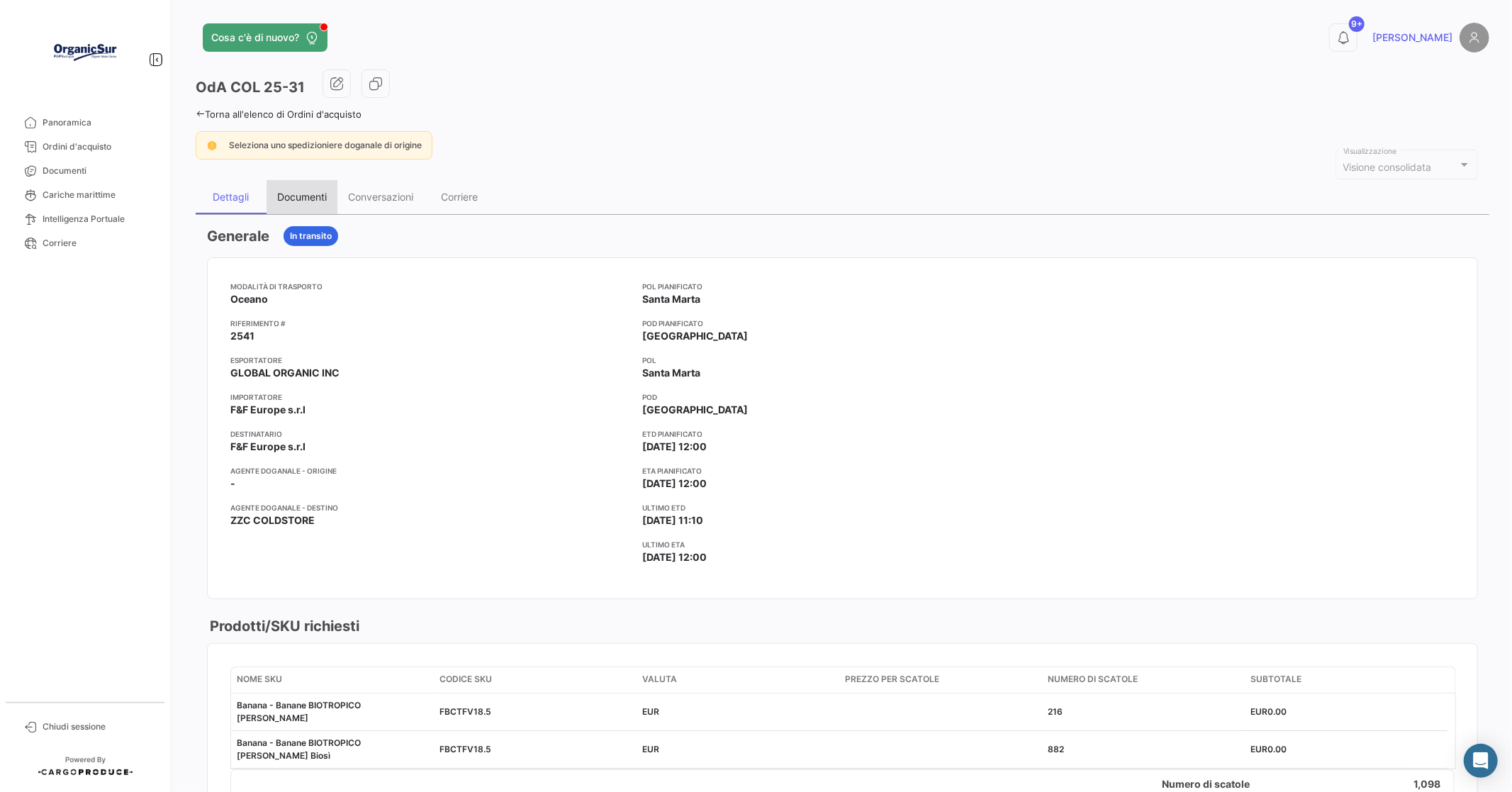
click at [314, 194] on div "Documenti" at bounding box center [302, 197] width 49 height 12
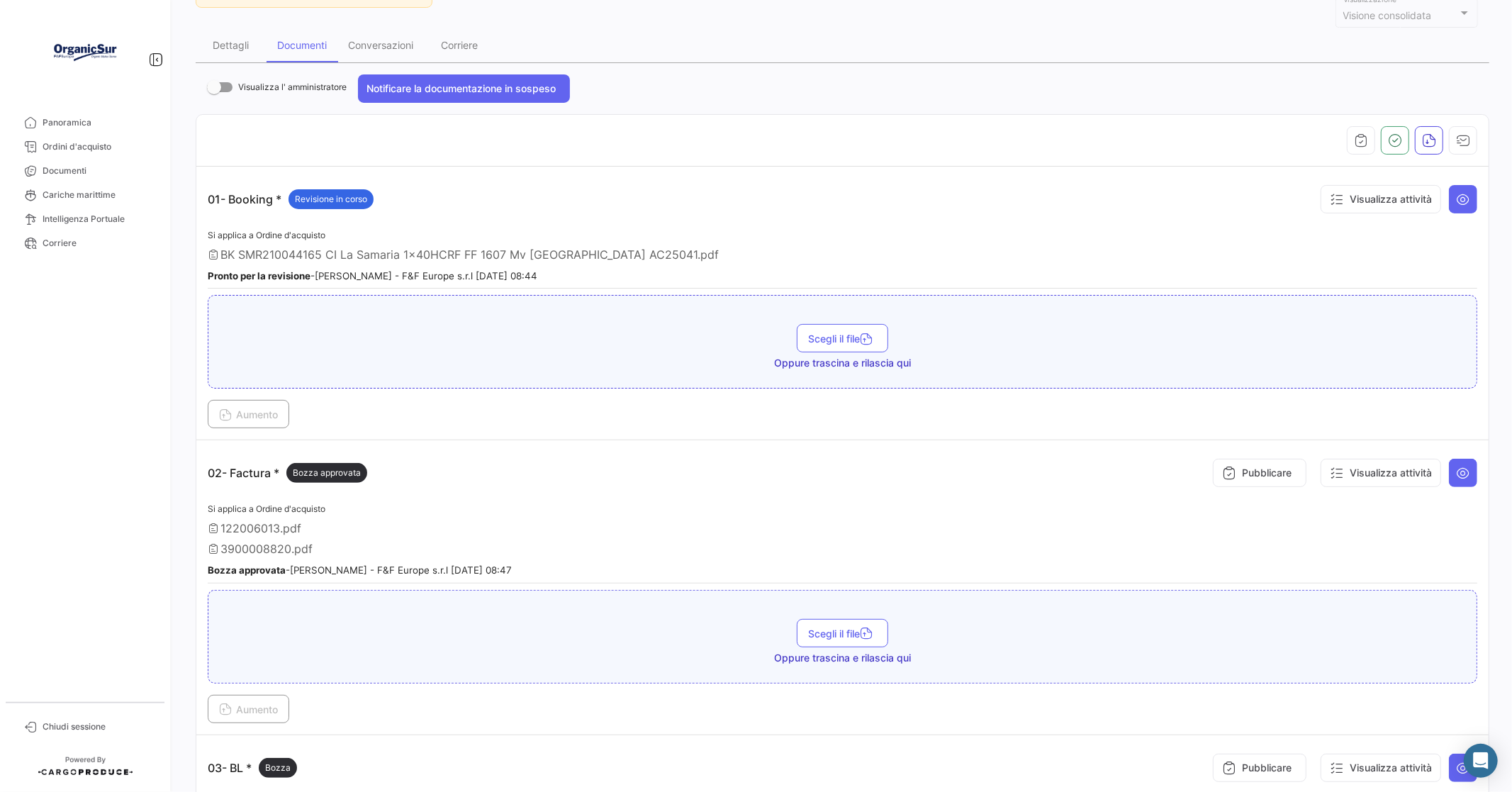
scroll to position [157, 0]
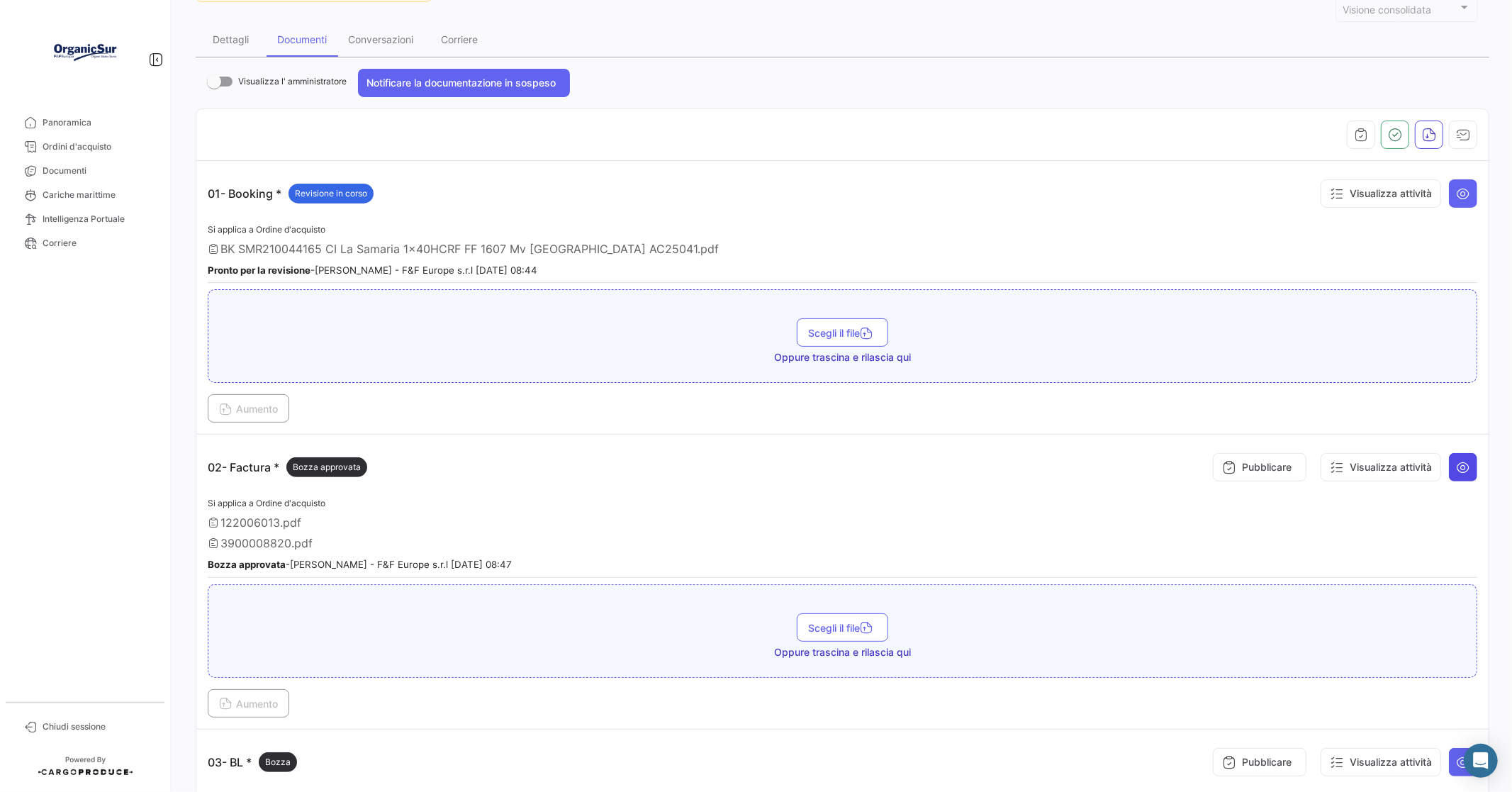
click at [1456, 461] on icon at bounding box center [1463, 467] width 14 height 14
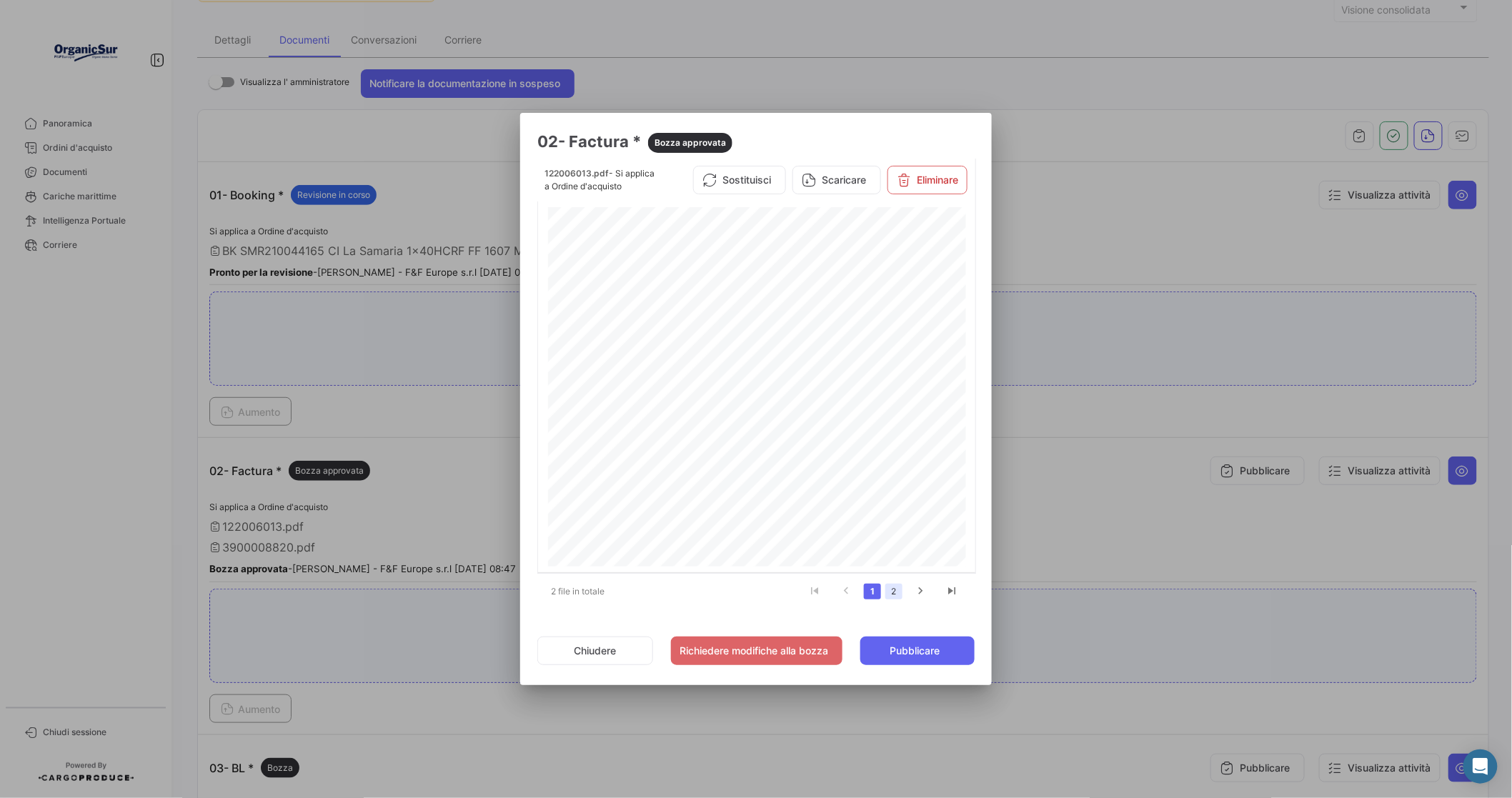
click at [889, 587] on link "2" at bounding box center [894, 591] width 17 height 15
click at [916, 646] on span "Pubblicare" at bounding box center [914, 651] width 50 height 15
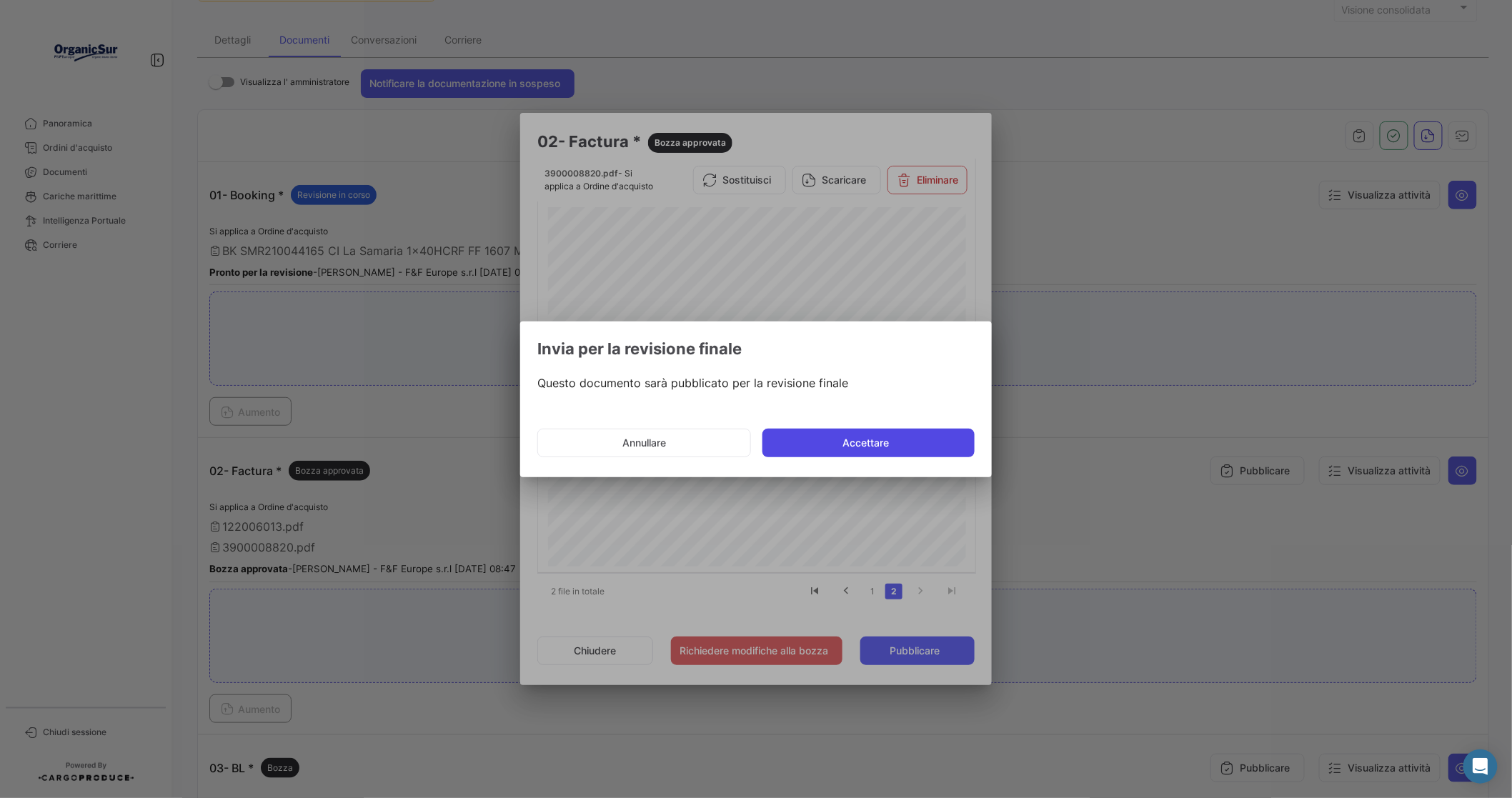
click at [876, 441] on button "Accettare" at bounding box center [868, 442] width 212 height 28
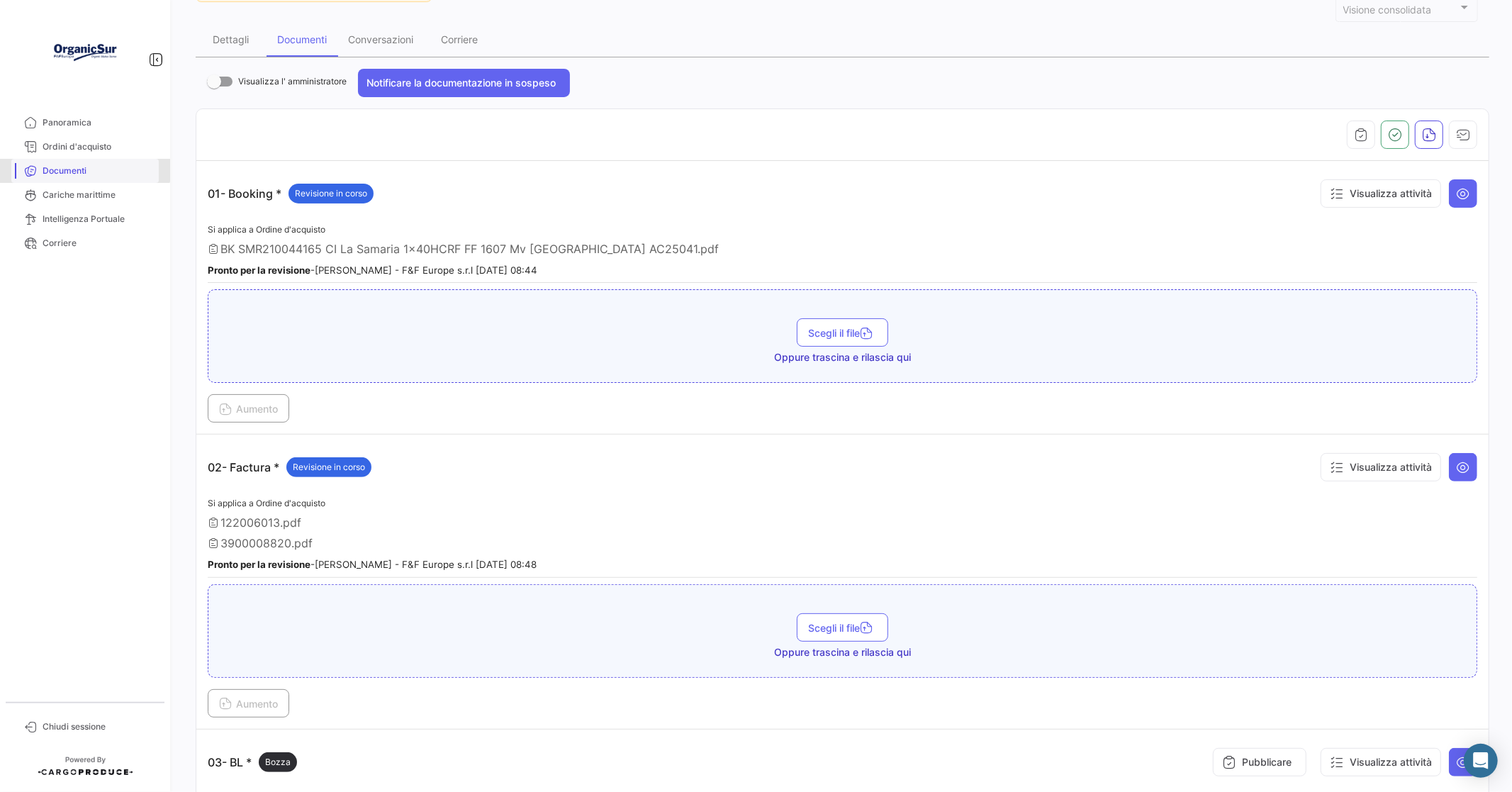
click at [72, 168] on span "Documenti" at bounding box center [98, 170] width 111 height 13
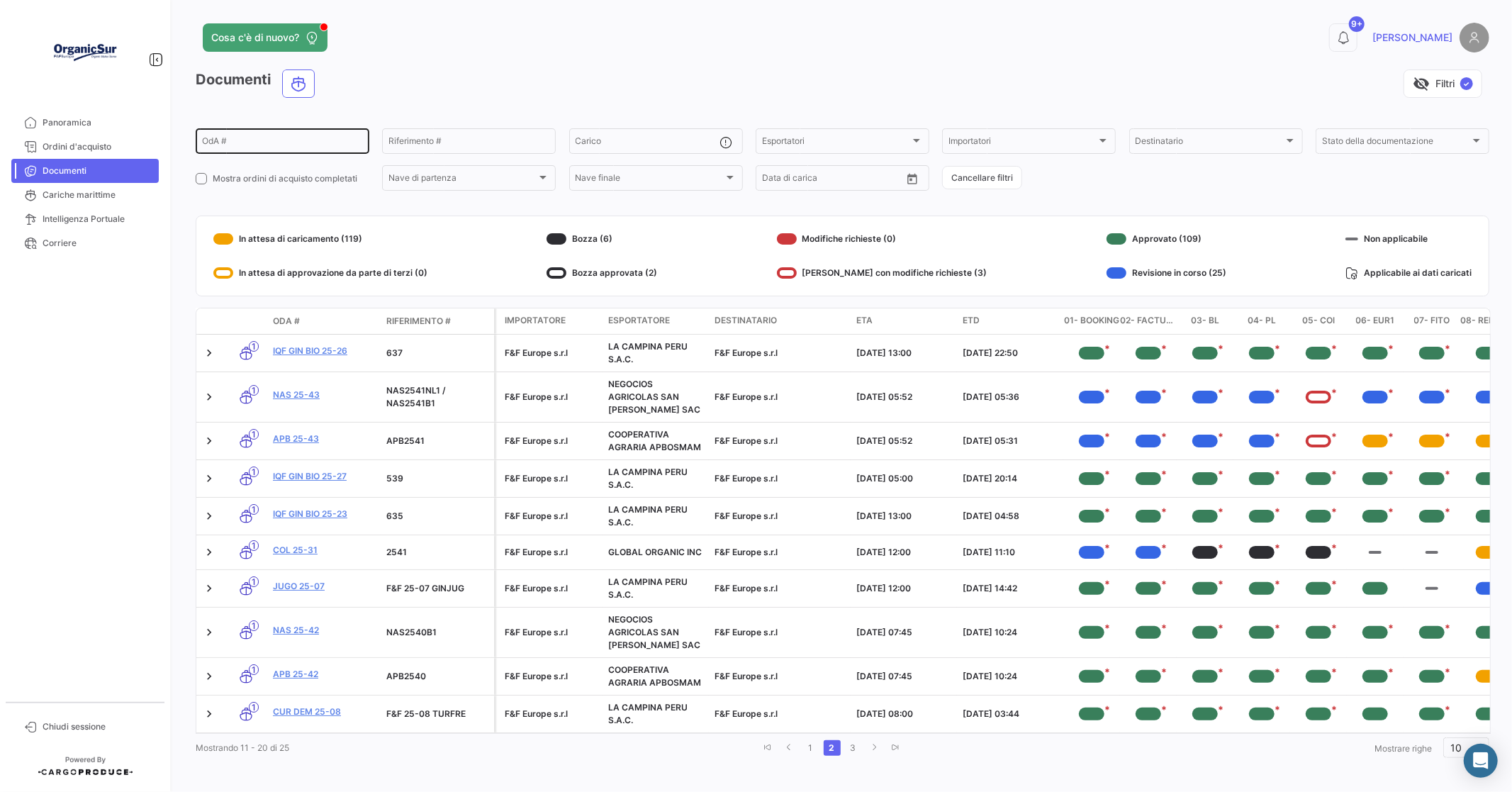
drag, startPoint x: 224, startPoint y: 136, endPoint x: 217, endPoint y: 129, distance: 9.9
click at [219, 134] on div "OdA #" at bounding box center [282, 140] width 161 height 27
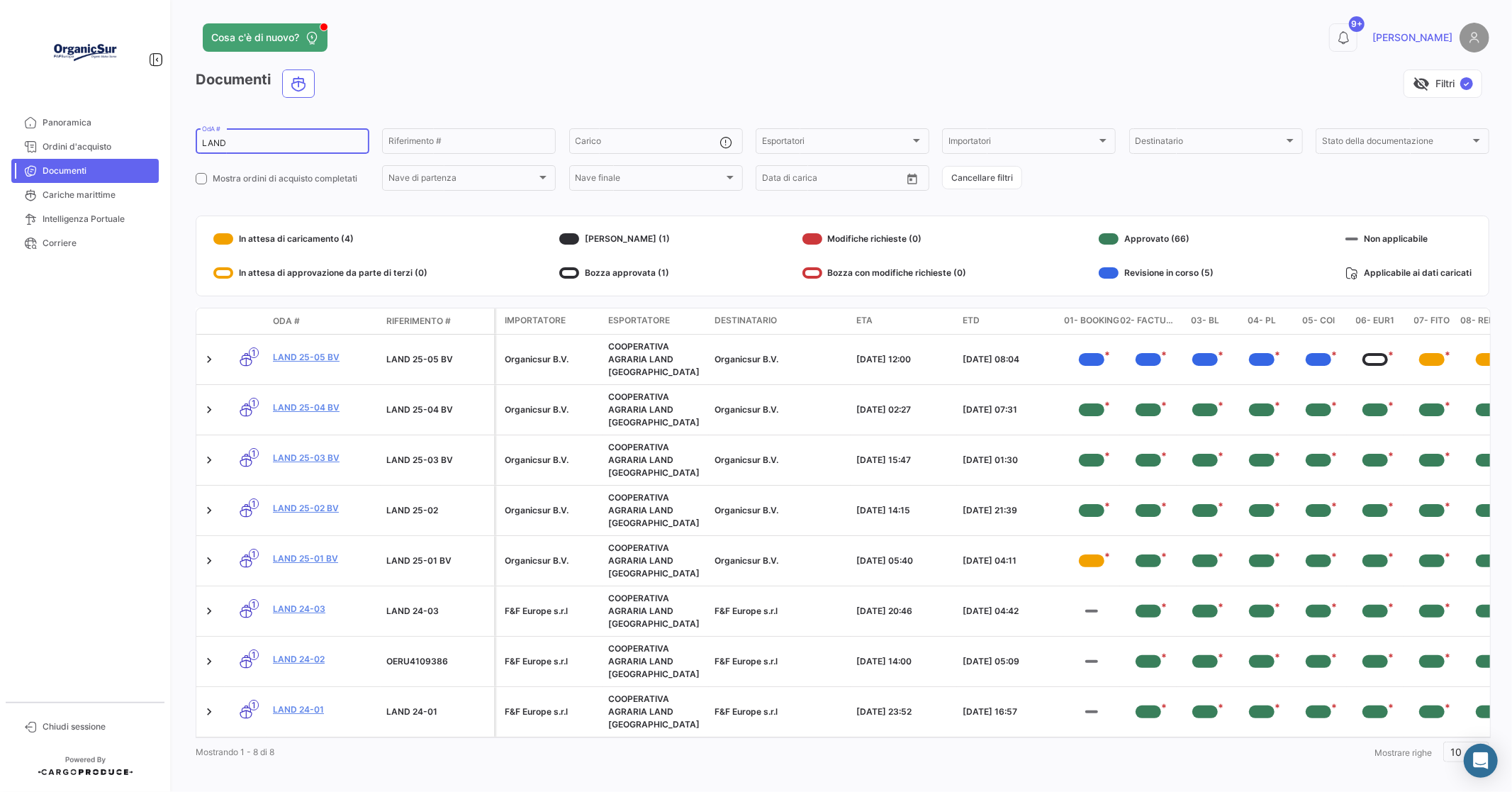
drag, startPoint x: 244, startPoint y: 140, endPoint x: 257, endPoint y: 144, distance: 13.6
click at [251, 144] on input "LAND" at bounding box center [282, 143] width 161 height 10
type input "L"
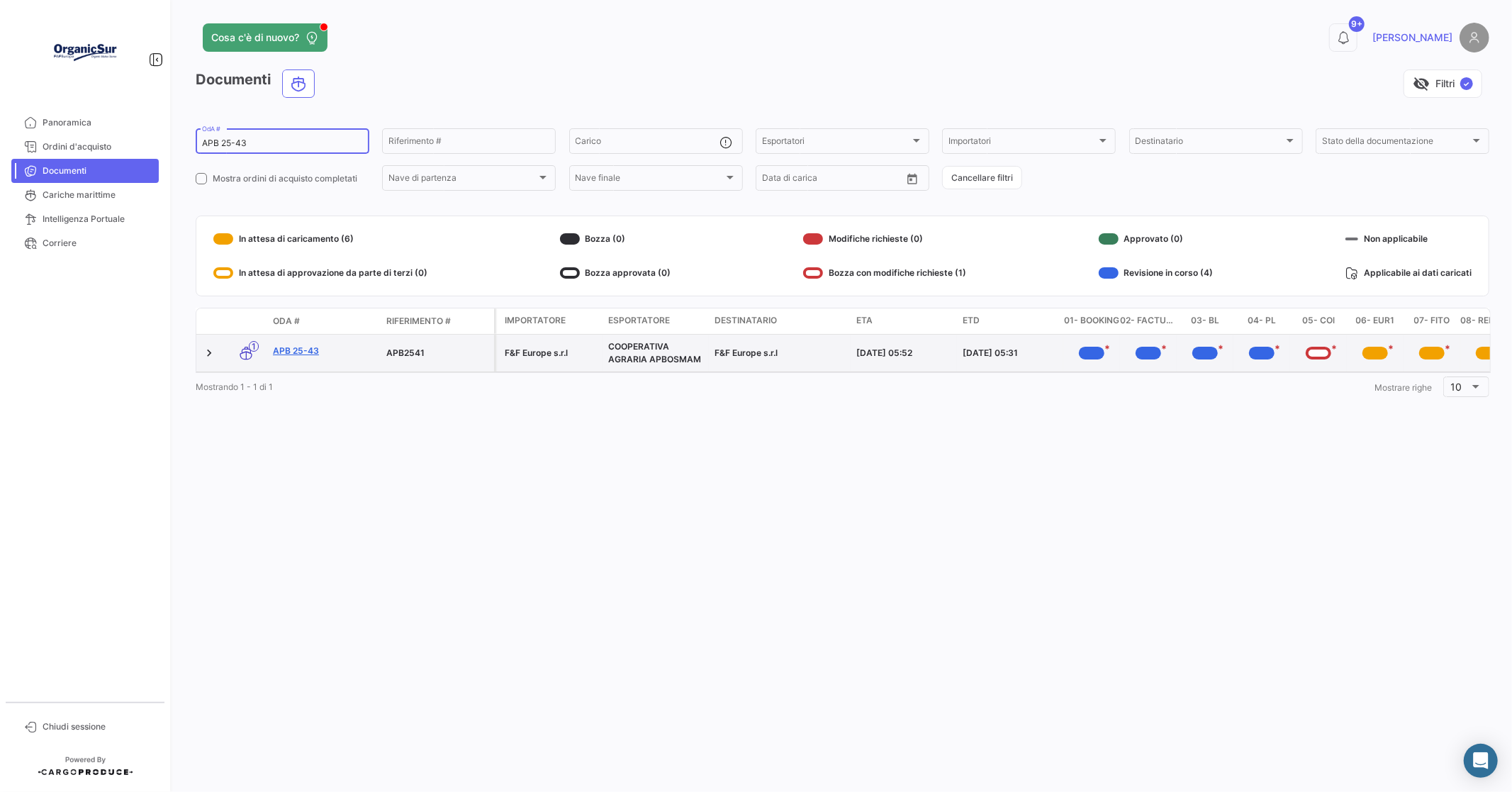
type input "APB 25-43"
click at [301, 345] on link "APB 25-43" at bounding box center [324, 350] width 102 height 13
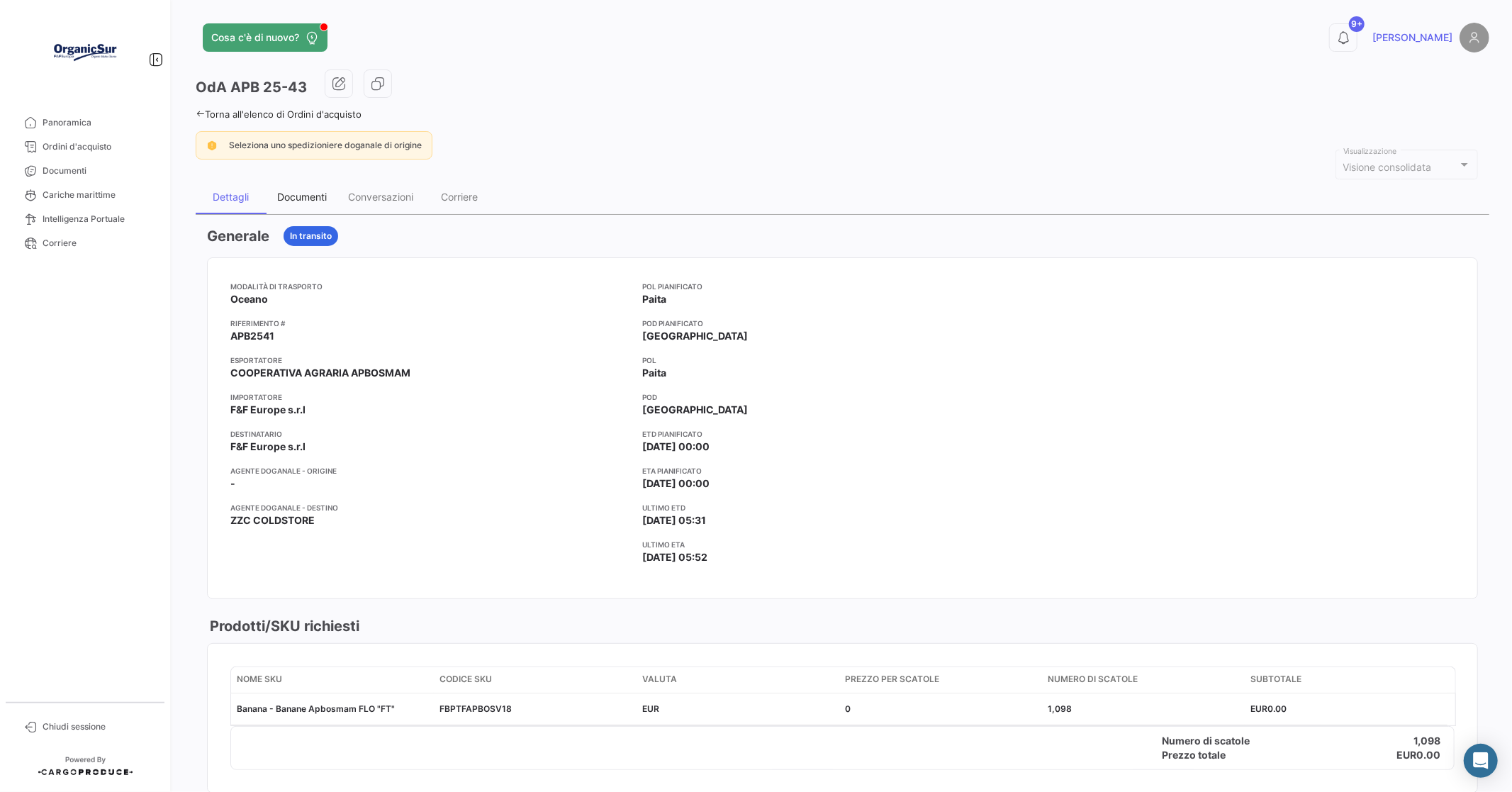
click at [311, 196] on div "Documenti" at bounding box center [302, 197] width 49 height 12
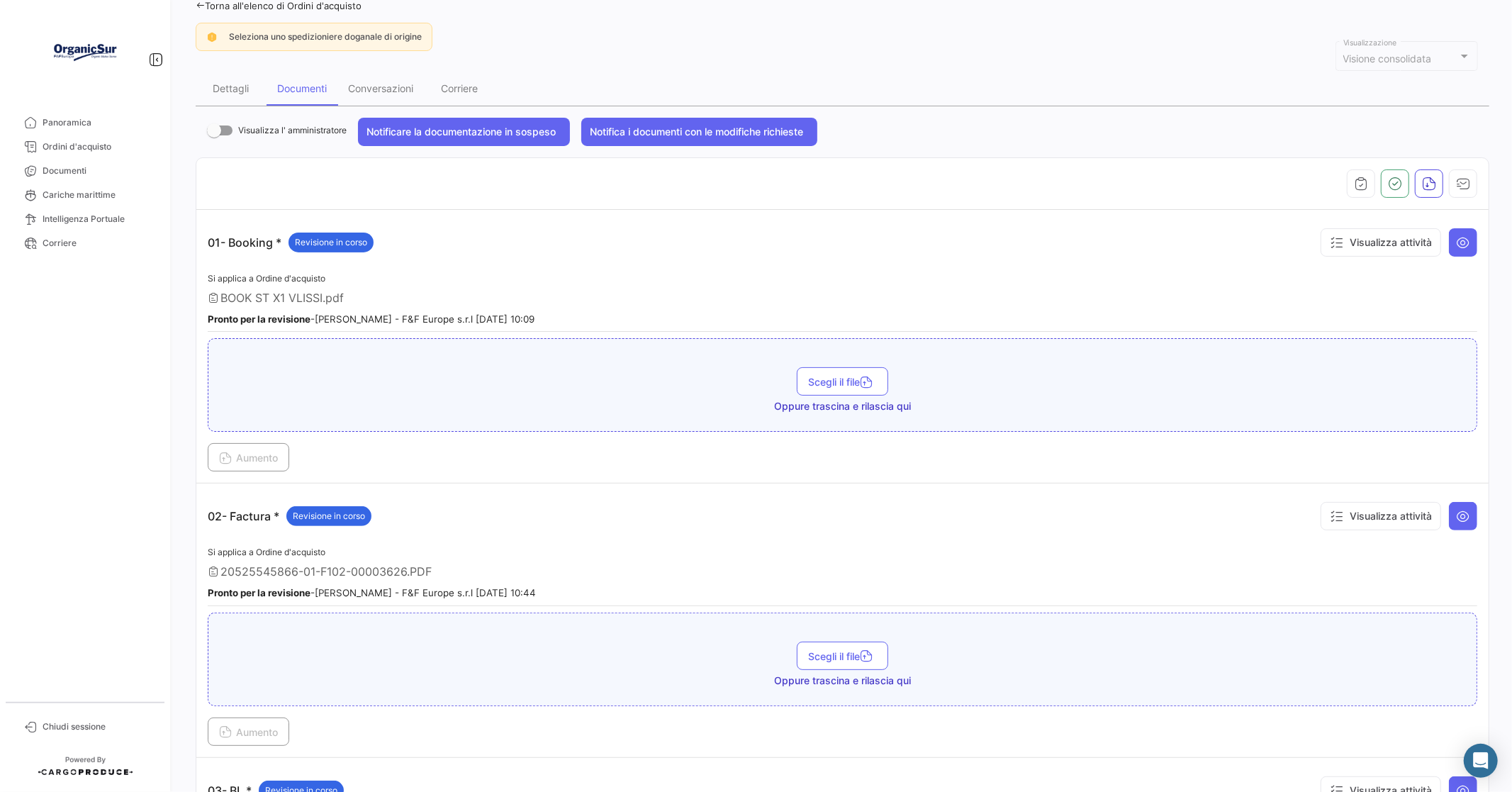
scroll to position [157, 0]
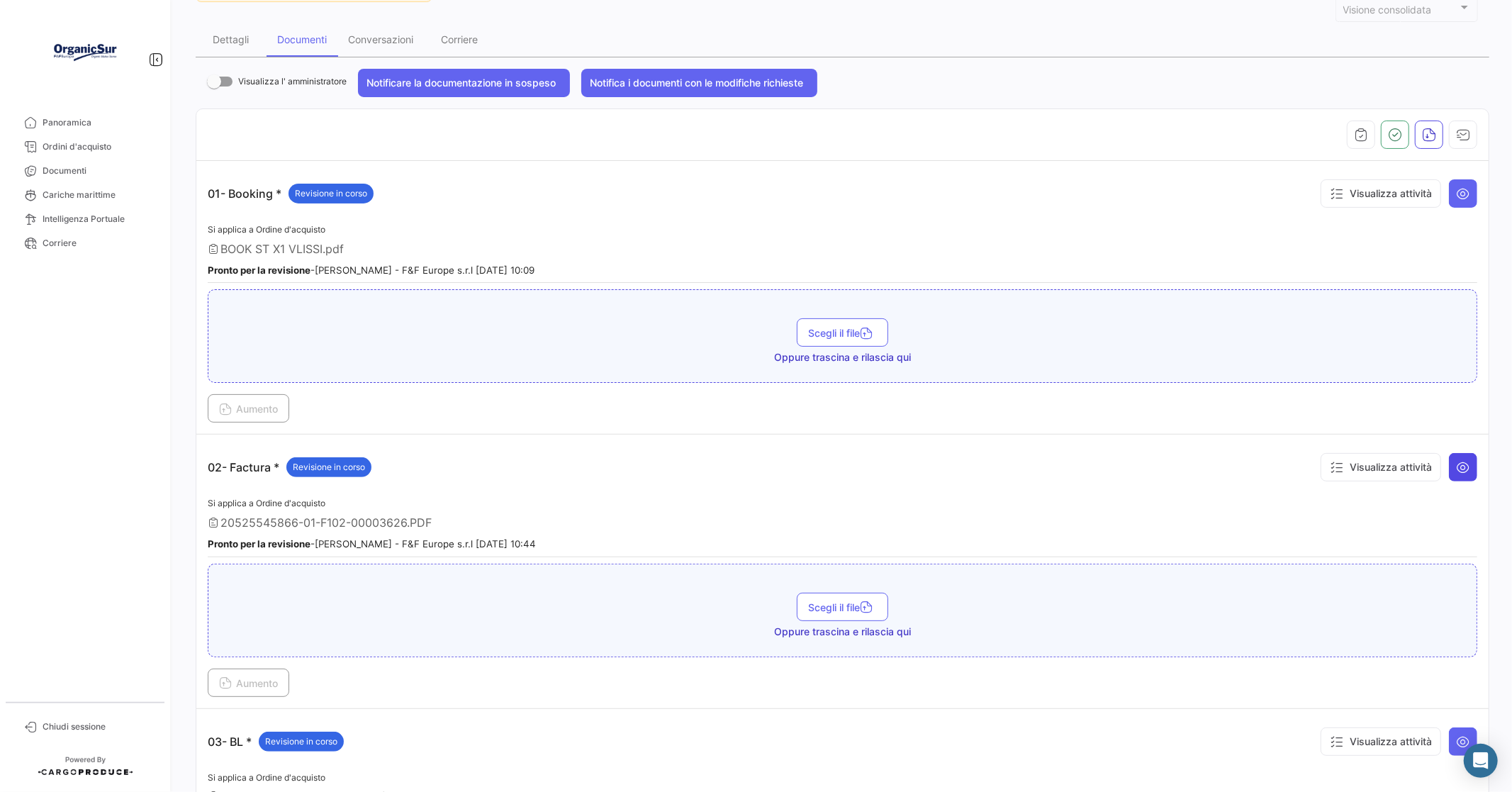
click at [1458, 462] on icon at bounding box center [1463, 467] width 14 height 14
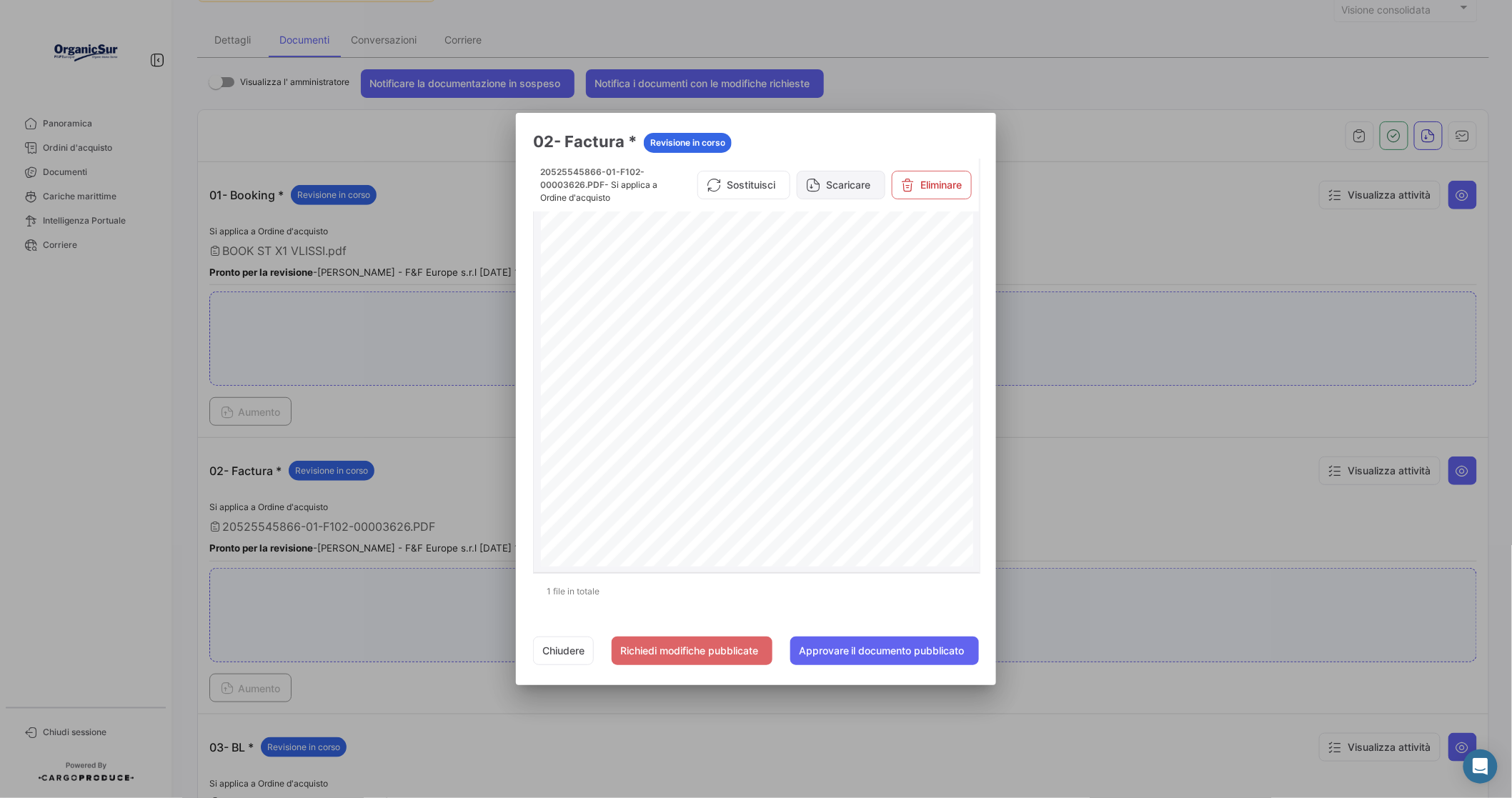
click at [846, 182] on button "Scaricare" at bounding box center [840, 184] width 88 height 28
click at [546, 648] on button "Chiudere" at bounding box center [563, 650] width 61 height 28
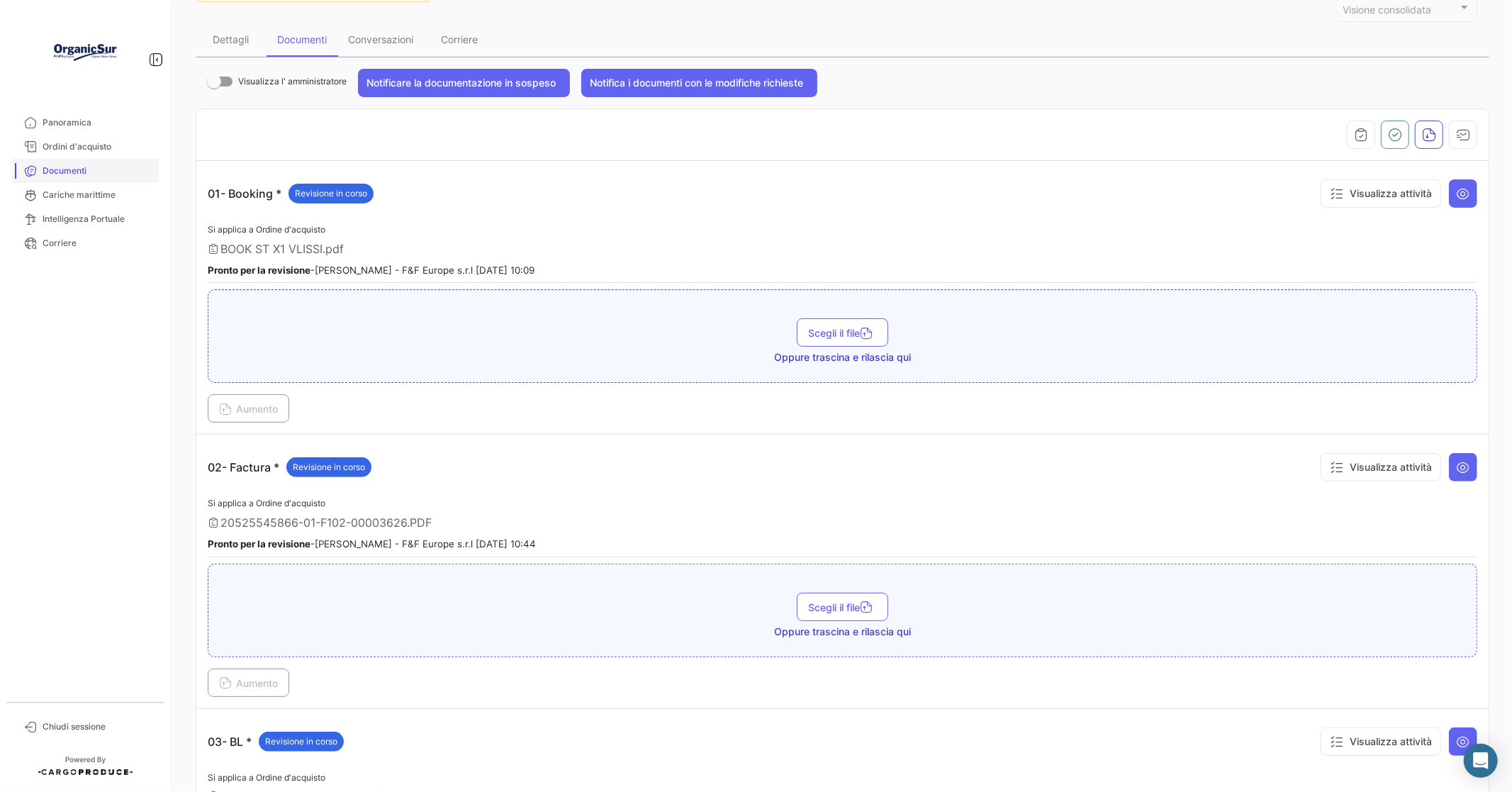
click at [88, 168] on span "Documenti" at bounding box center [98, 170] width 111 height 13
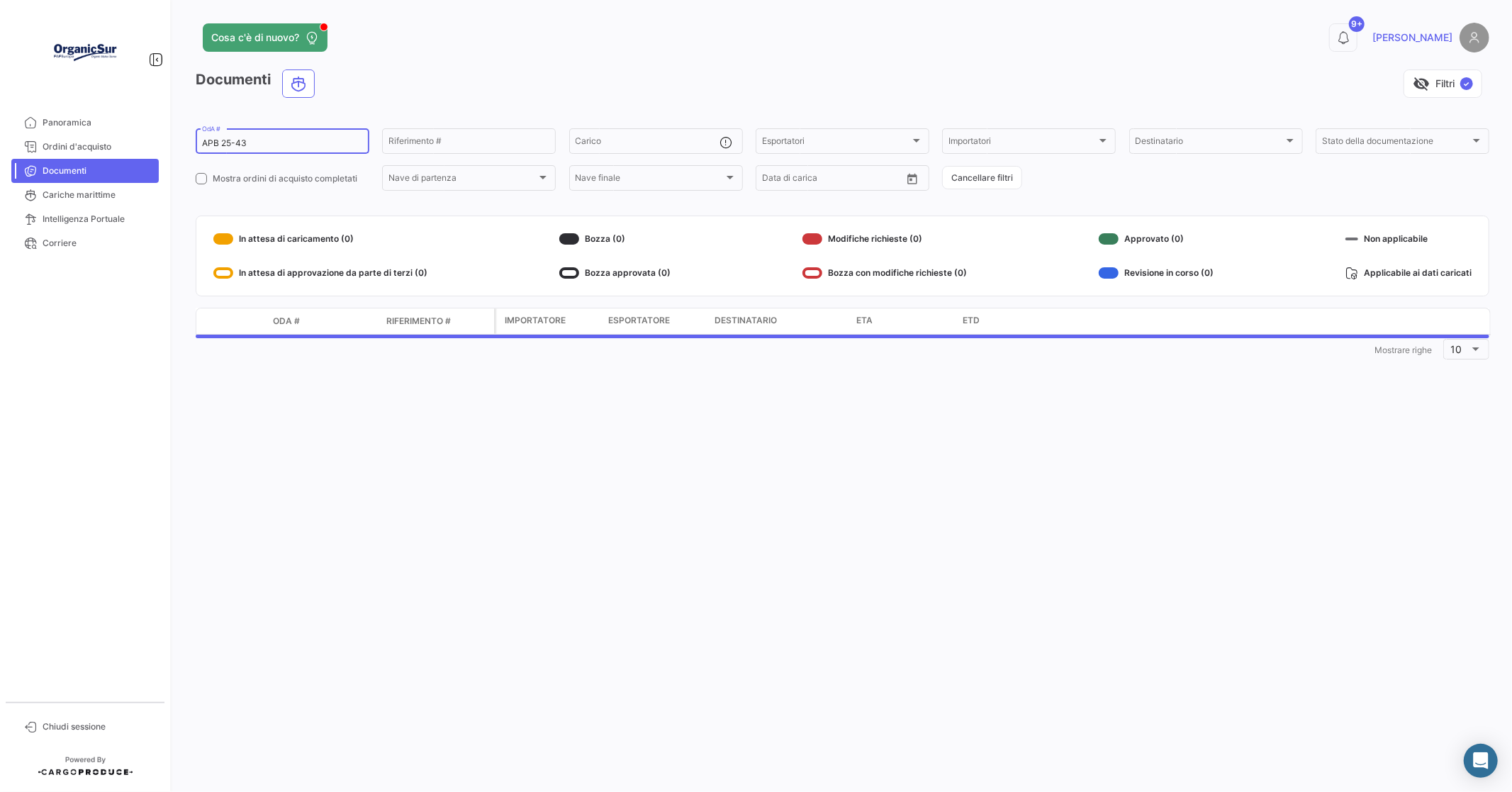
click at [270, 140] on input "APB 25-43" at bounding box center [282, 143] width 161 height 10
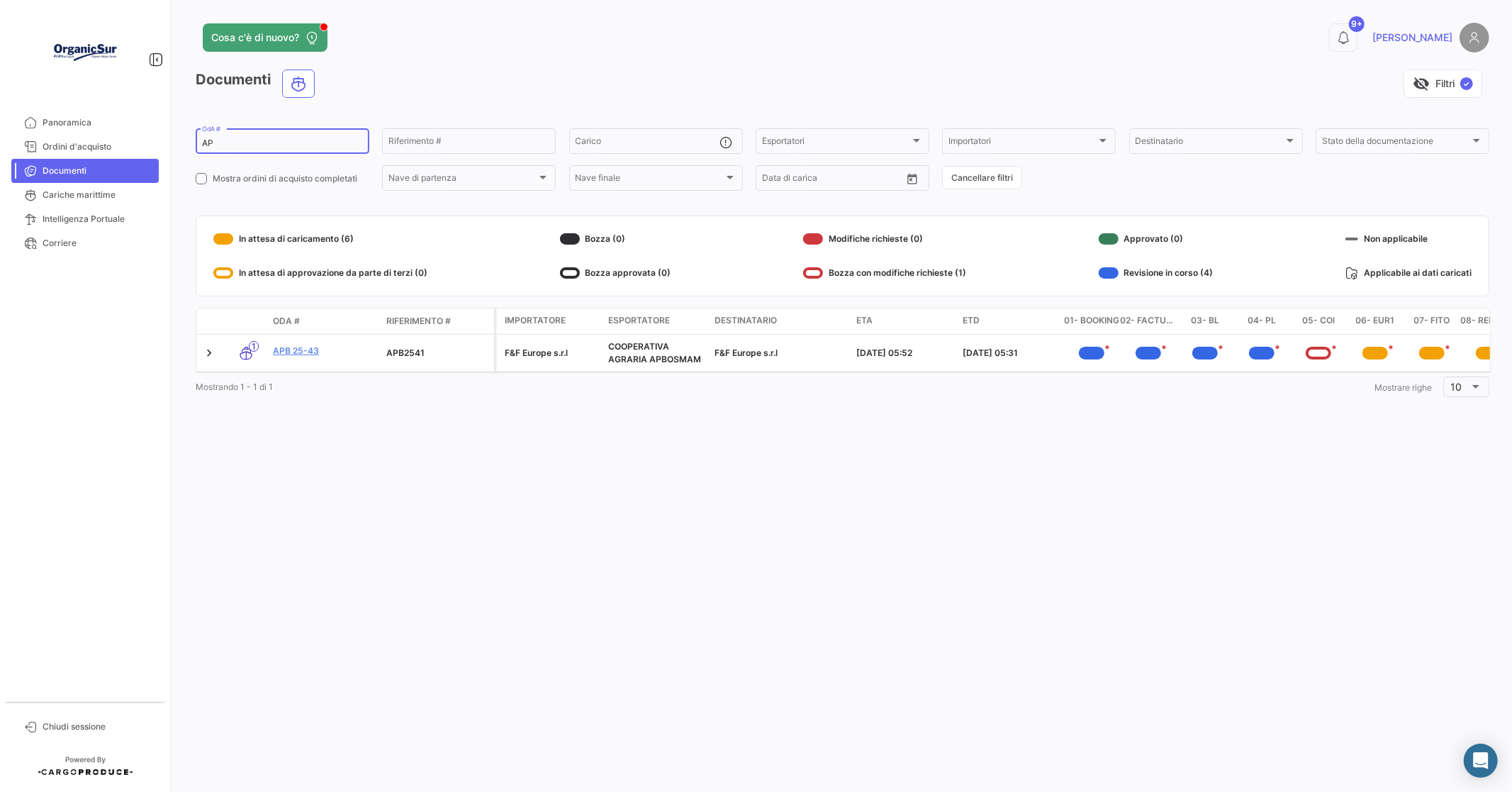
type input "A"
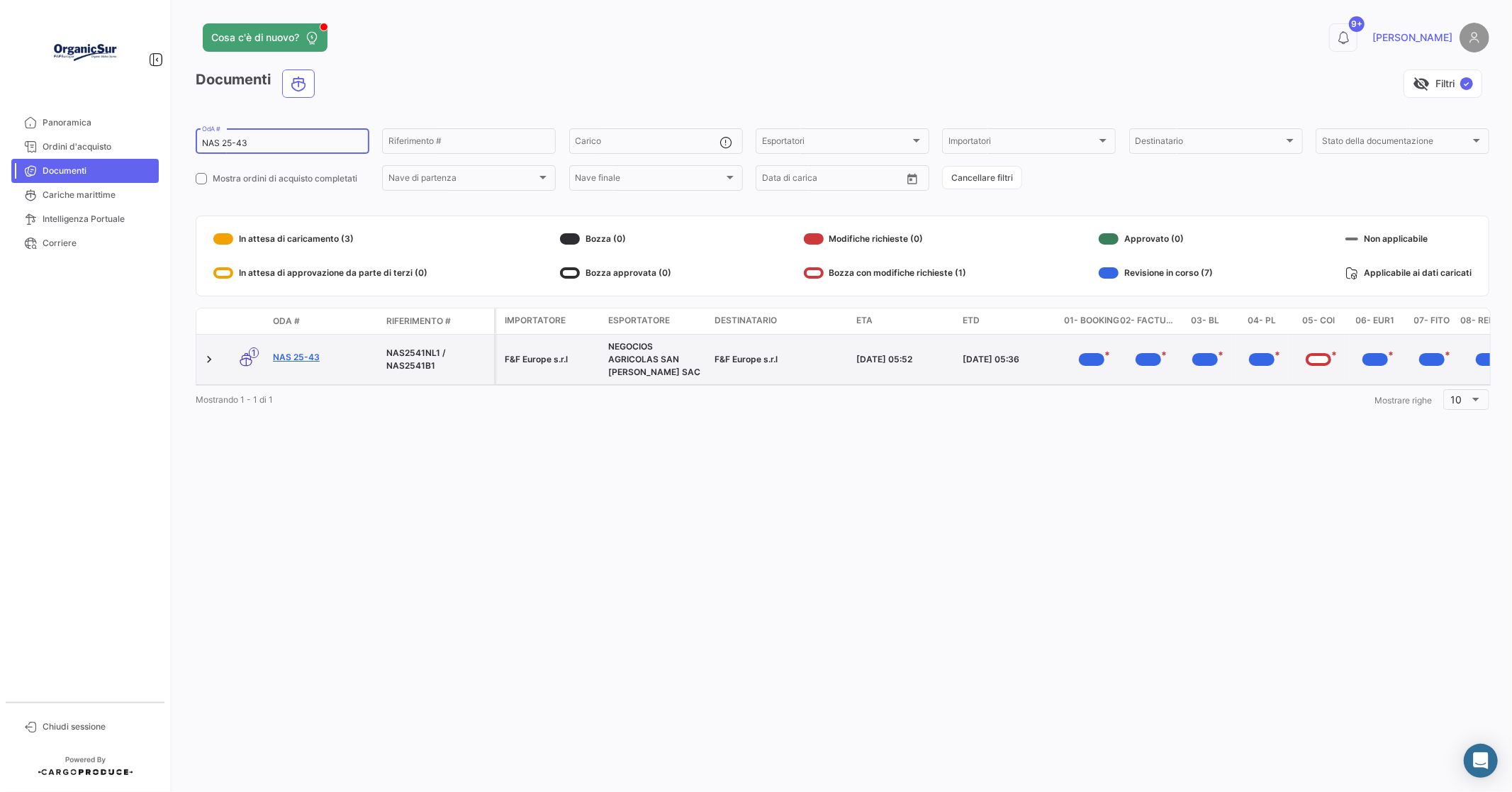
type input "NAS 25-43"
click at [304, 356] on link "NAS 25-43" at bounding box center [324, 356] width 102 height 13
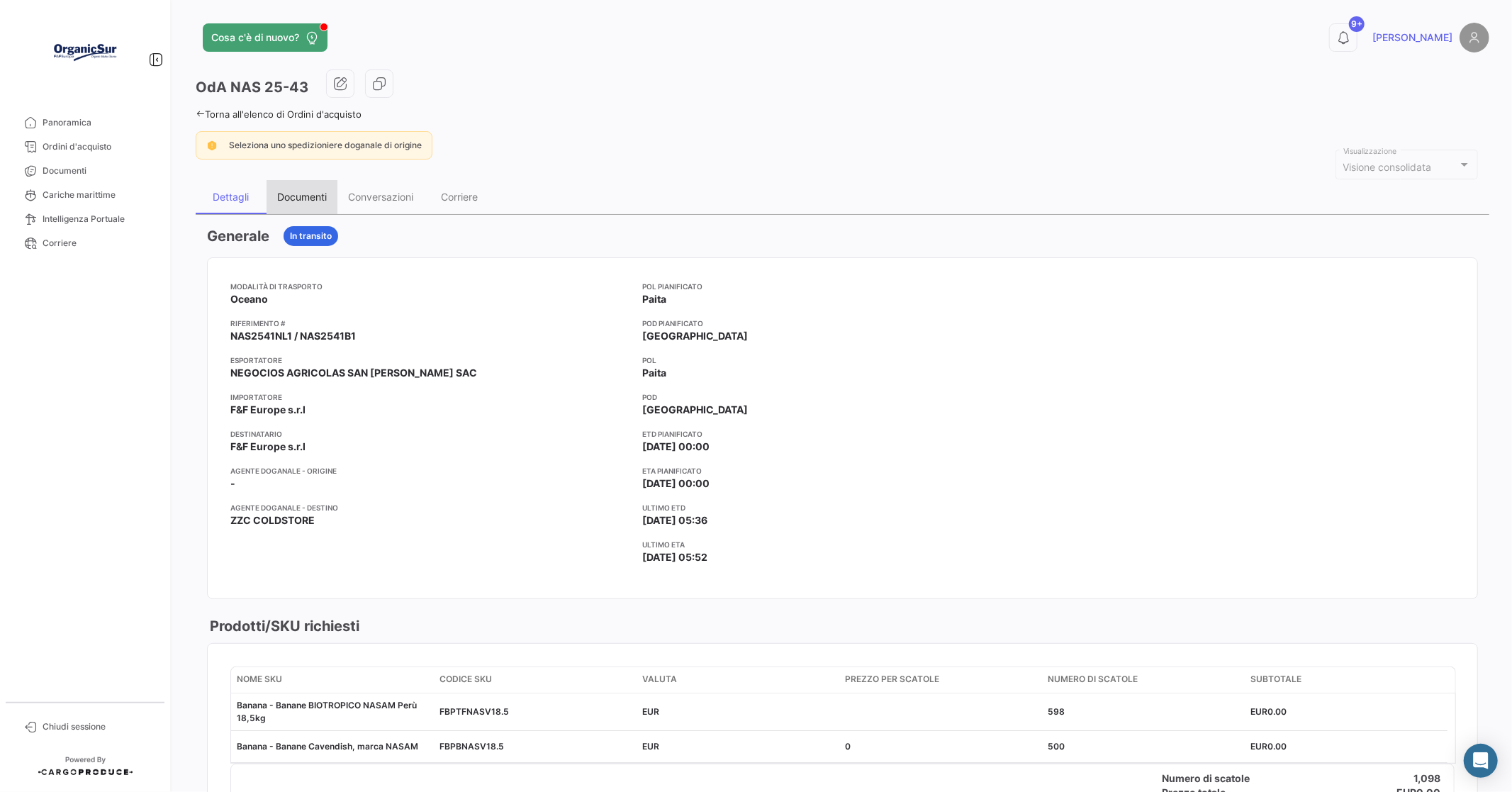
click at [274, 193] on div "Documenti" at bounding box center [301, 197] width 71 height 34
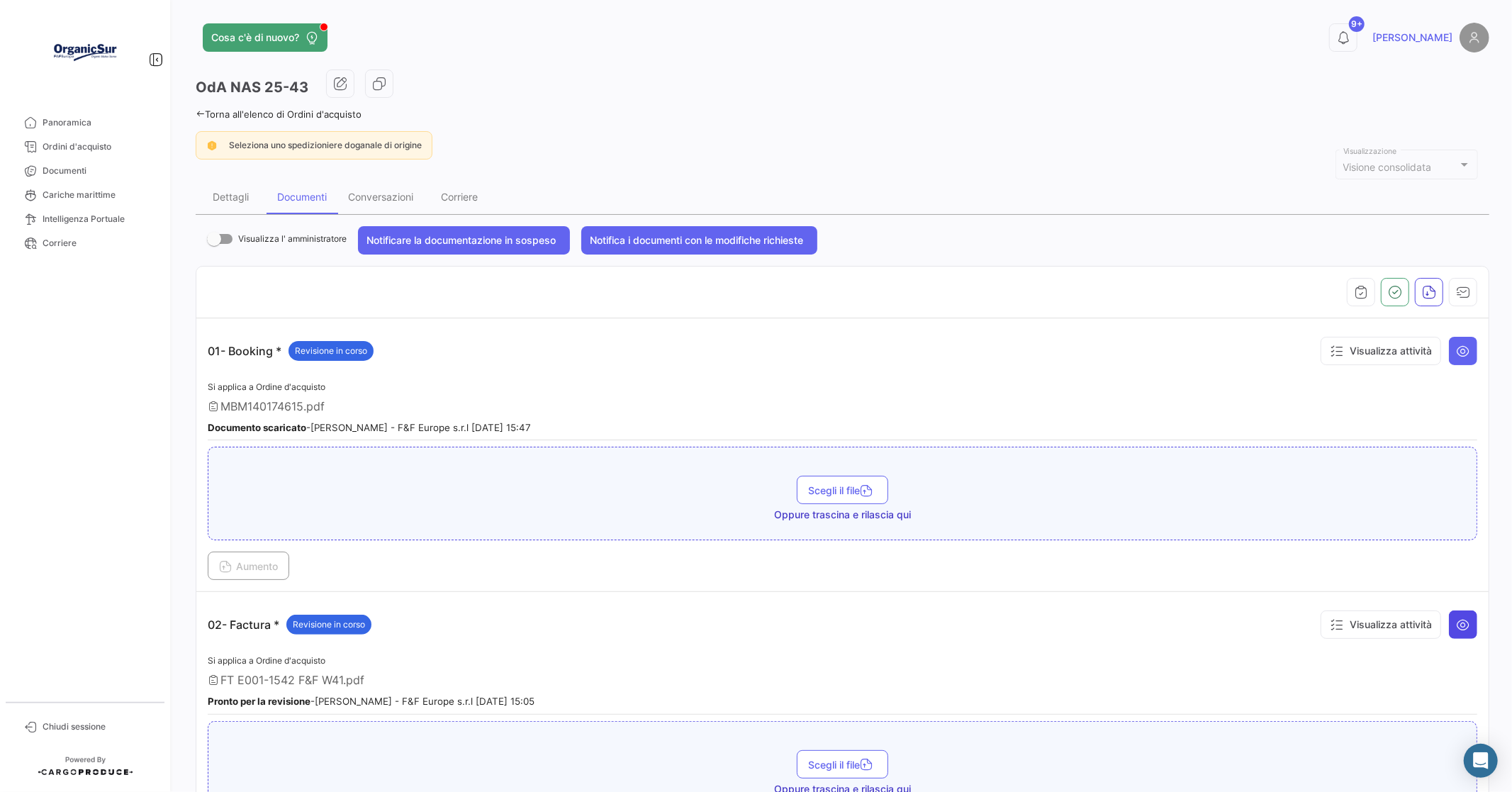
click at [1460, 627] on icon at bounding box center [1463, 624] width 14 height 14
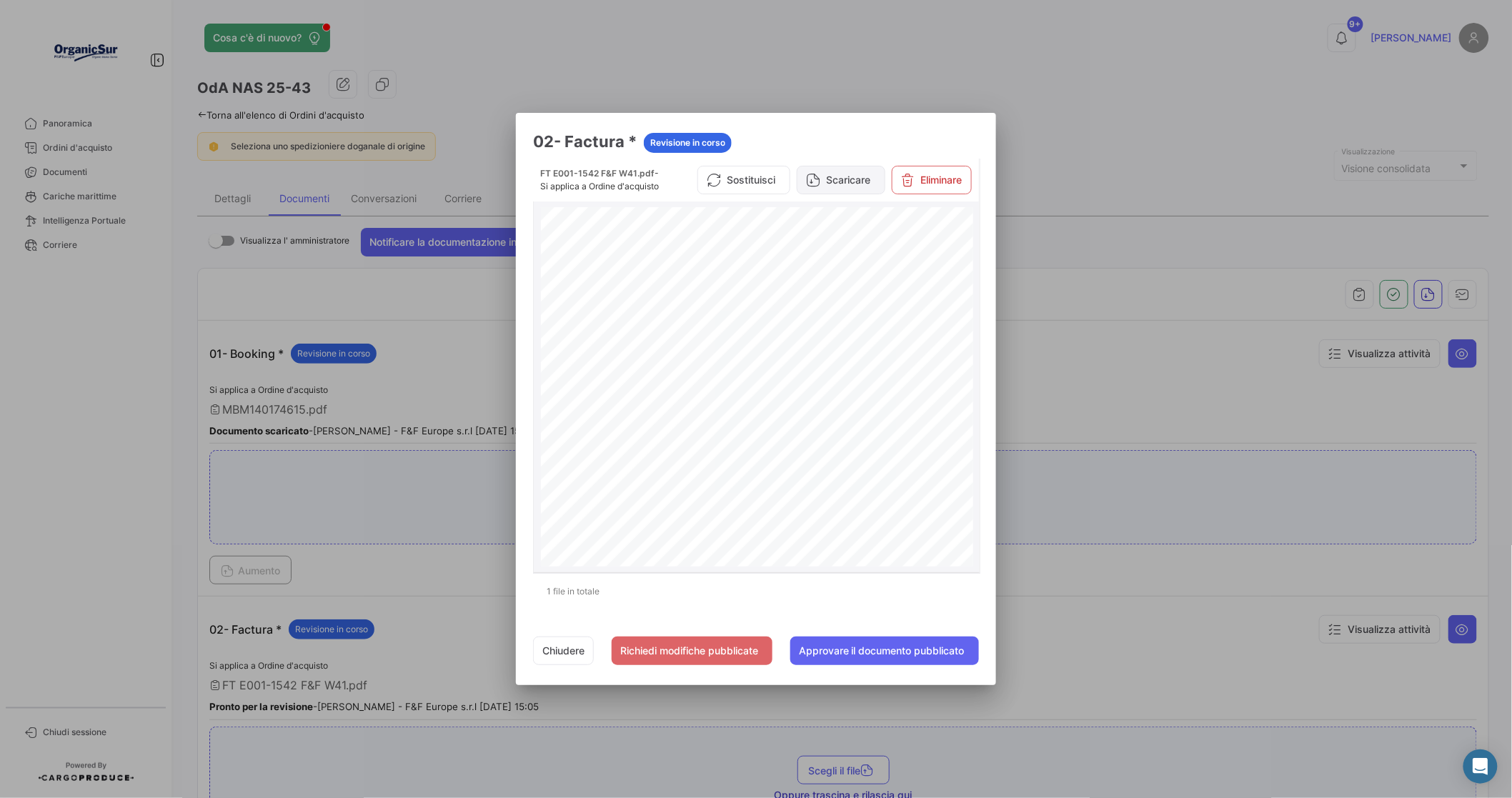
click at [846, 182] on button "Scaricare" at bounding box center [840, 179] width 88 height 28
click at [552, 654] on button "Chiudere" at bounding box center [563, 650] width 61 height 28
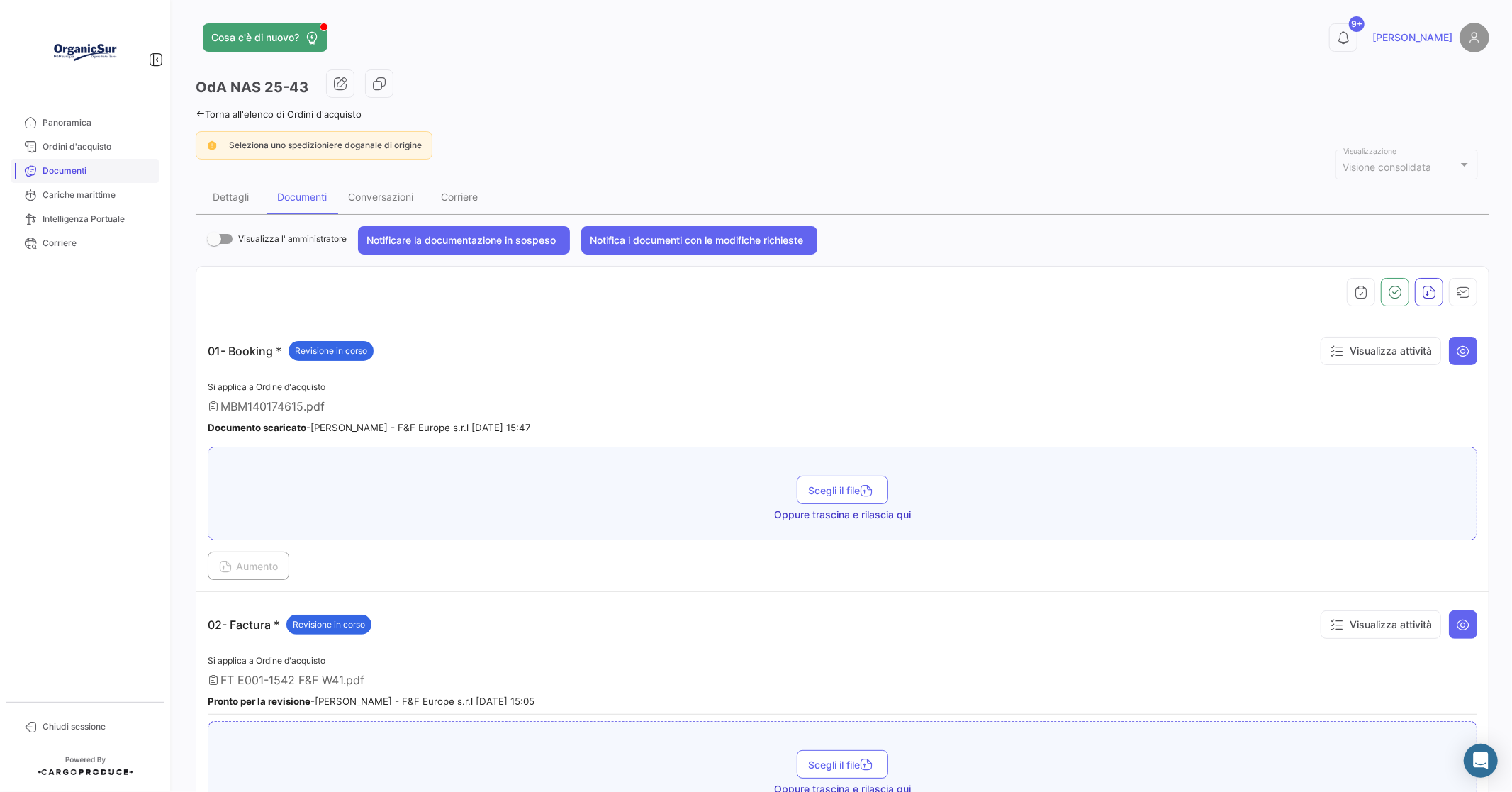
click at [85, 168] on span "Documenti" at bounding box center [98, 170] width 111 height 13
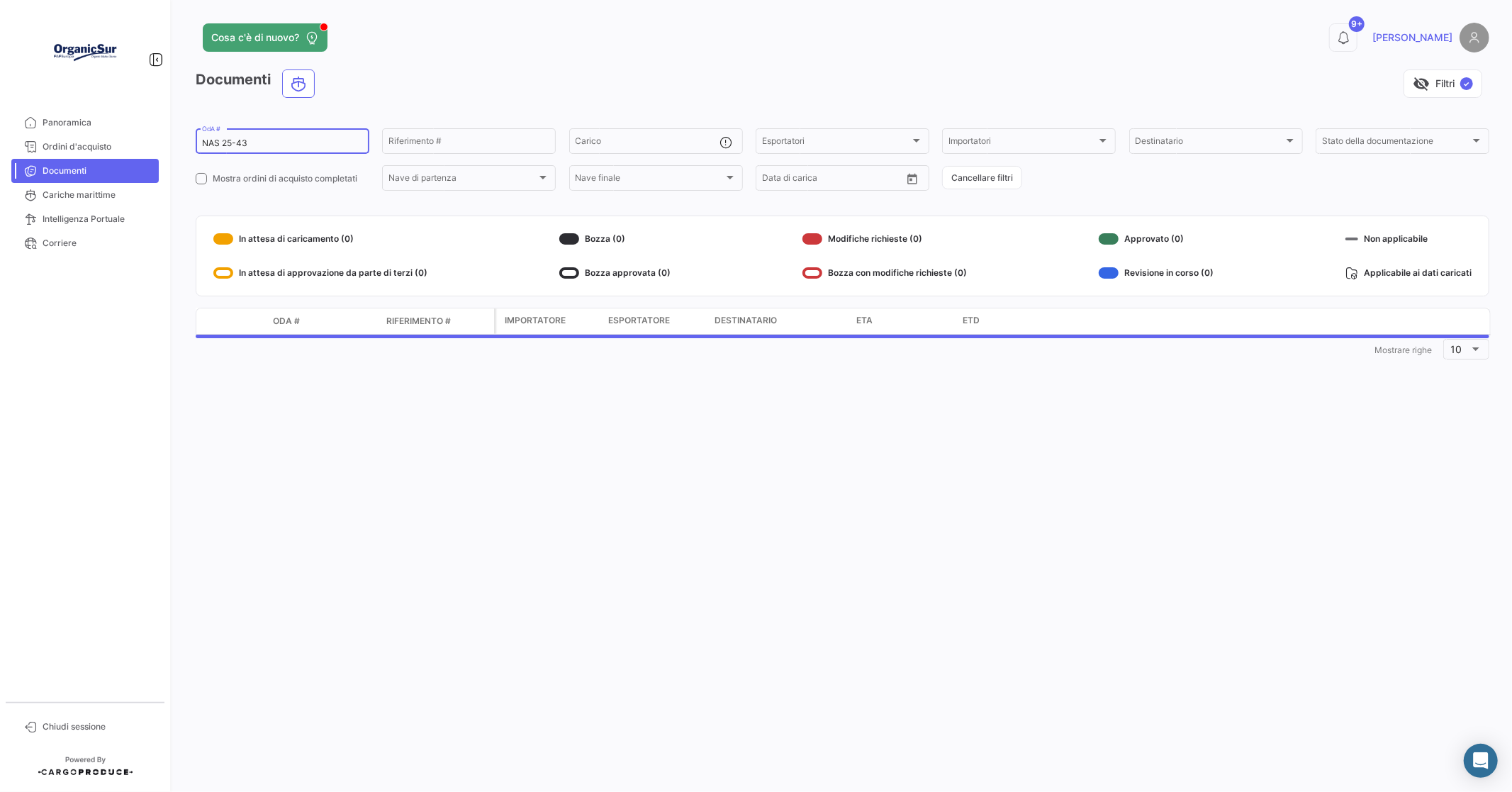
drag, startPoint x: 272, startPoint y: 139, endPoint x: 300, endPoint y: 128, distance: 30.1
click at [282, 134] on div "NAS 25-43 OdA #" at bounding box center [282, 140] width 161 height 27
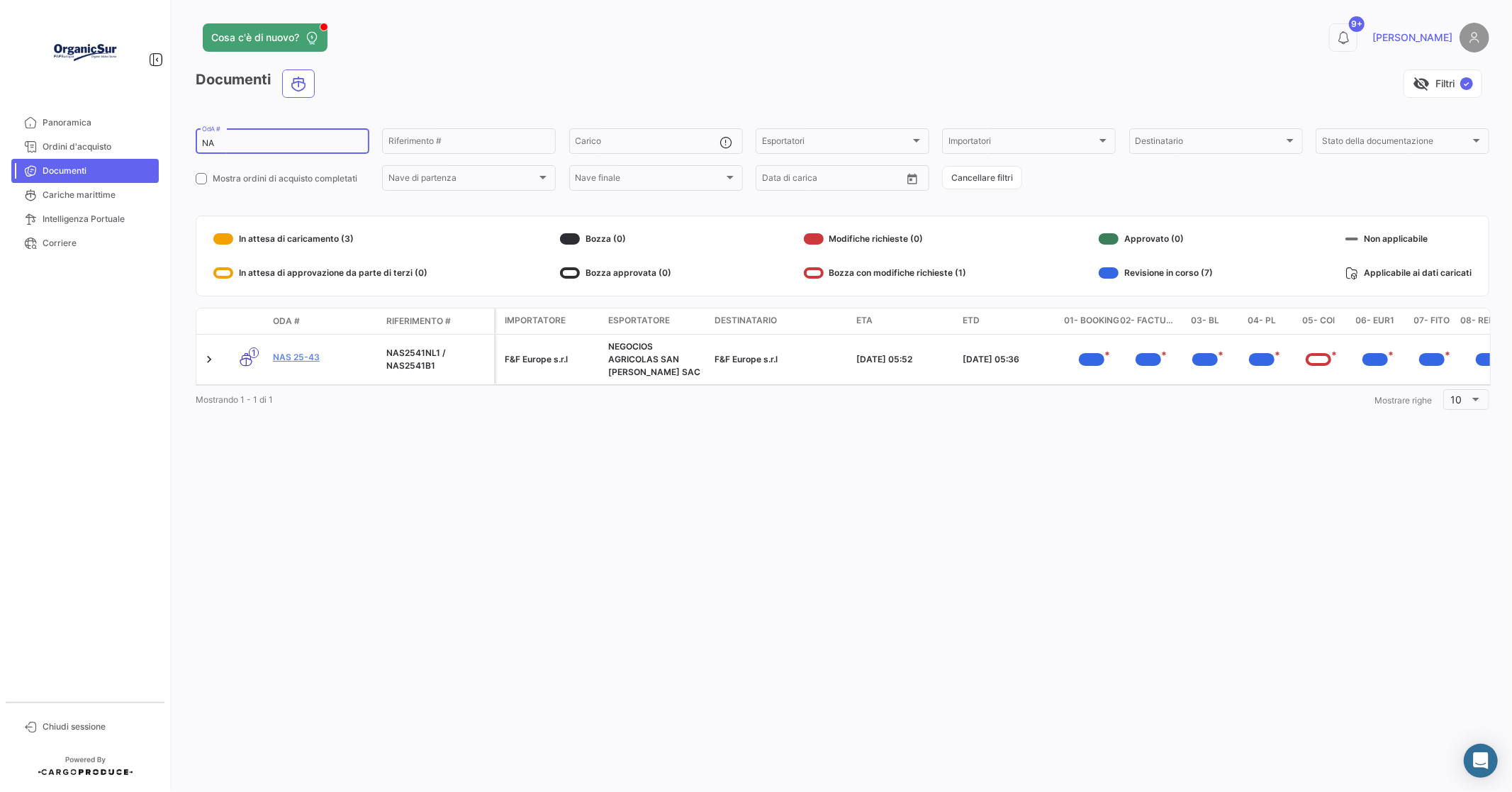
type input "N"
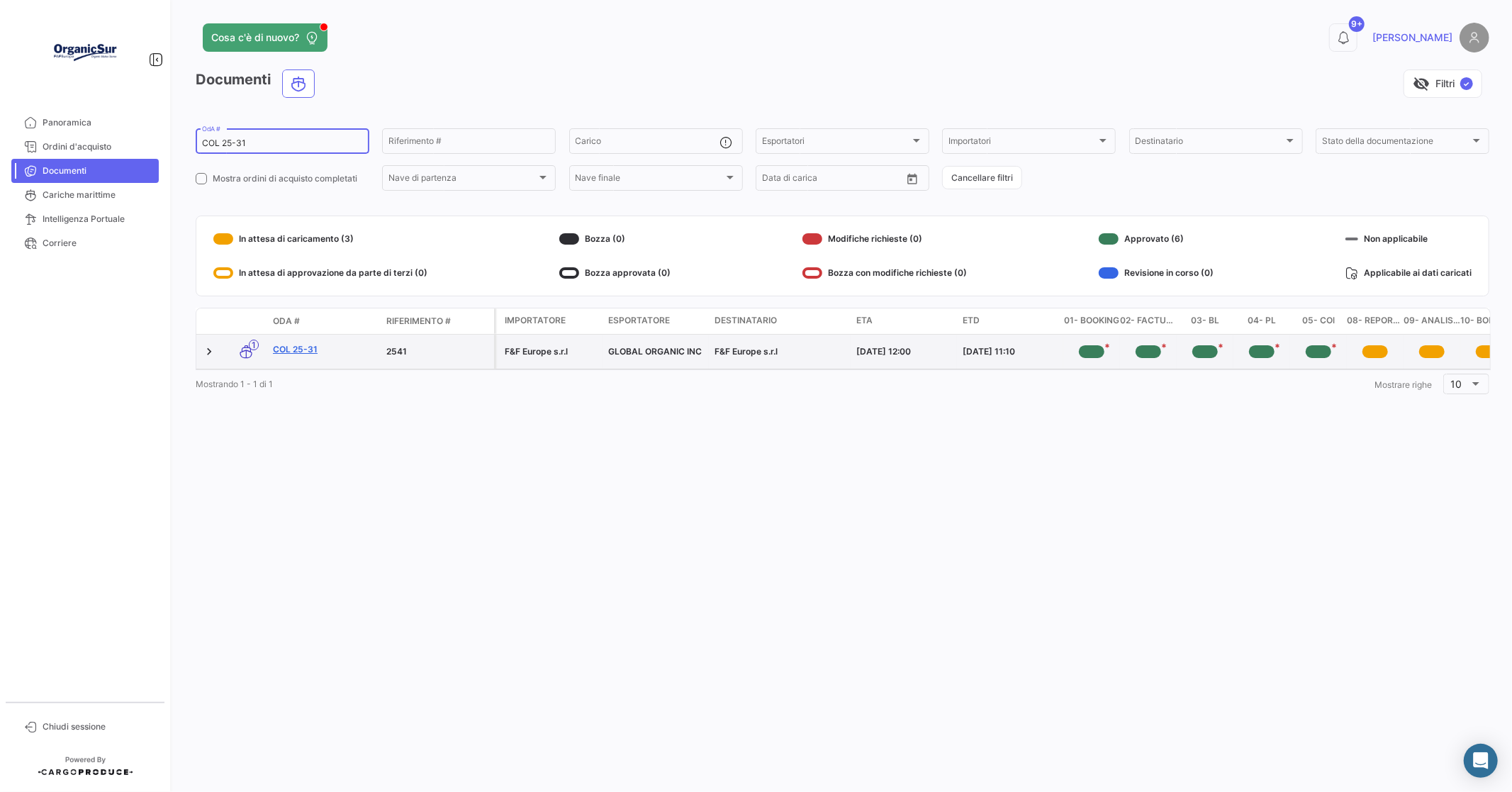
type input "COL 25-31"
click at [295, 350] on link "COL 25-31" at bounding box center [324, 349] width 102 height 13
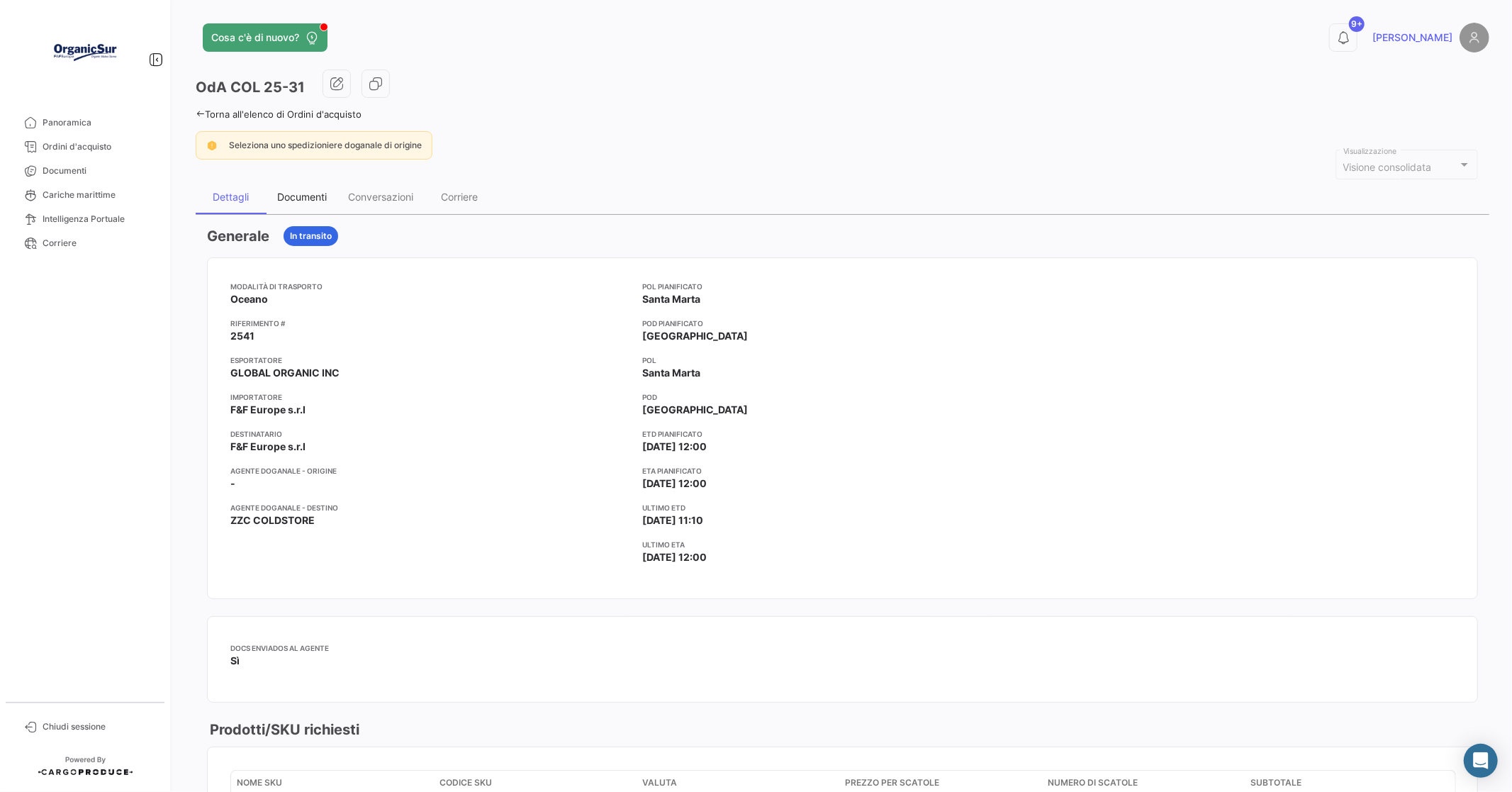
click at [301, 197] on div "Documenti" at bounding box center [302, 197] width 49 height 12
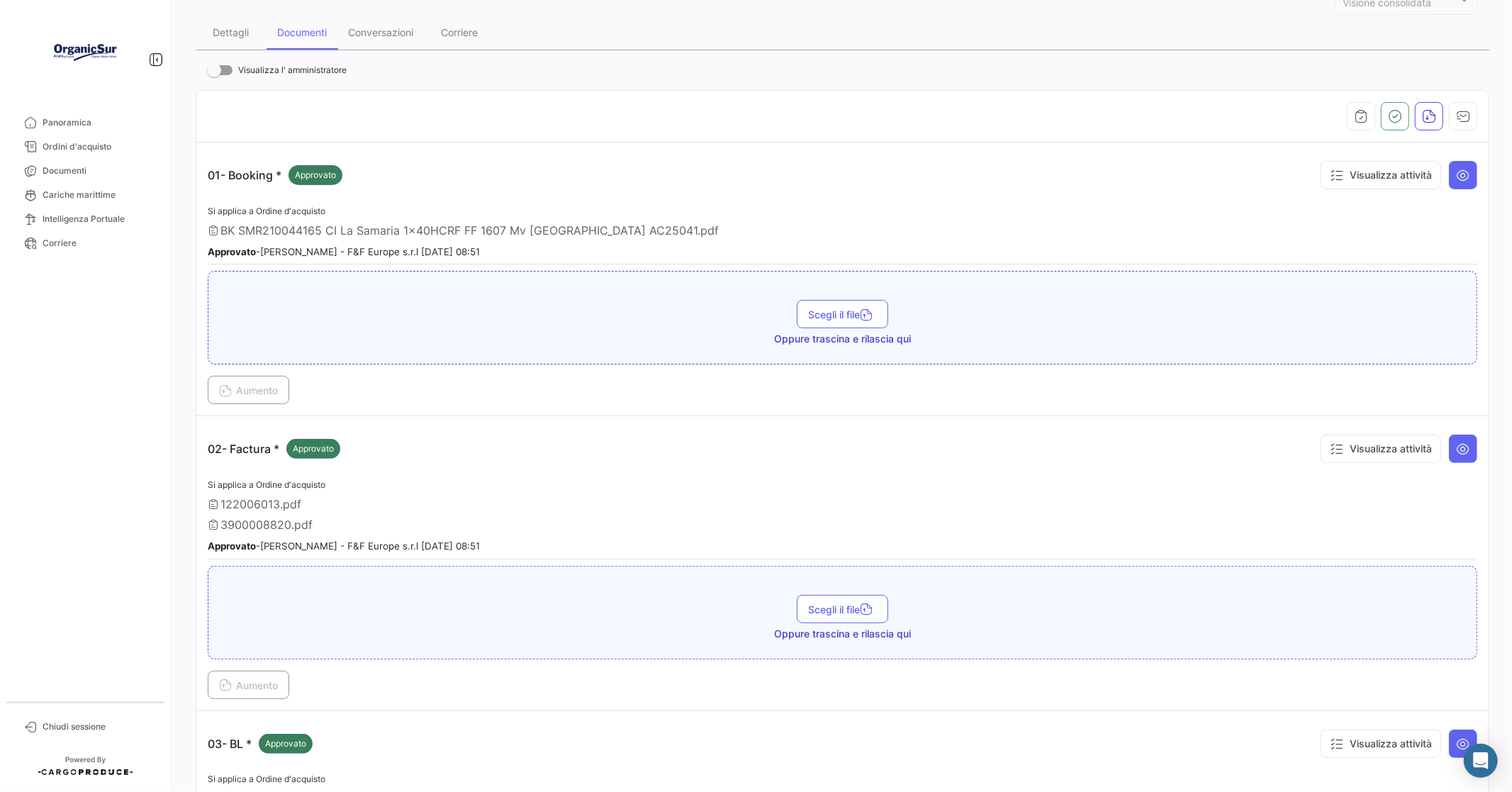
scroll to position [236, 0]
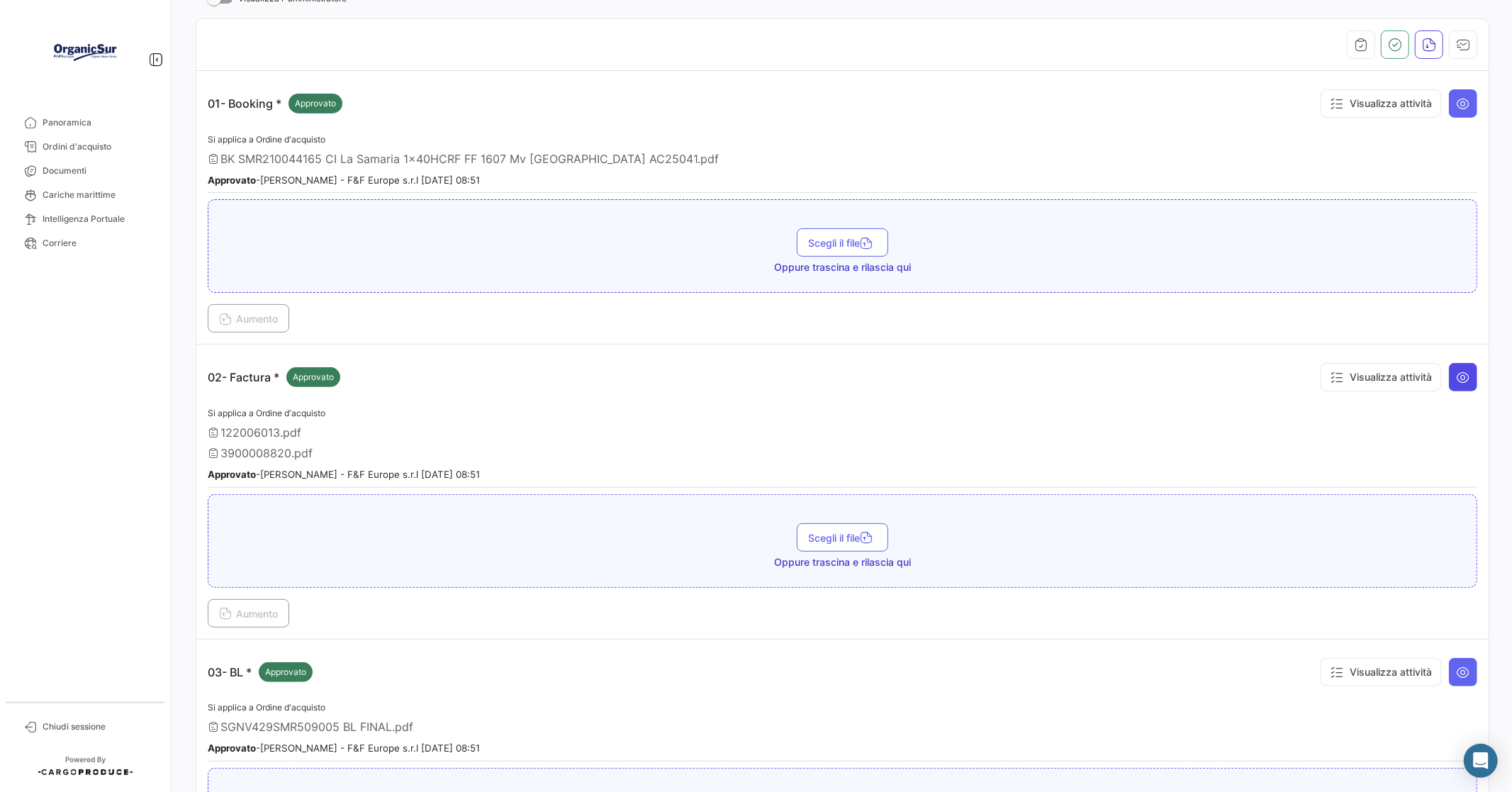
click at [1456, 373] on icon at bounding box center [1463, 377] width 14 height 14
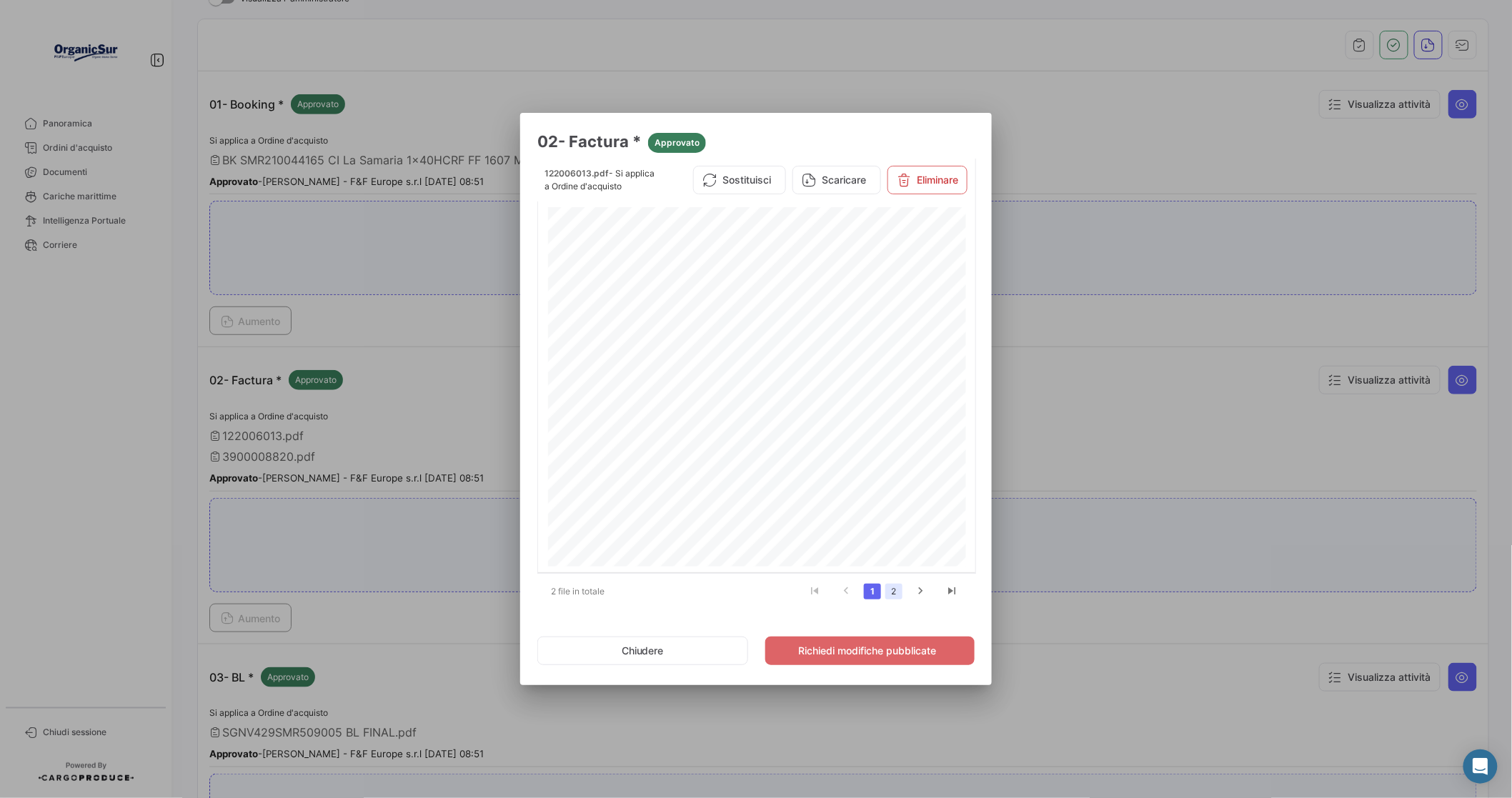
click at [897, 589] on link "2" at bounding box center [894, 591] width 17 height 15
click at [836, 189] on button "Scaricare" at bounding box center [836, 179] width 88 height 28
drag, startPoint x: 623, startPoint y: 646, endPoint x: 678, endPoint y: 629, distance: 57.6
click at [623, 645] on button "Chiudere" at bounding box center [642, 650] width 211 height 28
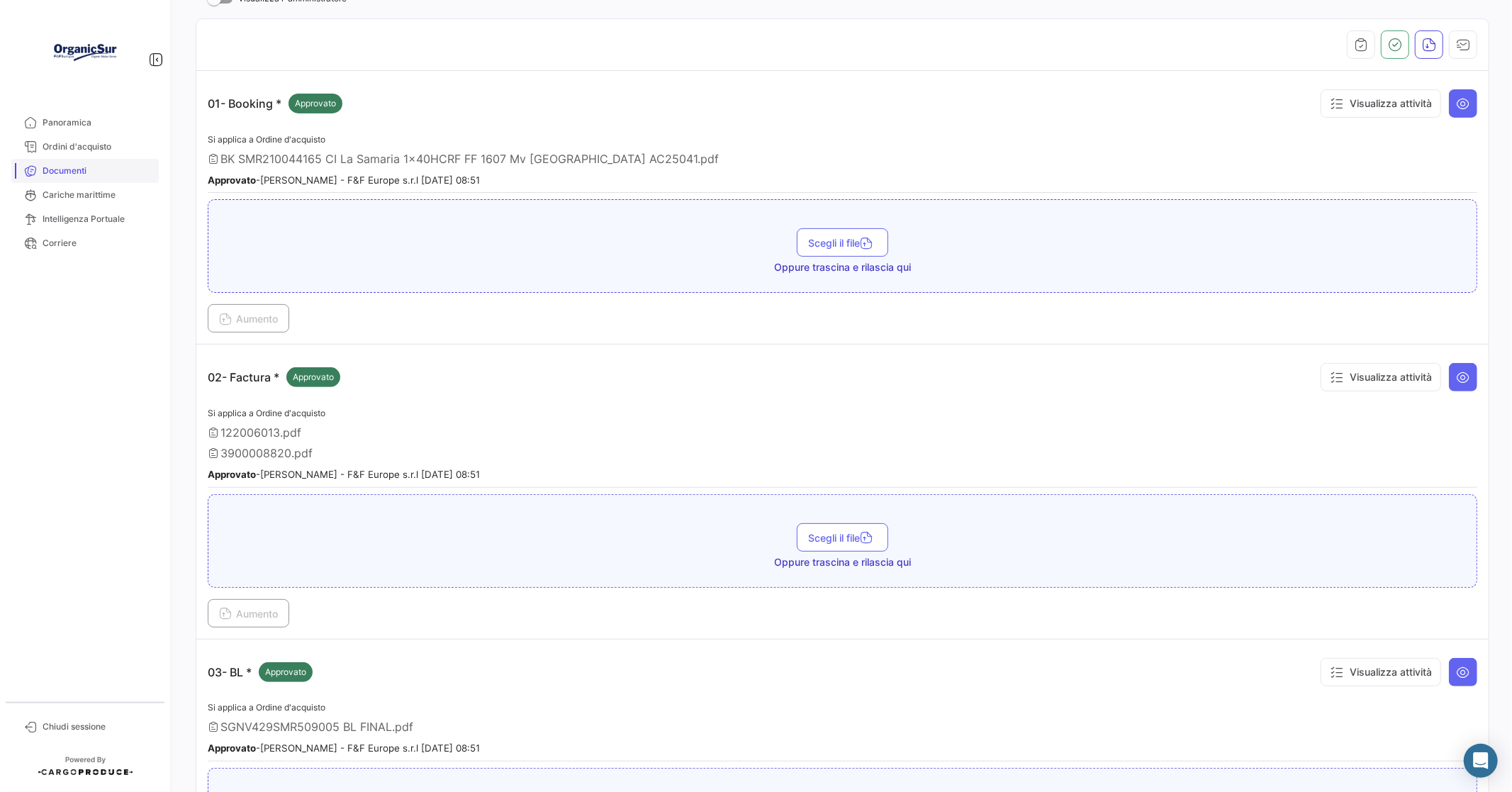
drag, startPoint x: 60, startPoint y: 172, endPoint x: 85, endPoint y: 172, distance: 25.0
click at [60, 172] on span "Documenti" at bounding box center [98, 170] width 111 height 13
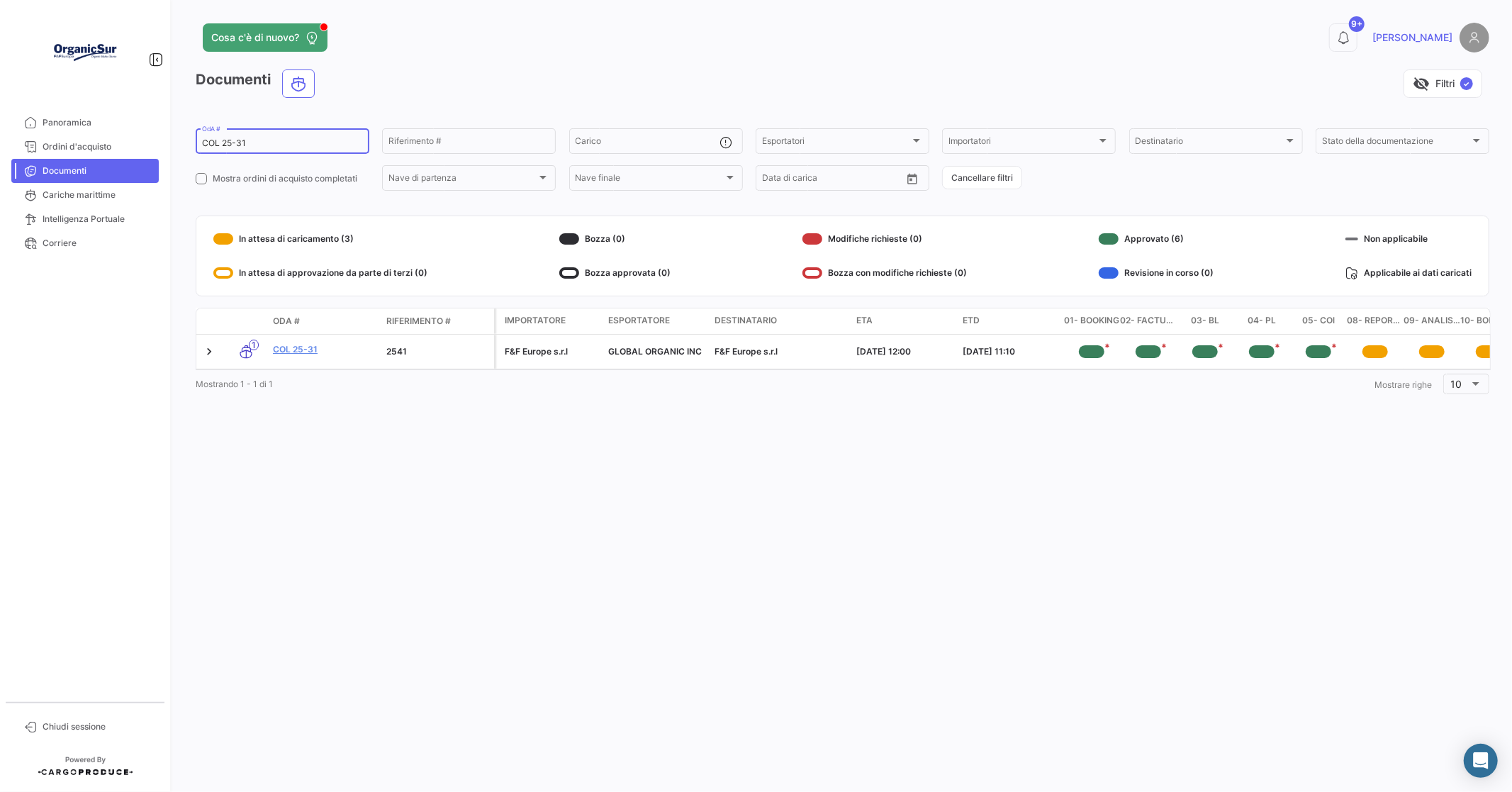
drag, startPoint x: 271, startPoint y: 134, endPoint x: 449, endPoint y: 140, distance: 178.1
click at [280, 129] on div "COL 25-31 OdA #" at bounding box center [282, 140] width 161 height 27
type input "C"
